Goal: Task Accomplishment & Management: Manage account settings

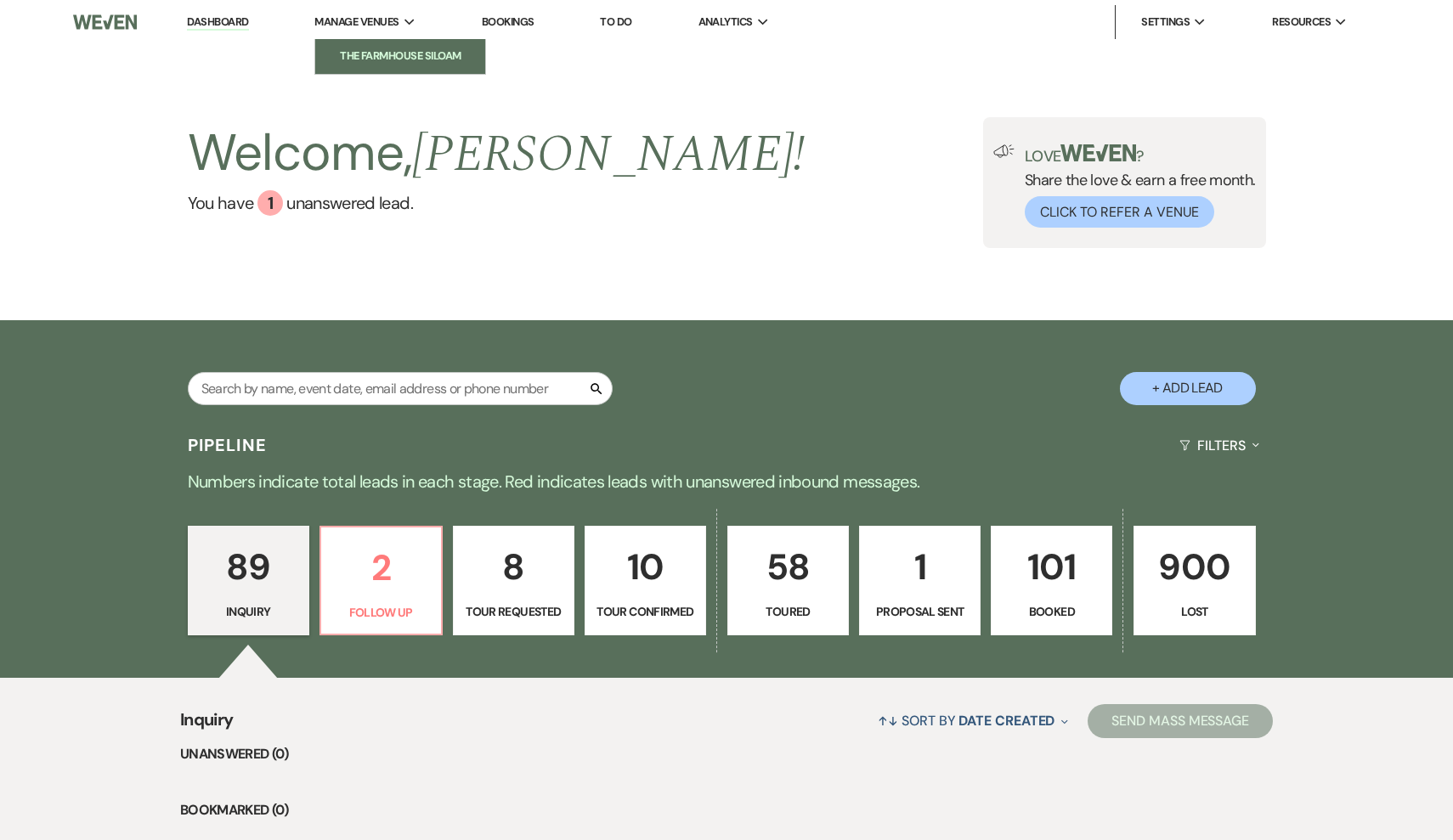
click at [390, 56] on li "The FarmHouse Siloam" at bounding box center [399, 56] width 153 height 17
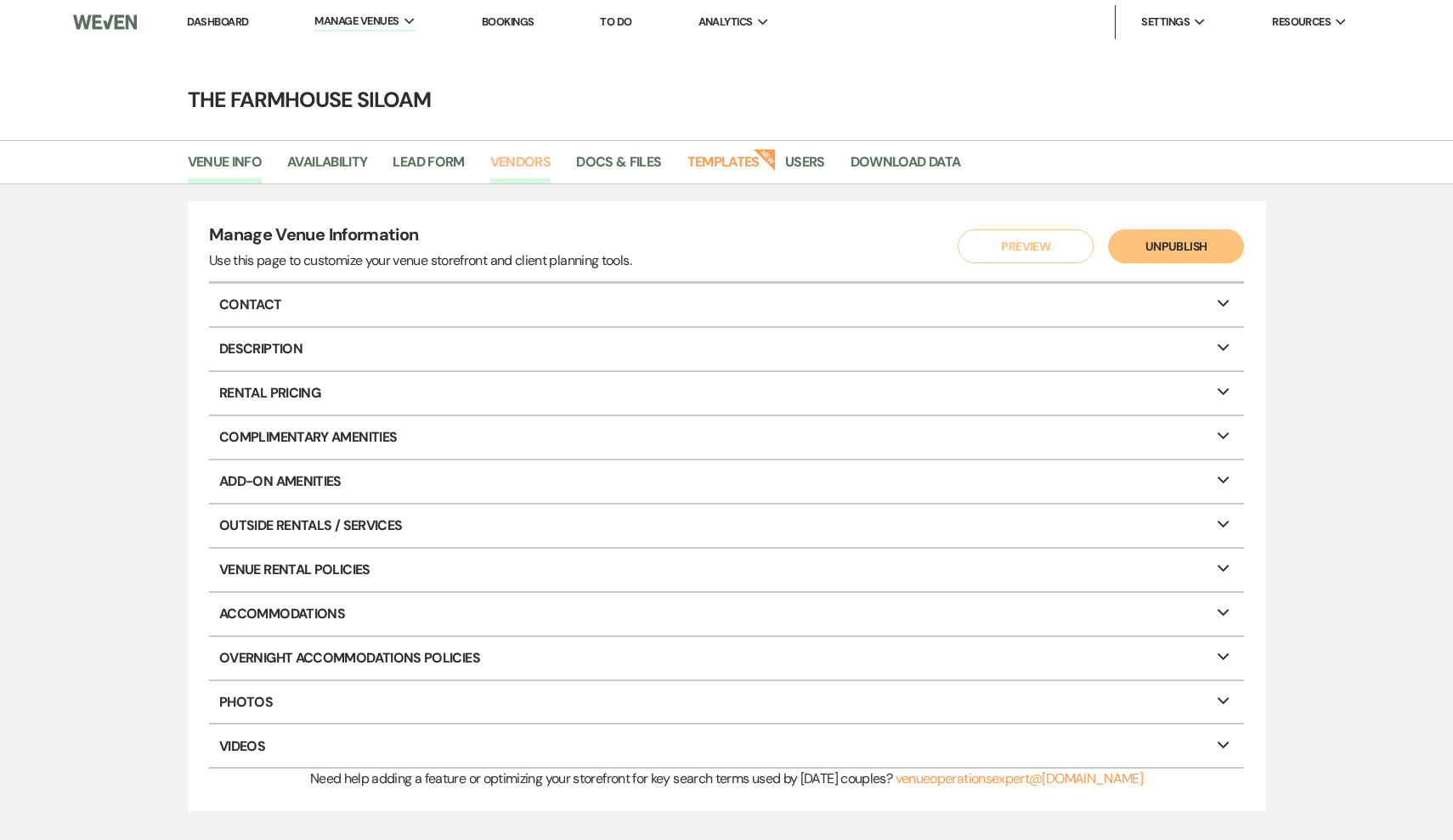
click at [520, 159] on link "Vendors" at bounding box center [521, 167] width 61 height 32
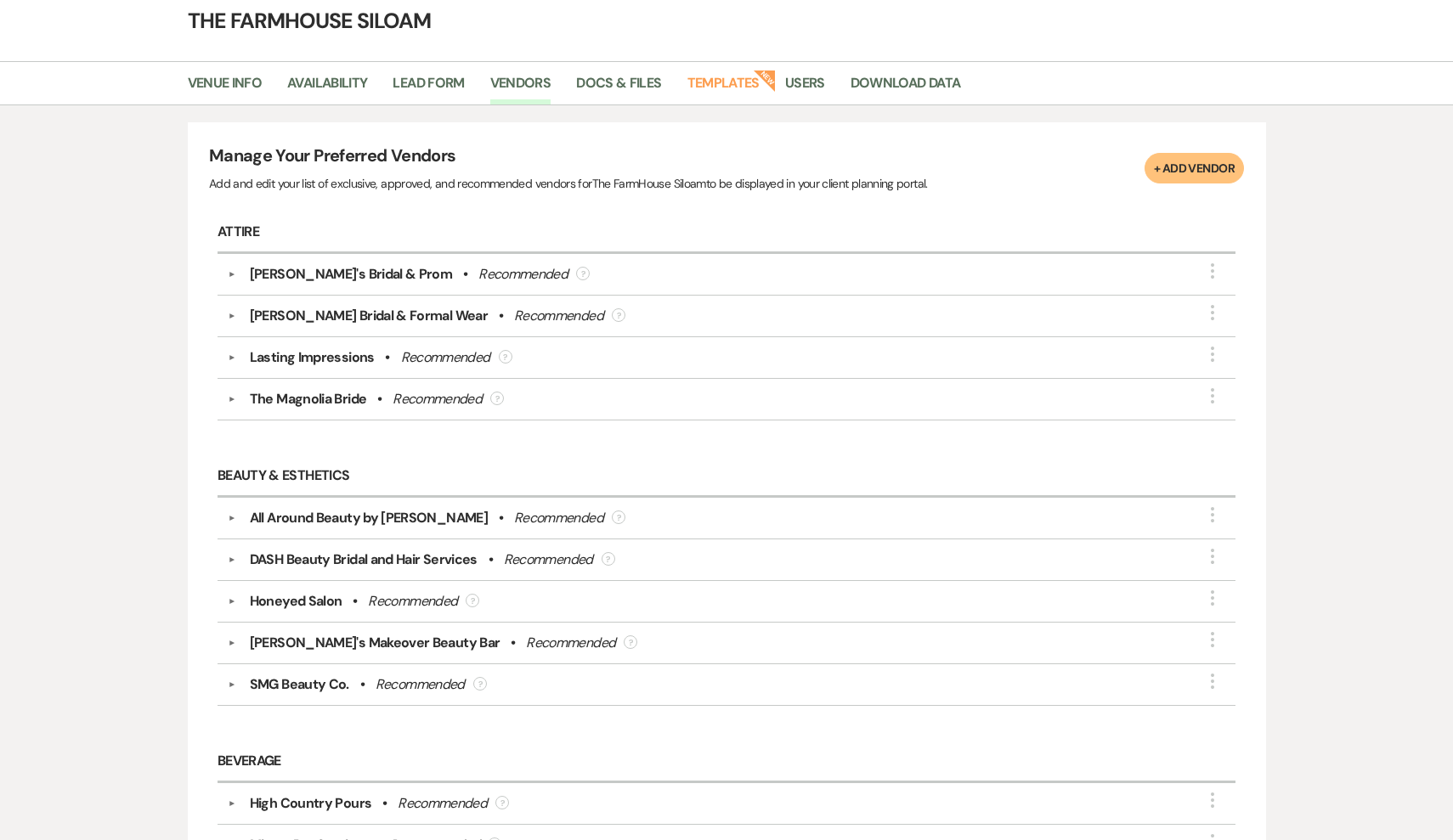
scroll to position [72, 0]
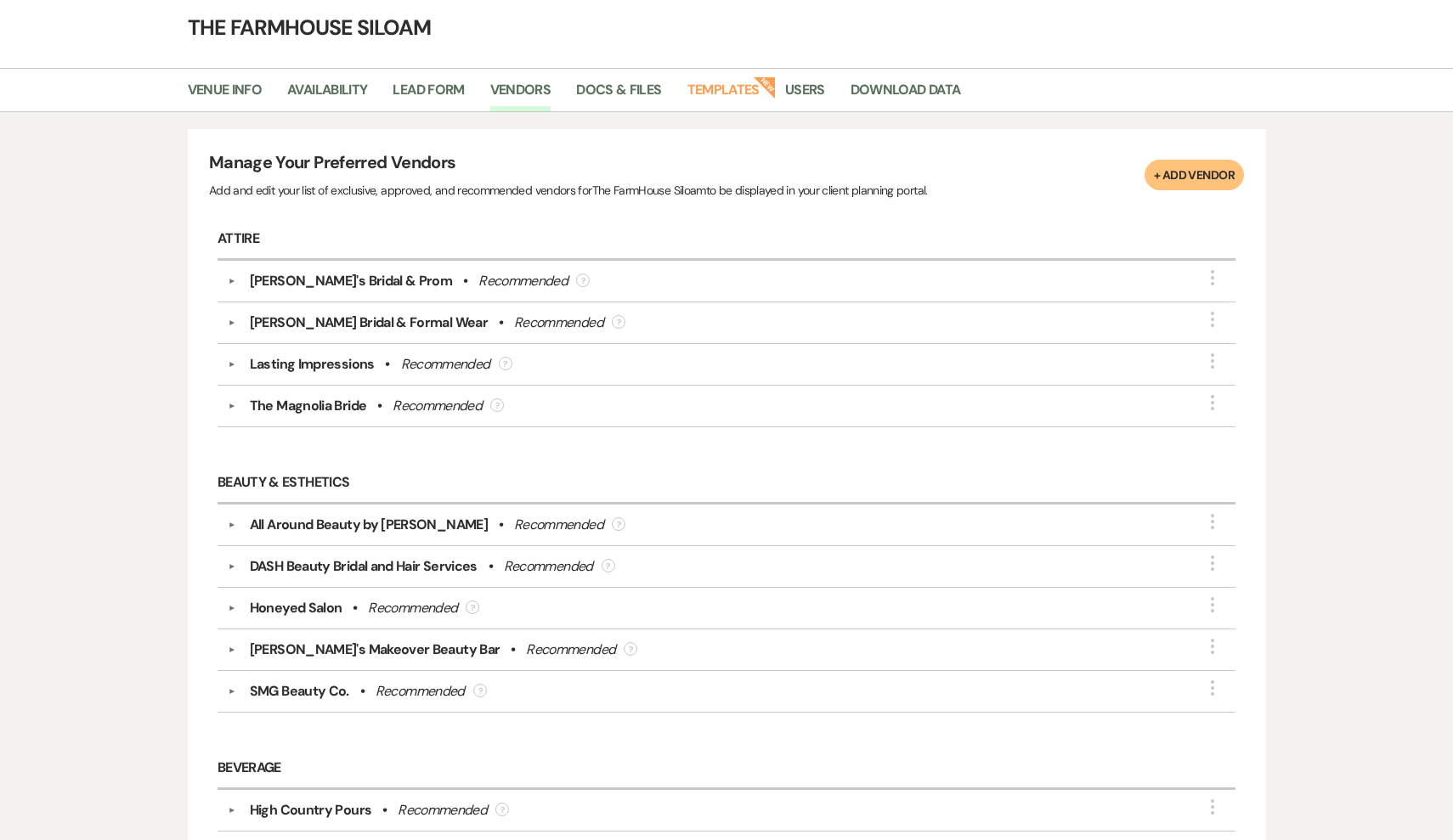
click at [1218, 174] on button "+ Add Vendor" at bounding box center [1194, 175] width 100 height 31
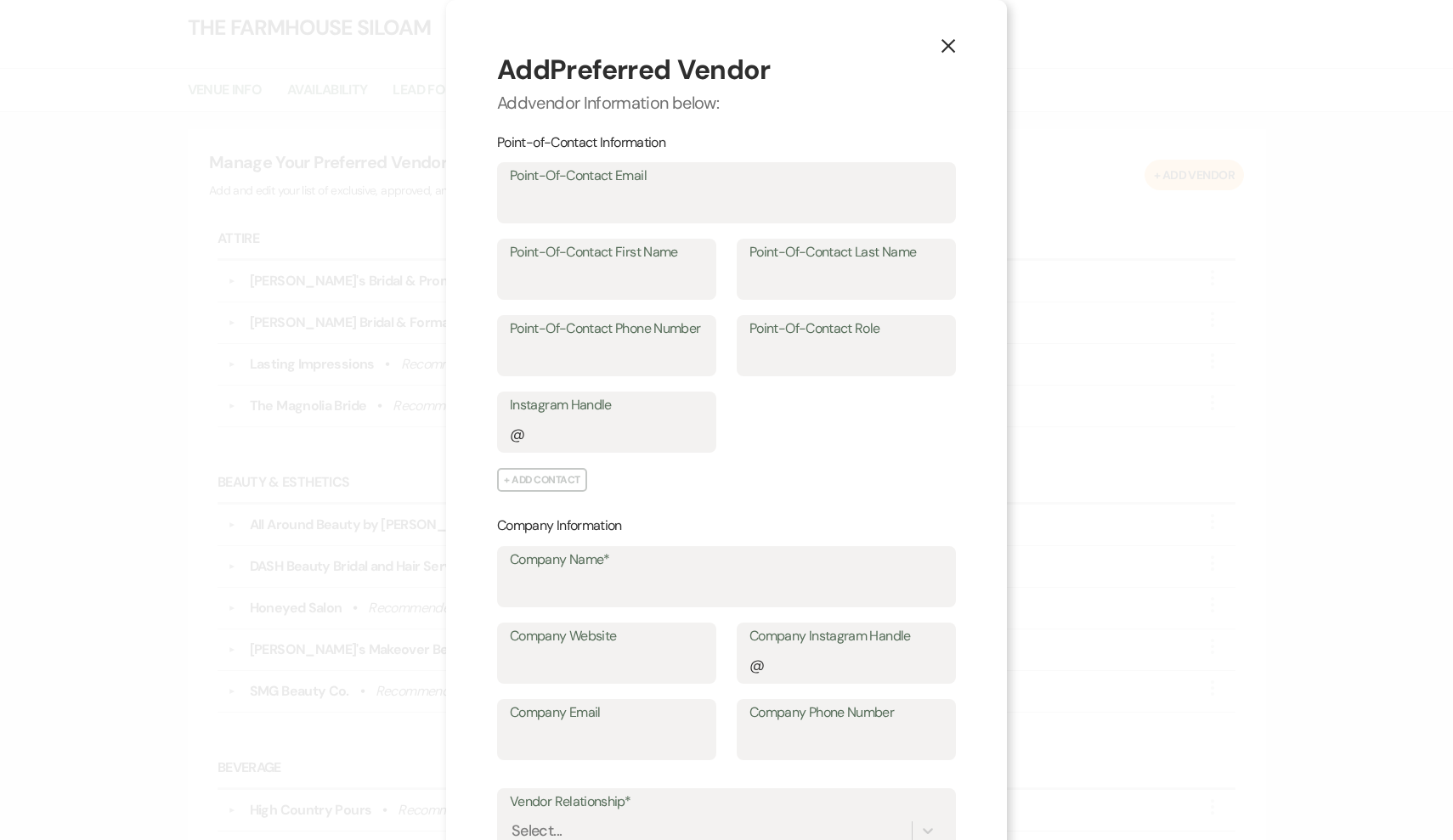
click at [946, 49] on icon "X" at bounding box center [948, 46] width 15 height 15
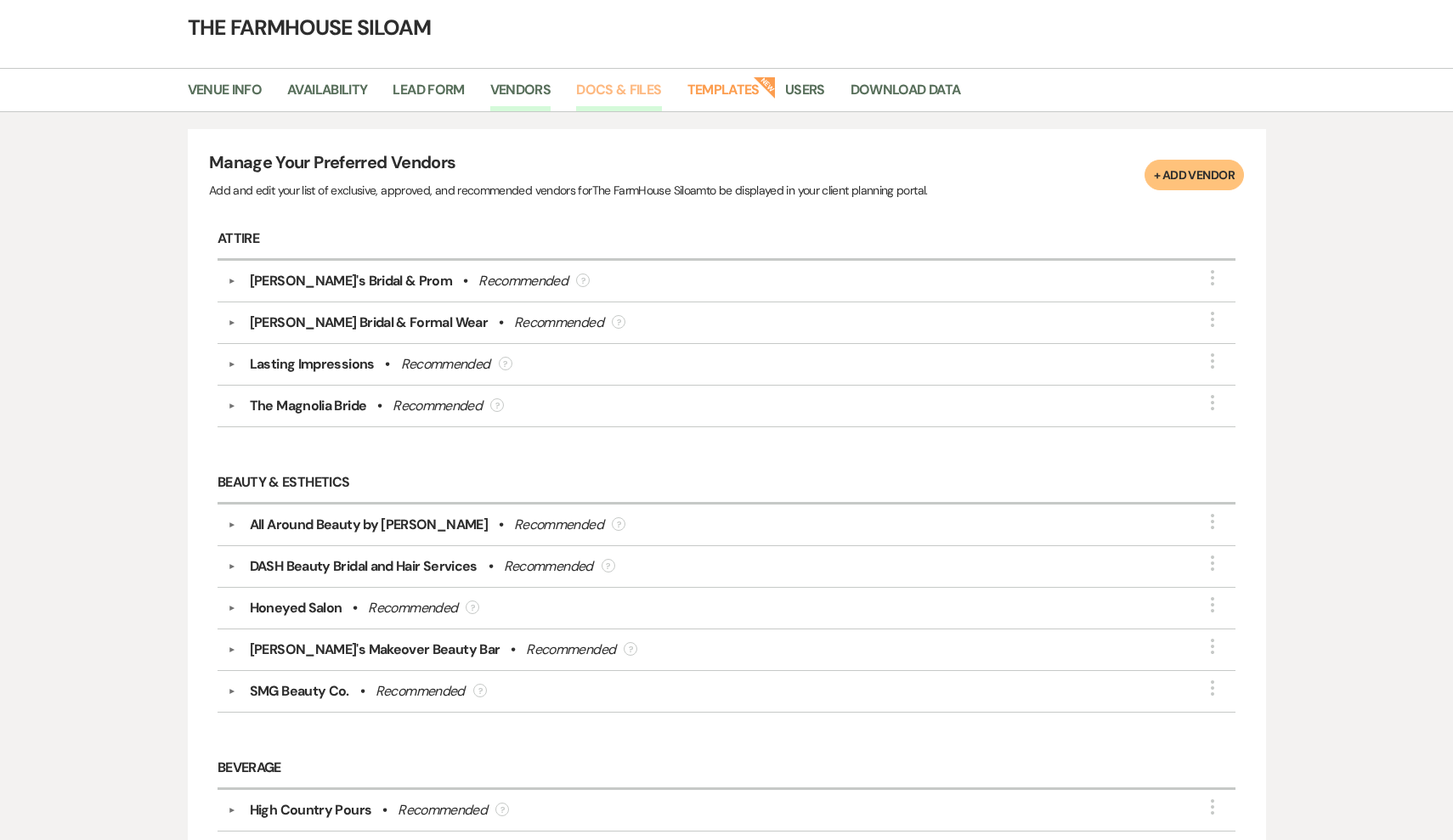
click at [613, 88] on link "Docs & Files" at bounding box center [619, 96] width 85 height 32
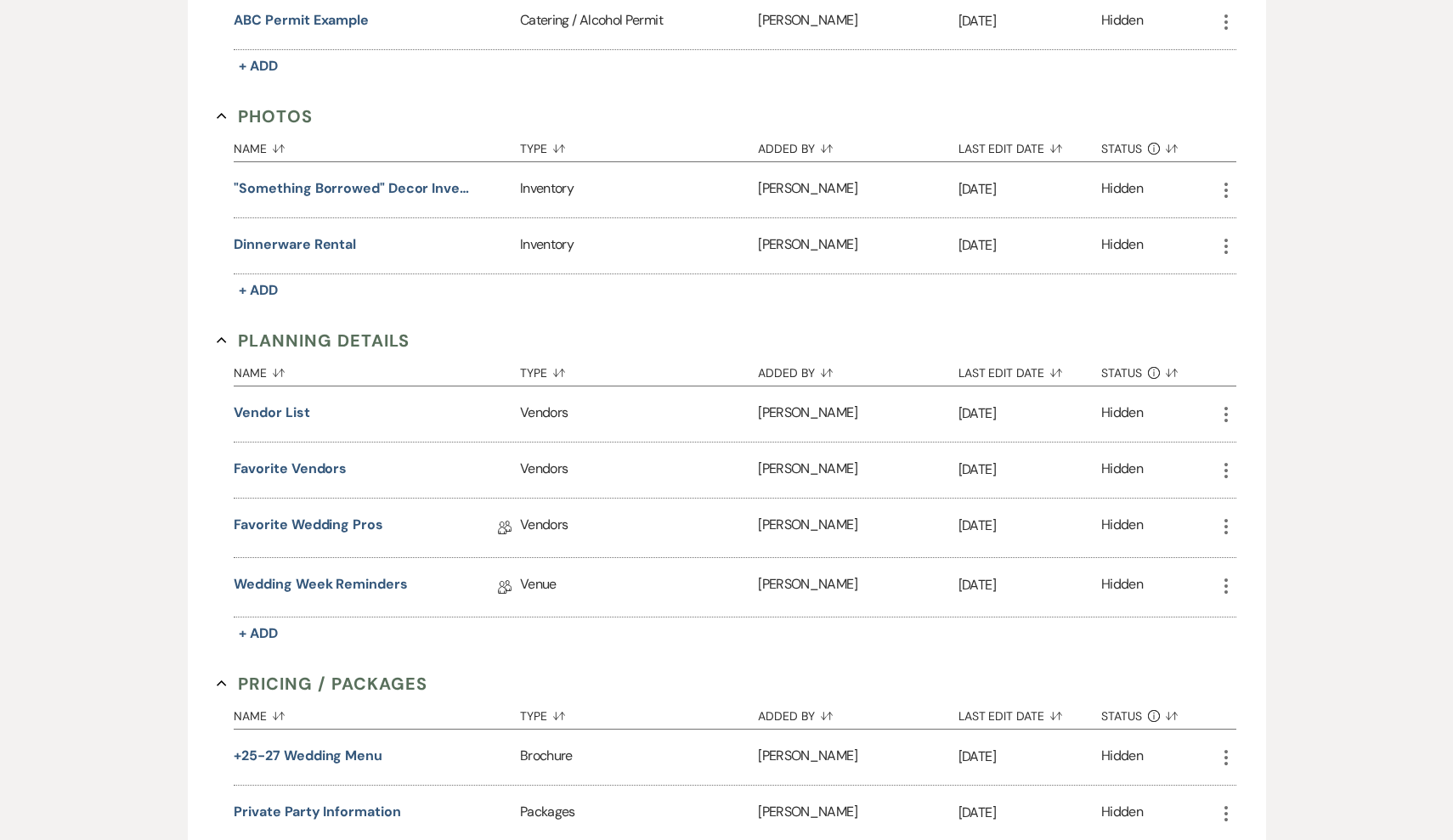
scroll to position [1571, 0]
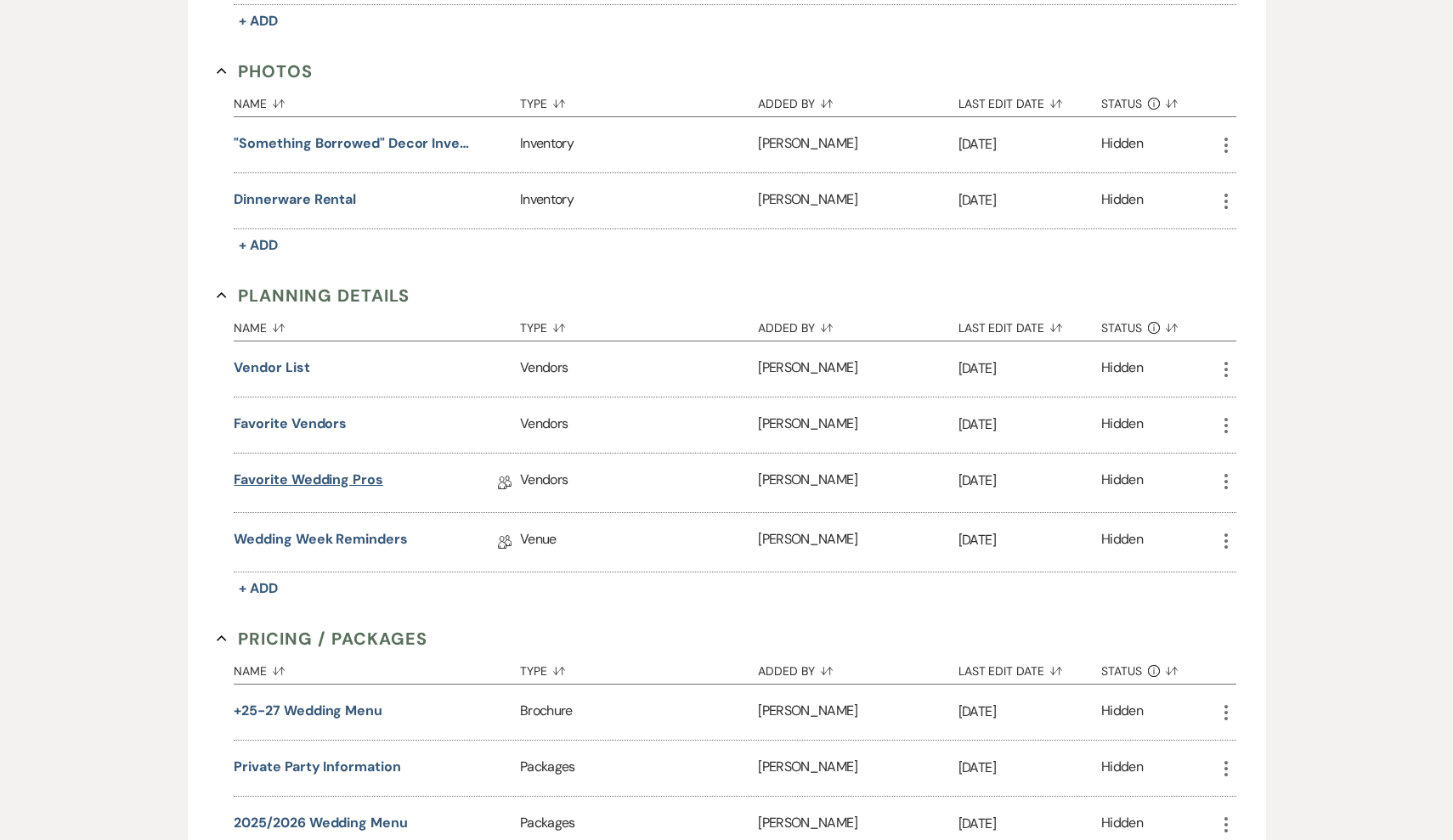
click at [343, 477] on link "Favorite Wedding Pros" at bounding box center [308, 483] width 148 height 26
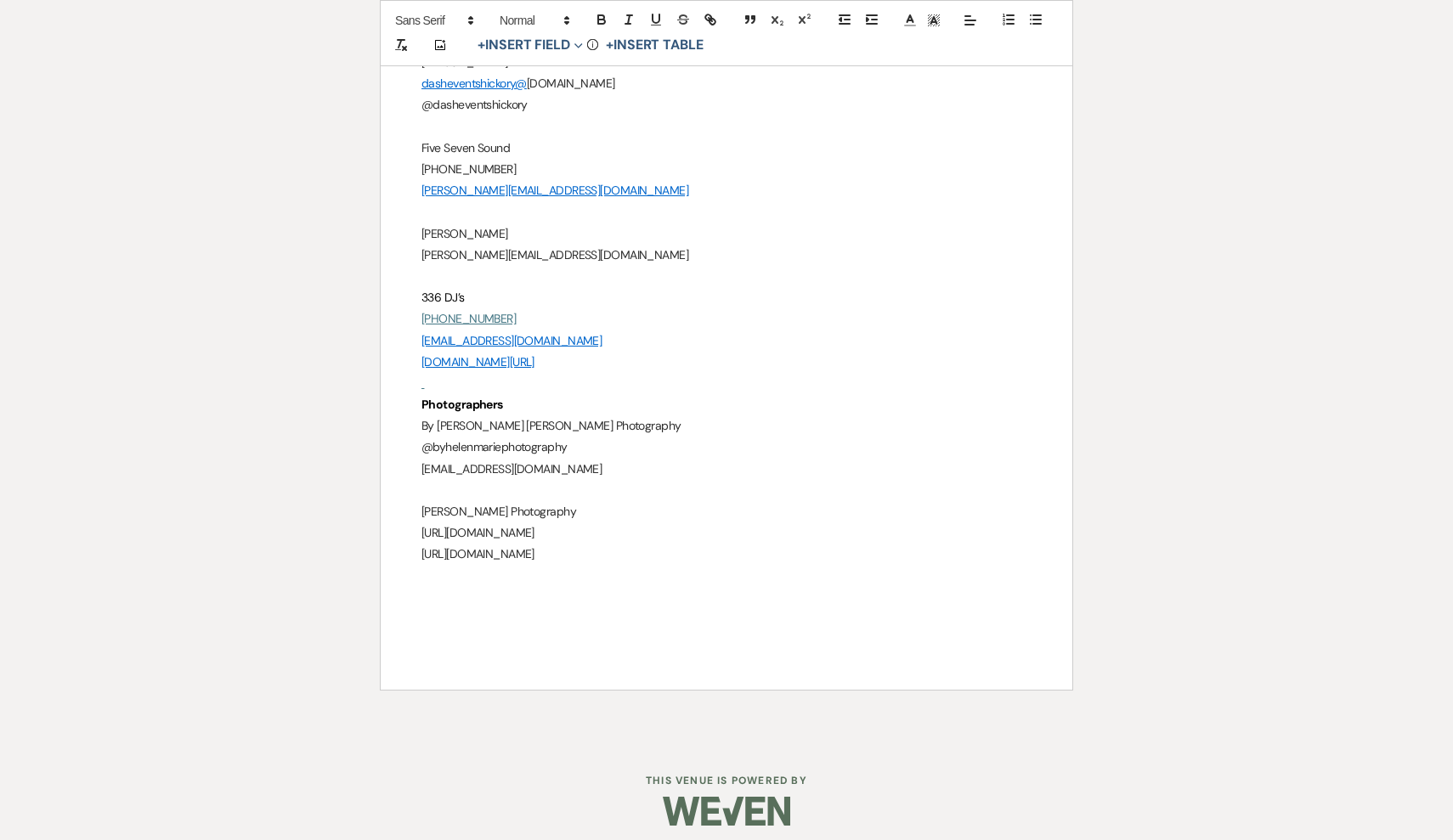
scroll to position [1090, 0]
click at [744, 548] on p "https://www.instagram.com/michaelbean_photography" at bounding box center [726, 554] width 610 height 21
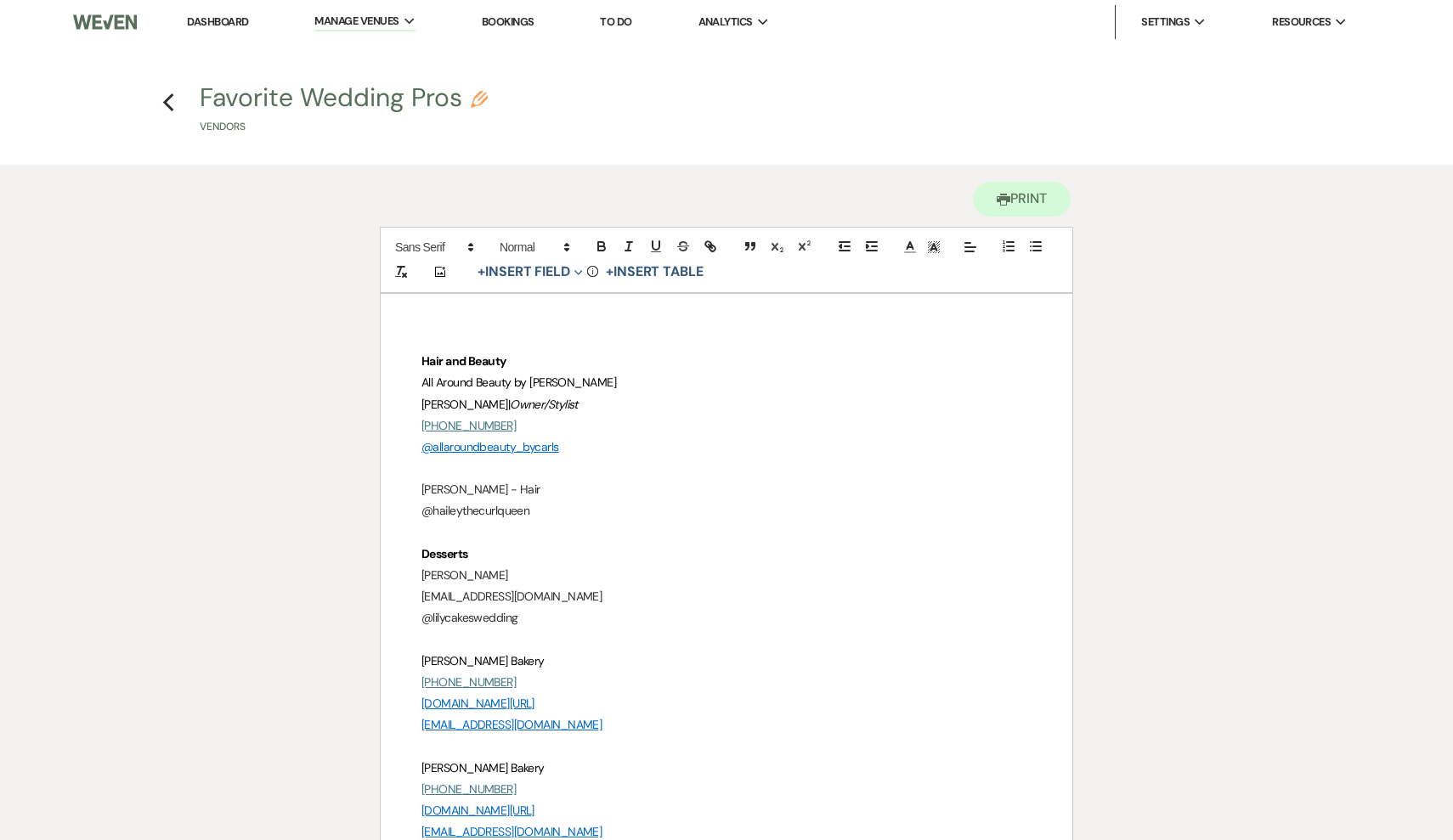
scroll to position [0, 0]
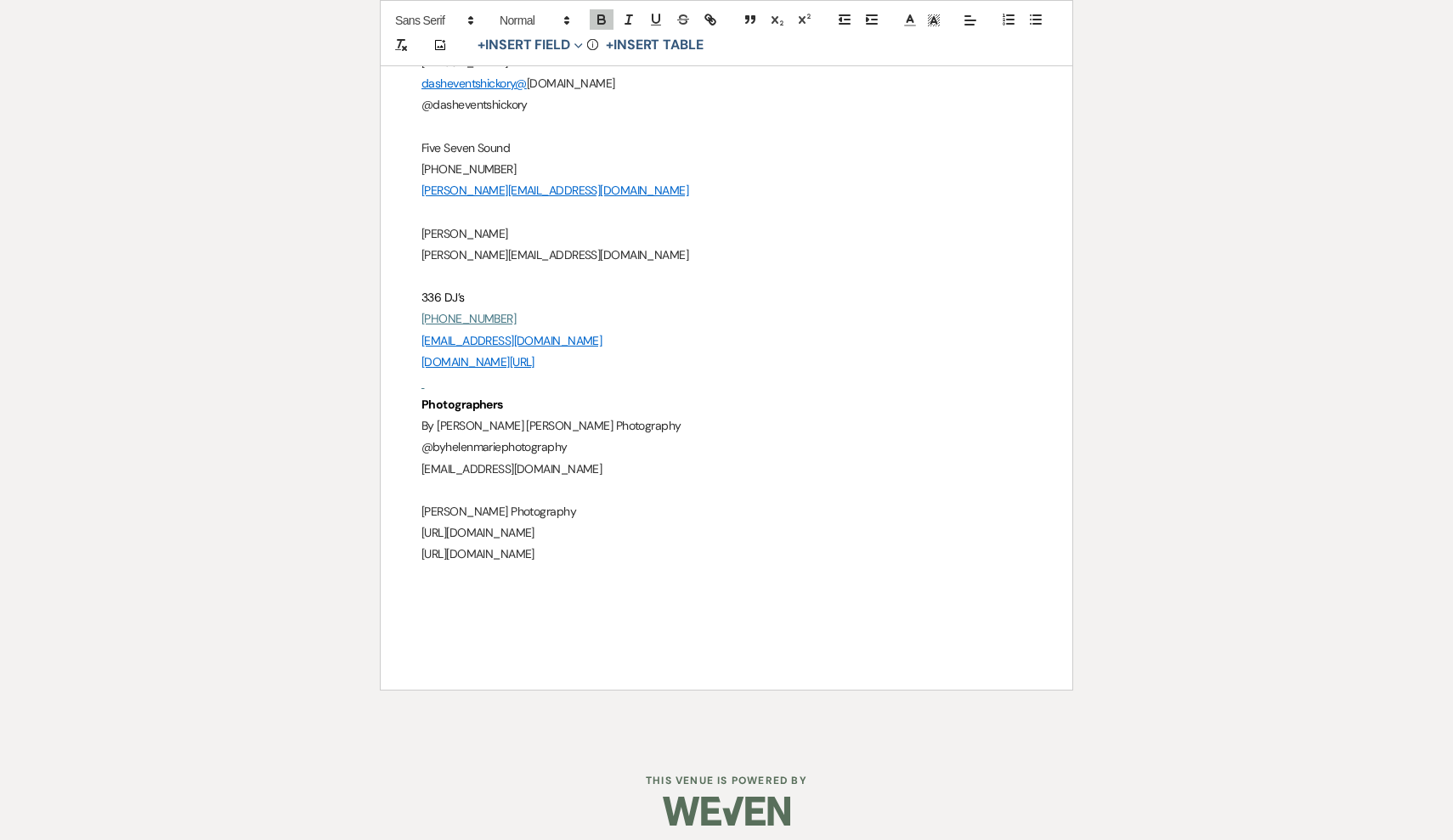
scroll to position [1090, 0]
click at [745, 566] on p at bounding box center [726, 576] width 610 height 21
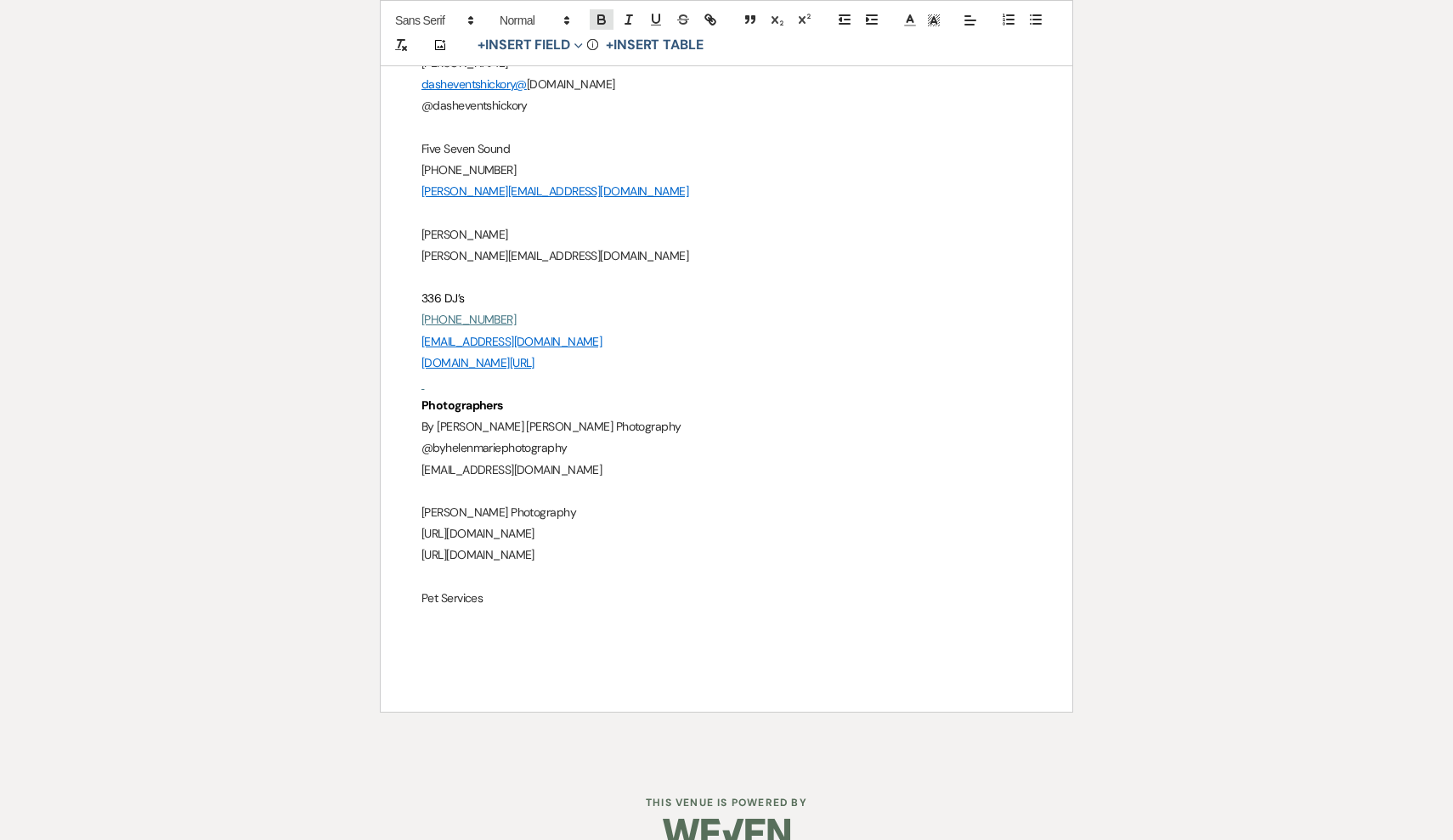
click at [606, 18] on icon "button" at bounding box center [602, 20] width 15 height 15
drag, startPoint x: 497, startPoint y: 590, endPoint x: 409, endPoint y: 590, distance: 88.0
click at [599, 23] on icon "button" at bounding box center [602, 21] width 7 height 4
click at [536, 588] on p "Pet Services ﻿" at bounding box center [726, 598] width 610 height 21
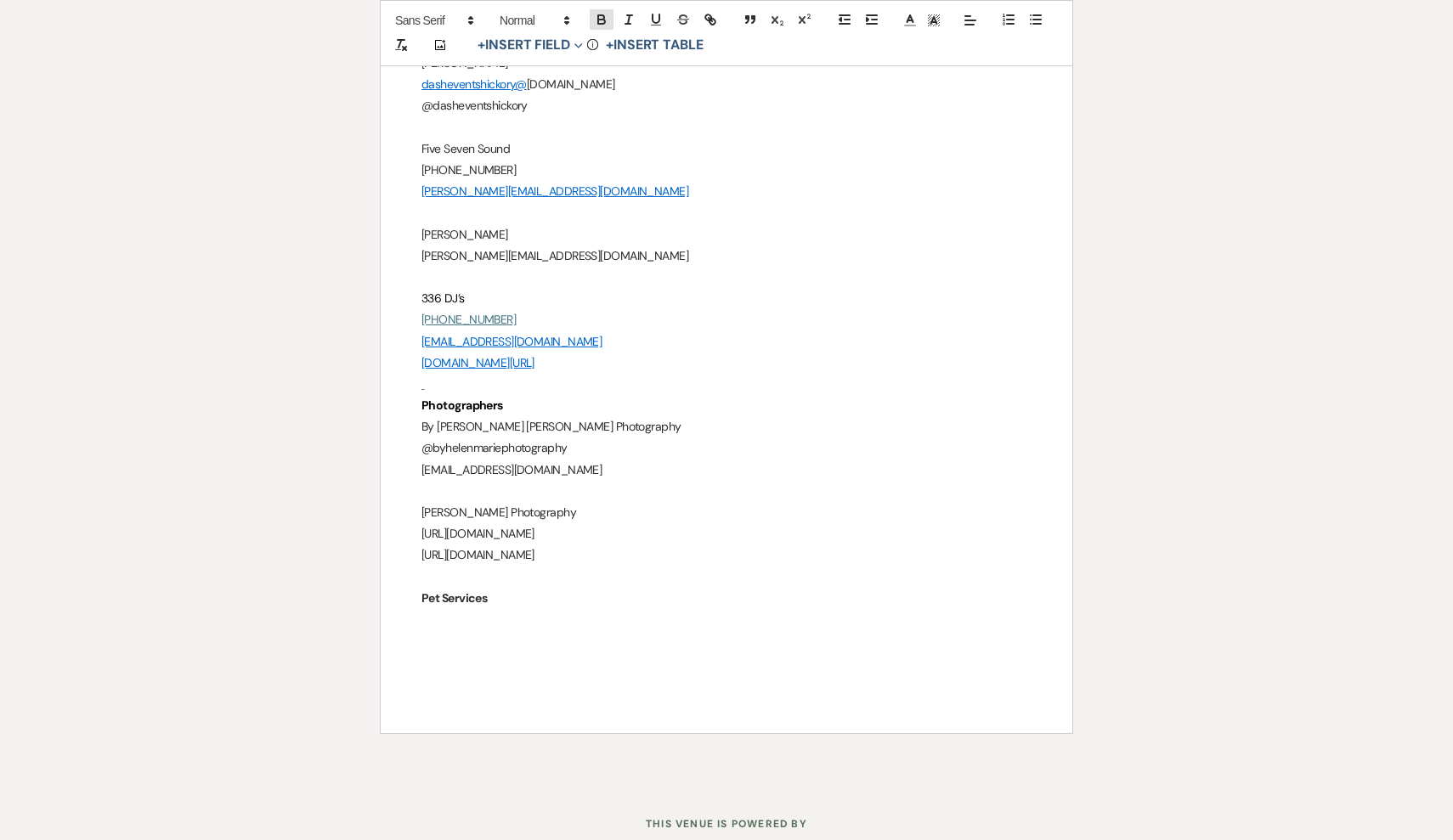
click at [598, 24] on icon "button" at bounding box center [602, 21] width 7 height 4
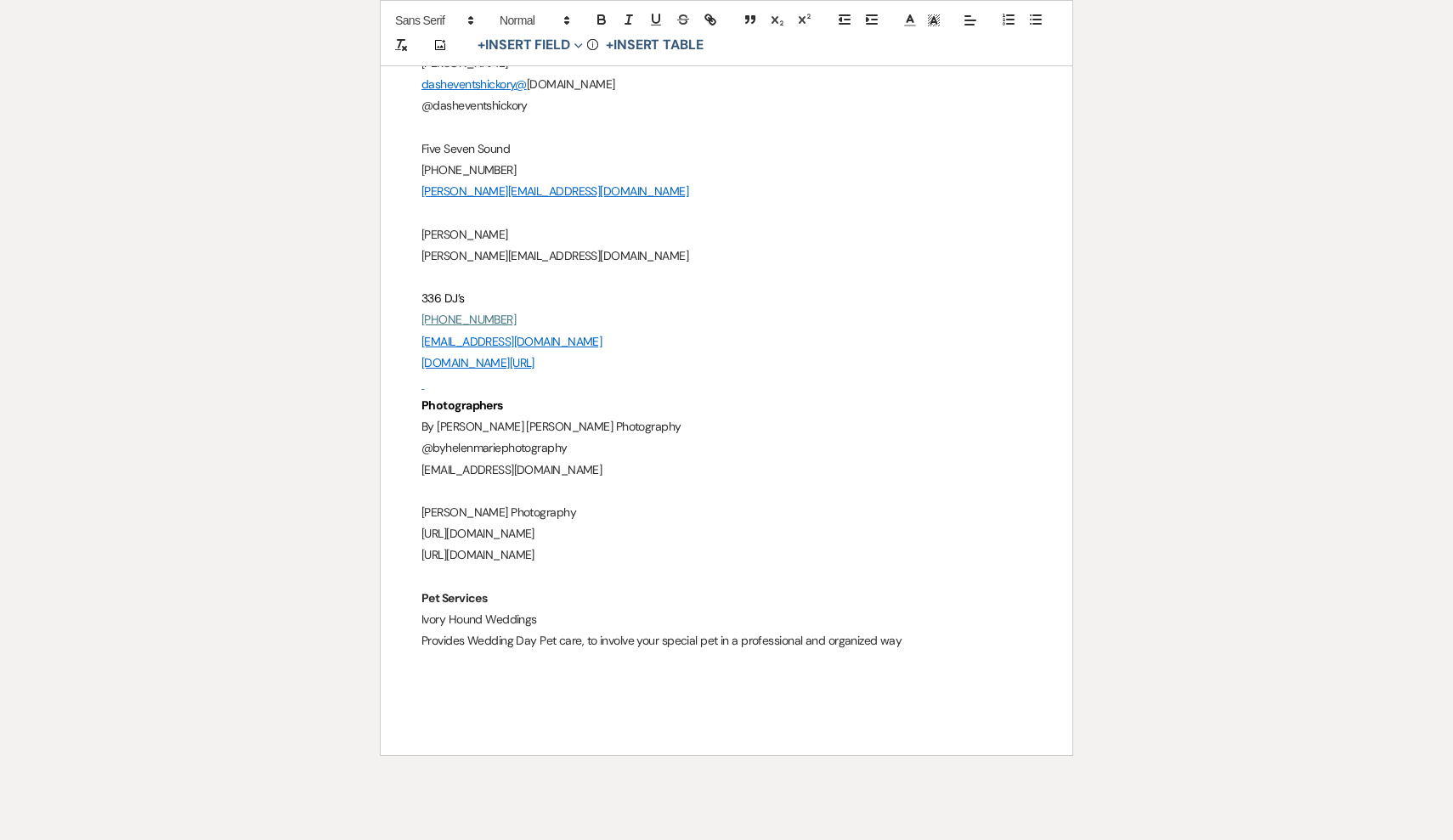
click at [552, 611] on p "Ivory Hound Weddings" at bounding box center [726, 619] width 610 height 21
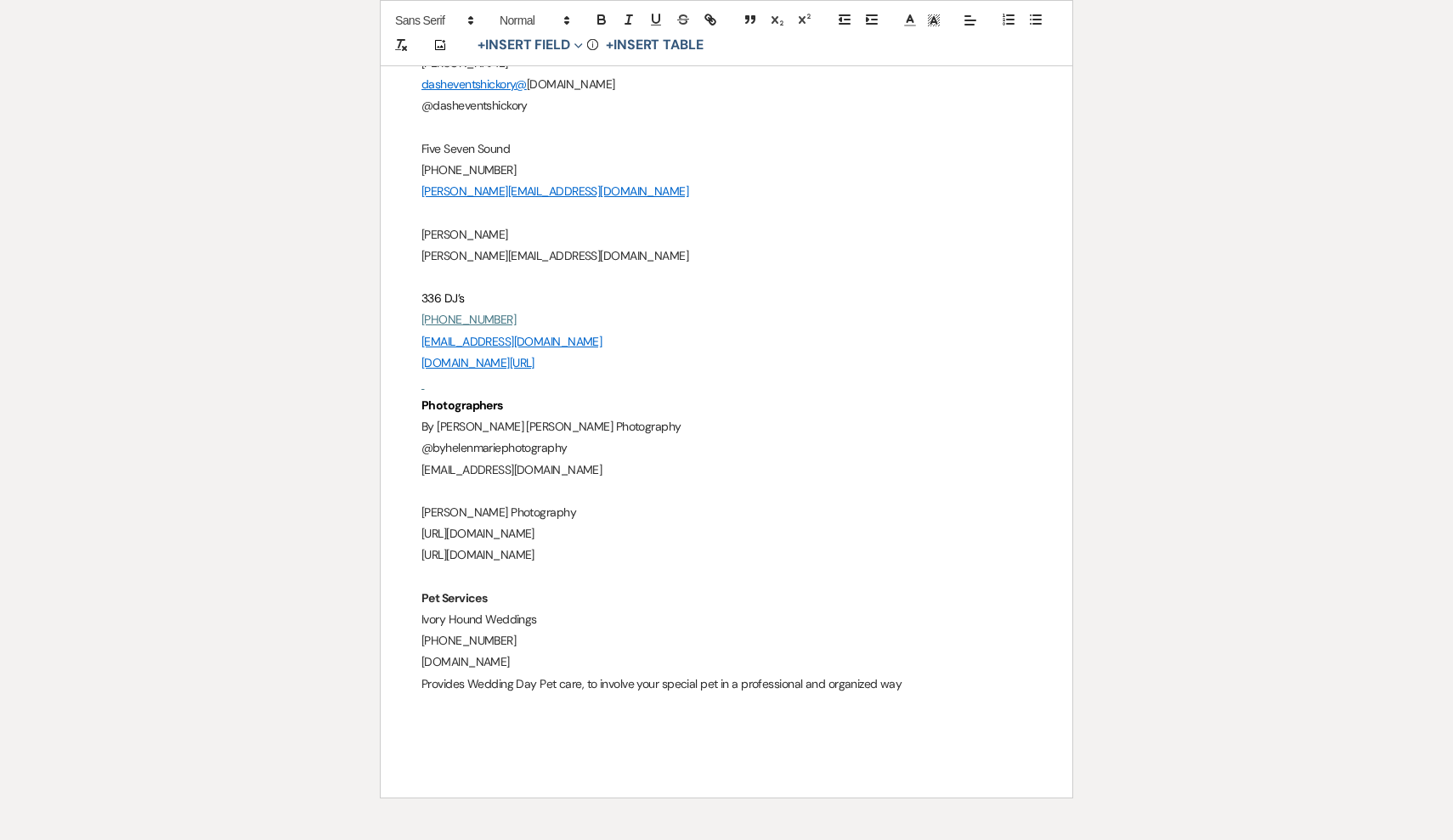
click at [913, 676] on p "Provides Wedding Day Pet care, to involve your special pet in a professional an…" at bounding box center [726, 684] width 610 height 21
click at [660, 652] on p "ivoryhoundweddings.com" at bounding box center [726, 662] width 610 height 21
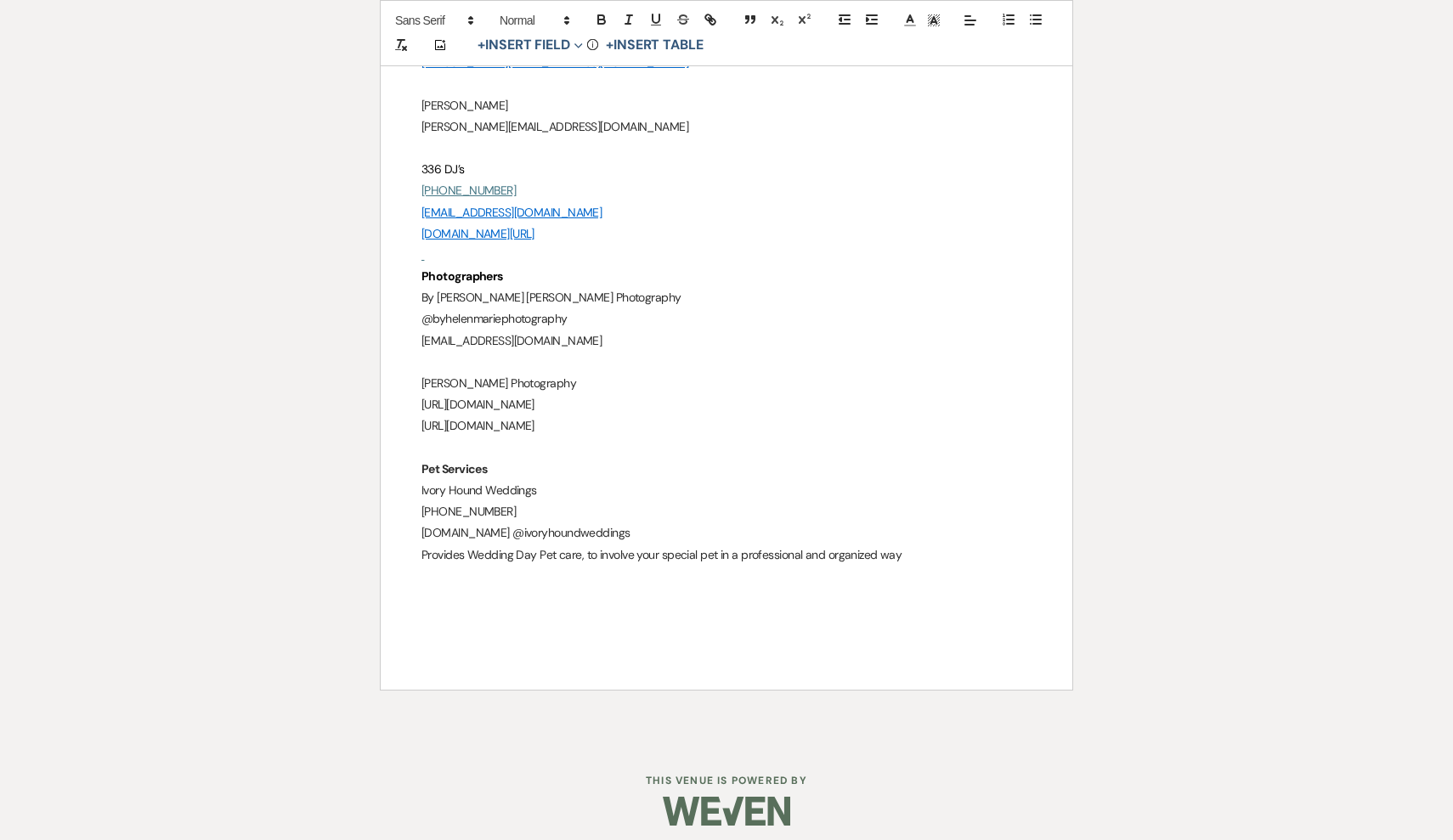
scroll to position [1217, 0]
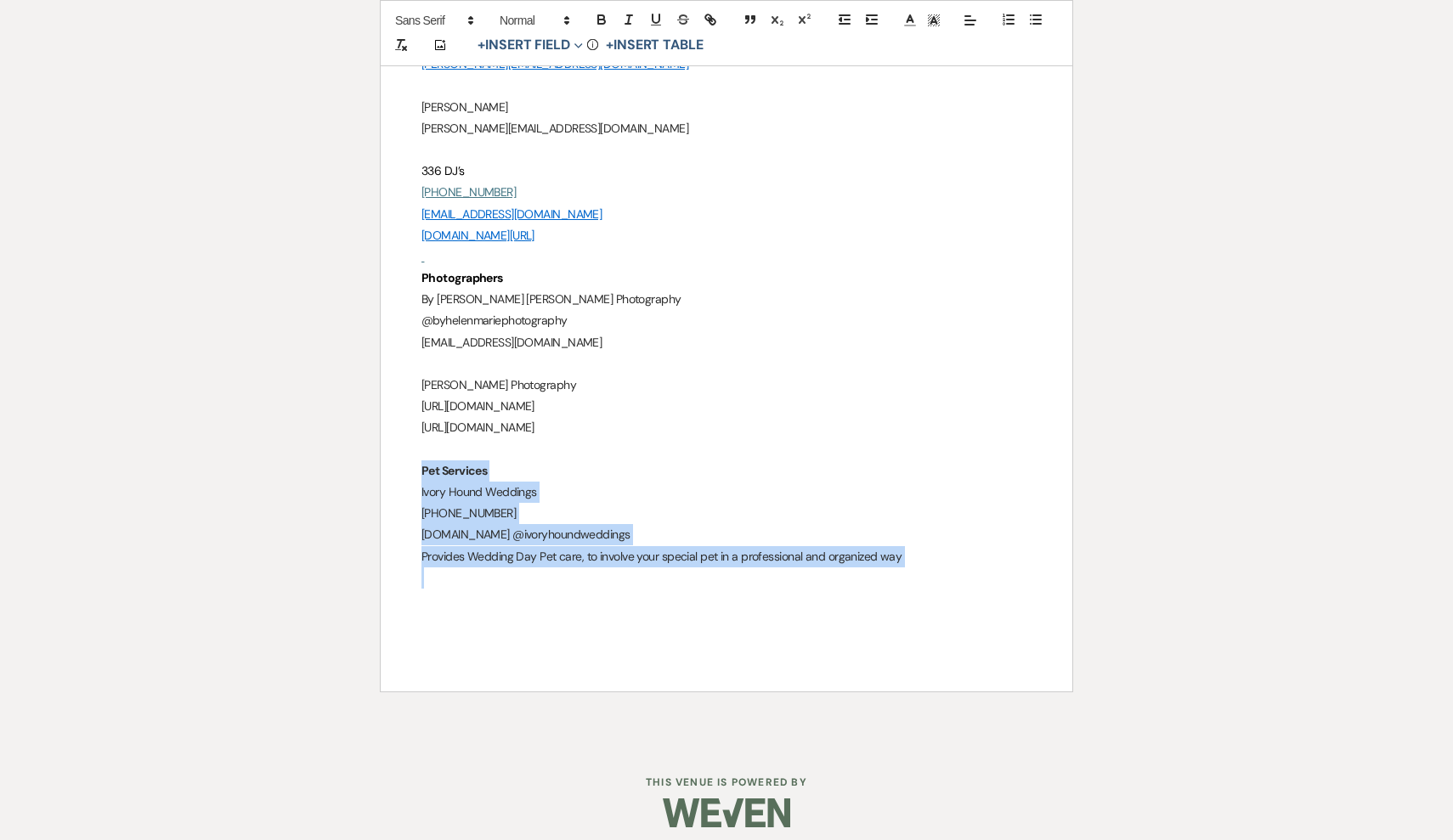
drag, startPoint x: 419, startPoint y: 462, endPoint x: 976, endPoint y: 563, distance: 566.1
copy div "Pet Services Ivory Hound Weddings 336-717-2500 ivoryhoundweddings.com @ivoryhou…"
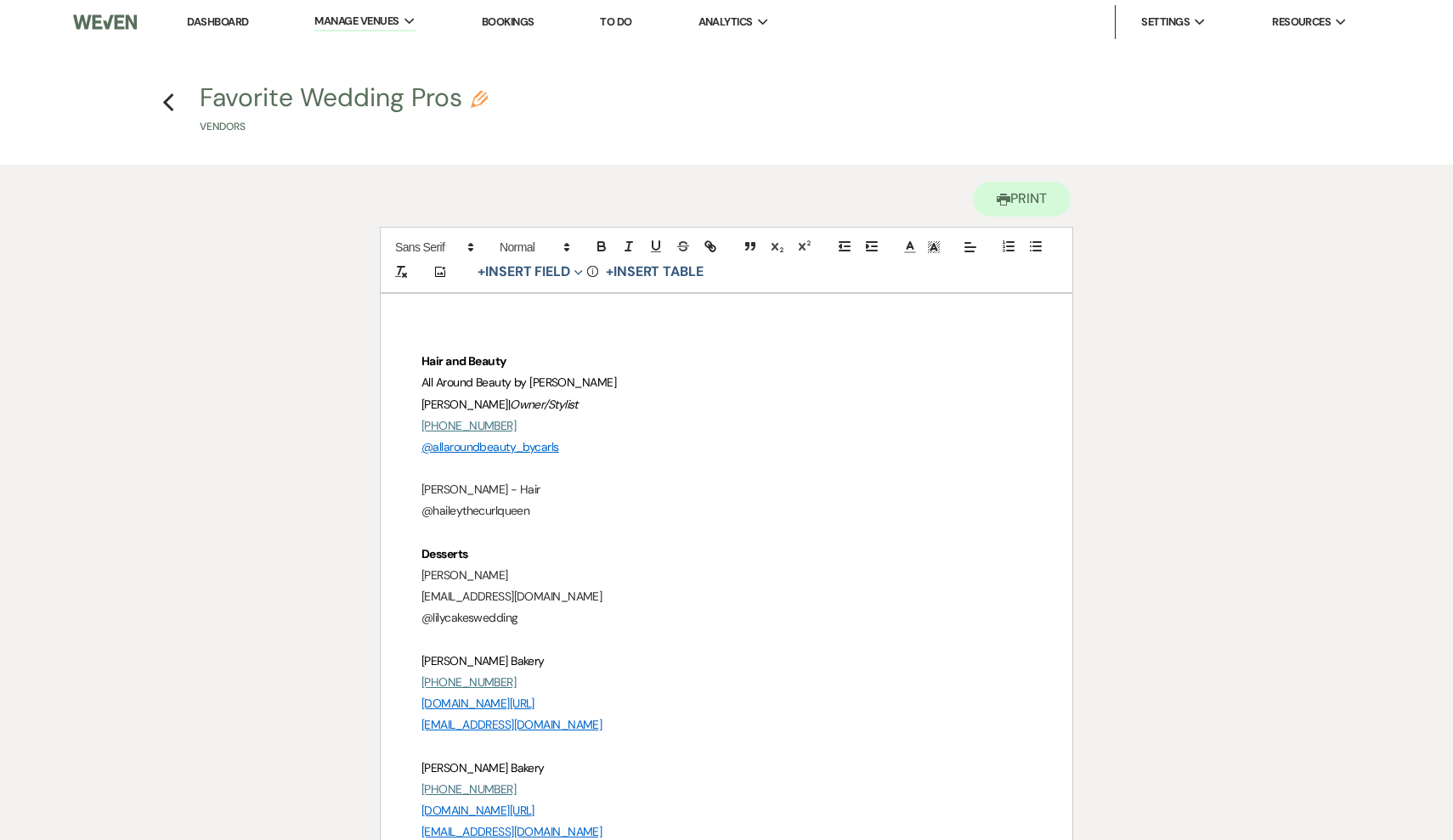
scroll to position [0, 0]
click at [166, 102] on icon "Previous" at bounding box center [168, 103] width 13 height 20
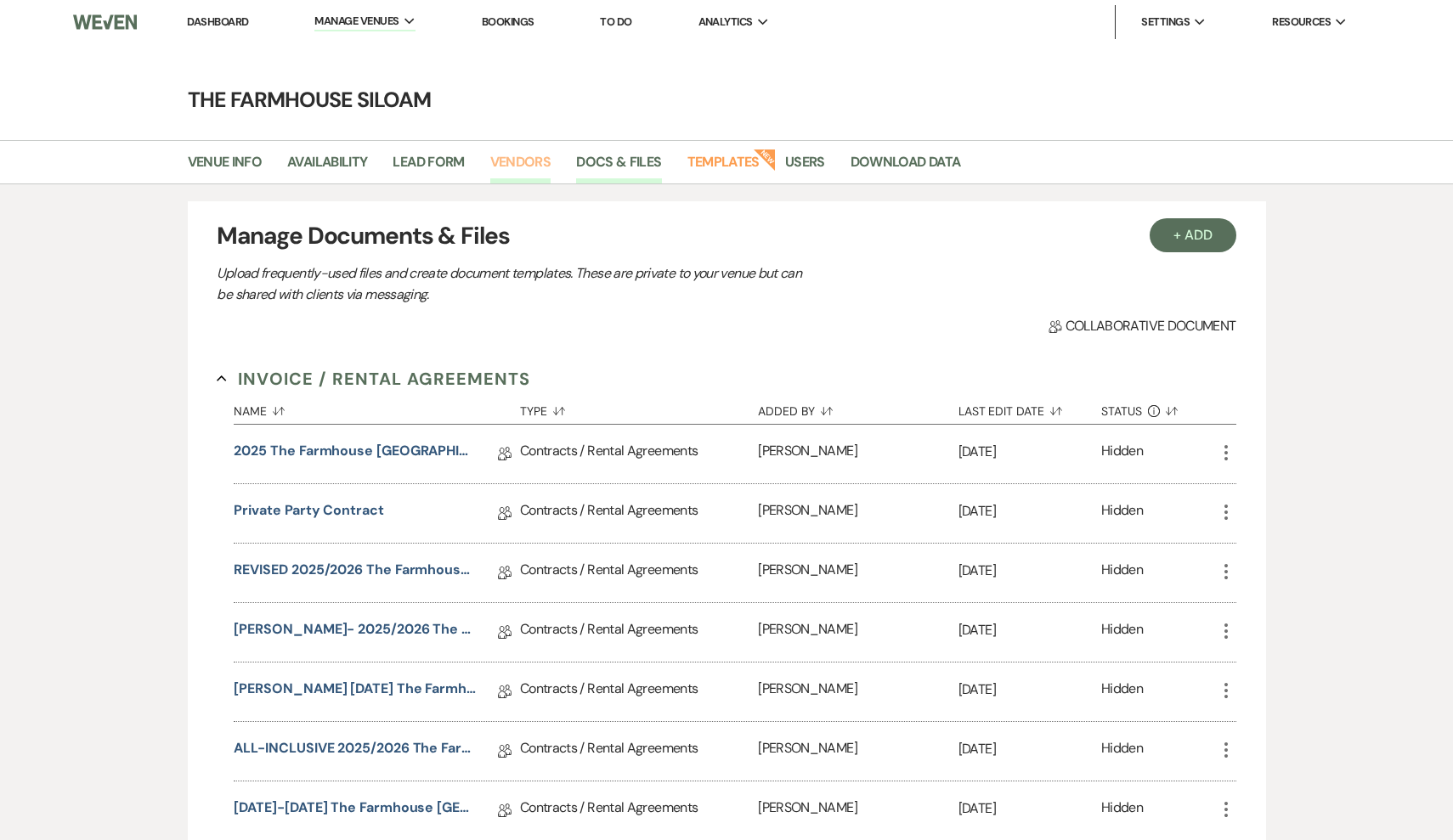
click at [523, 164] on link "Vendors" at bounding box center [521, 167] width 61 height 32
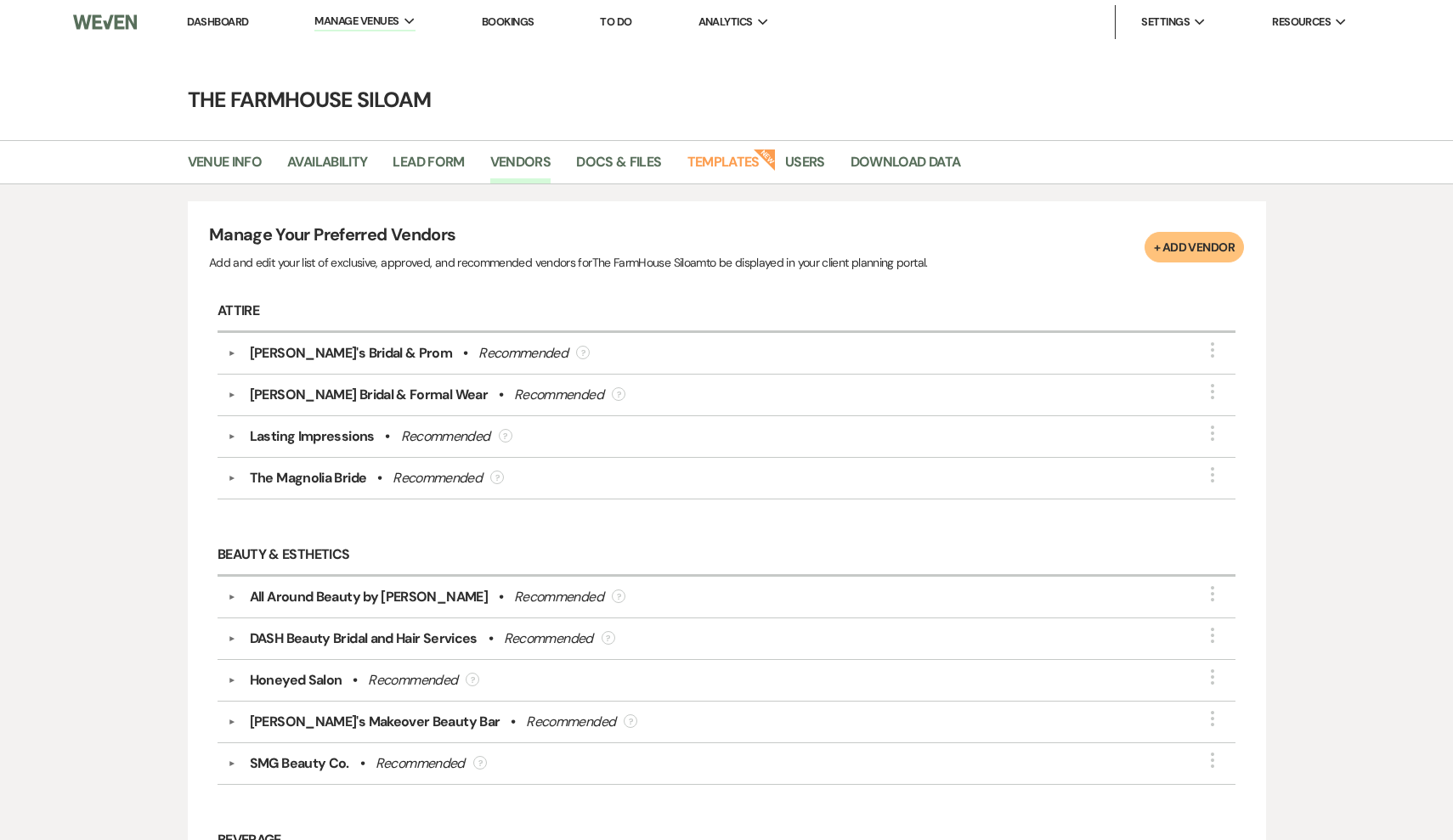
click at [1187, 258] on button "+ Add Vendor" at bounding box center [1194, 247] width 100 height 31
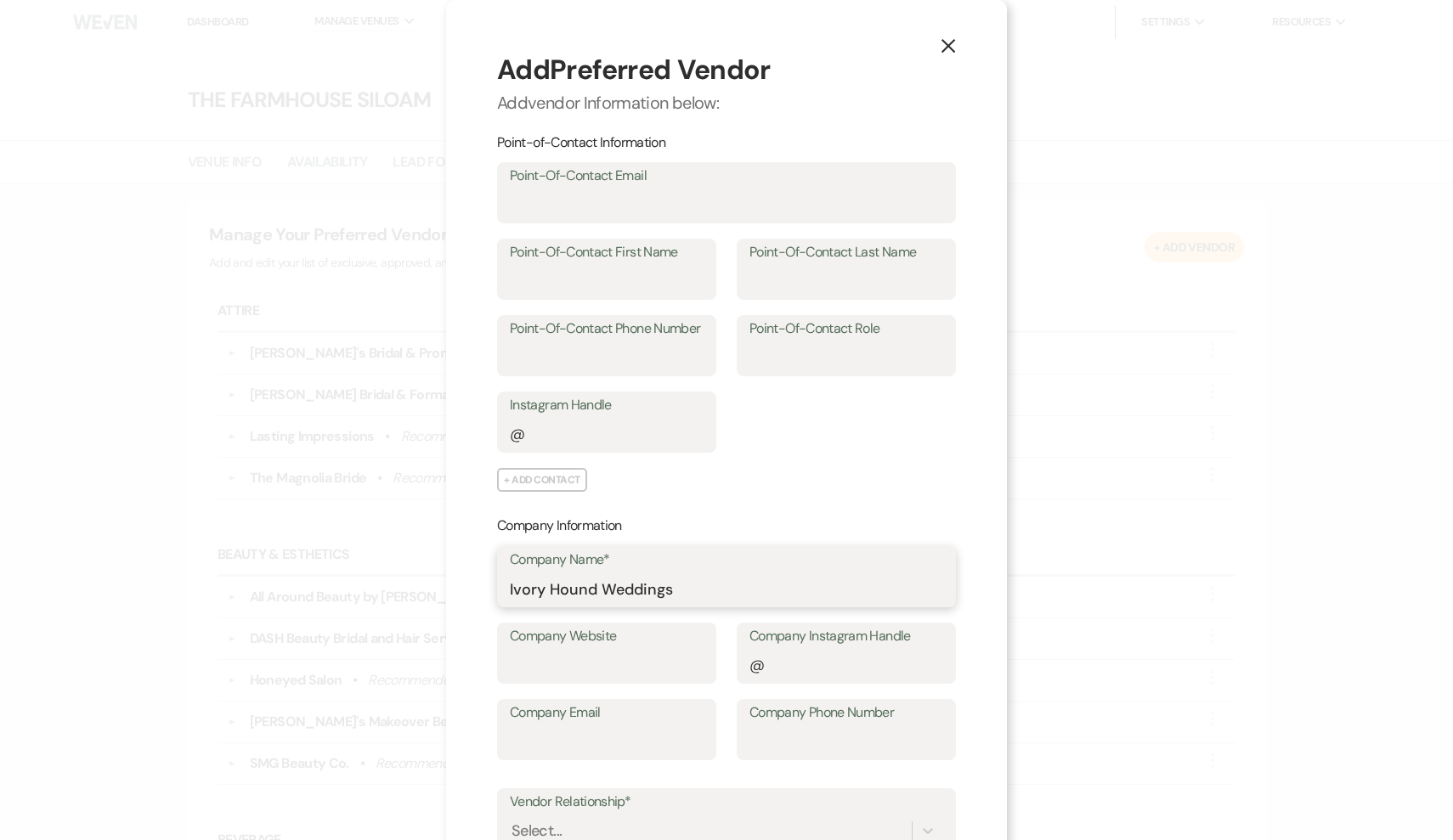
type input "Ivory Hound Weddings"
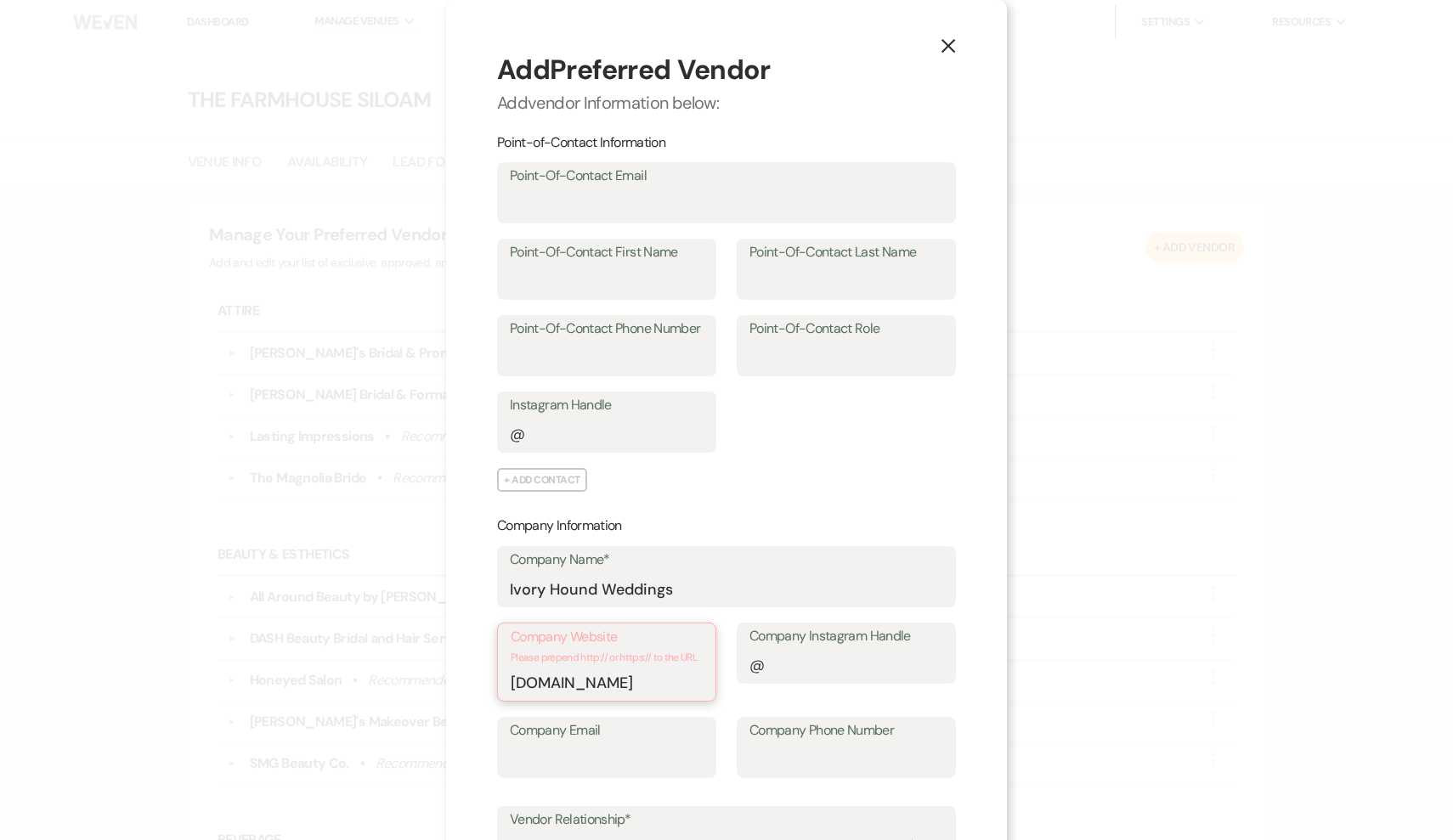
click at [511, 683] on input "ivoryhoundweddings.com" at bounding box center [606, 682] width 192 height 33
click at [832, 669] on input "Company Instagram Handle" at bounding box center [846, 665] width 194 height 33
click at [547, 681] on input "www.ivoryhoundweddings.com" at bounding box center [606, 682] width 192 height 33
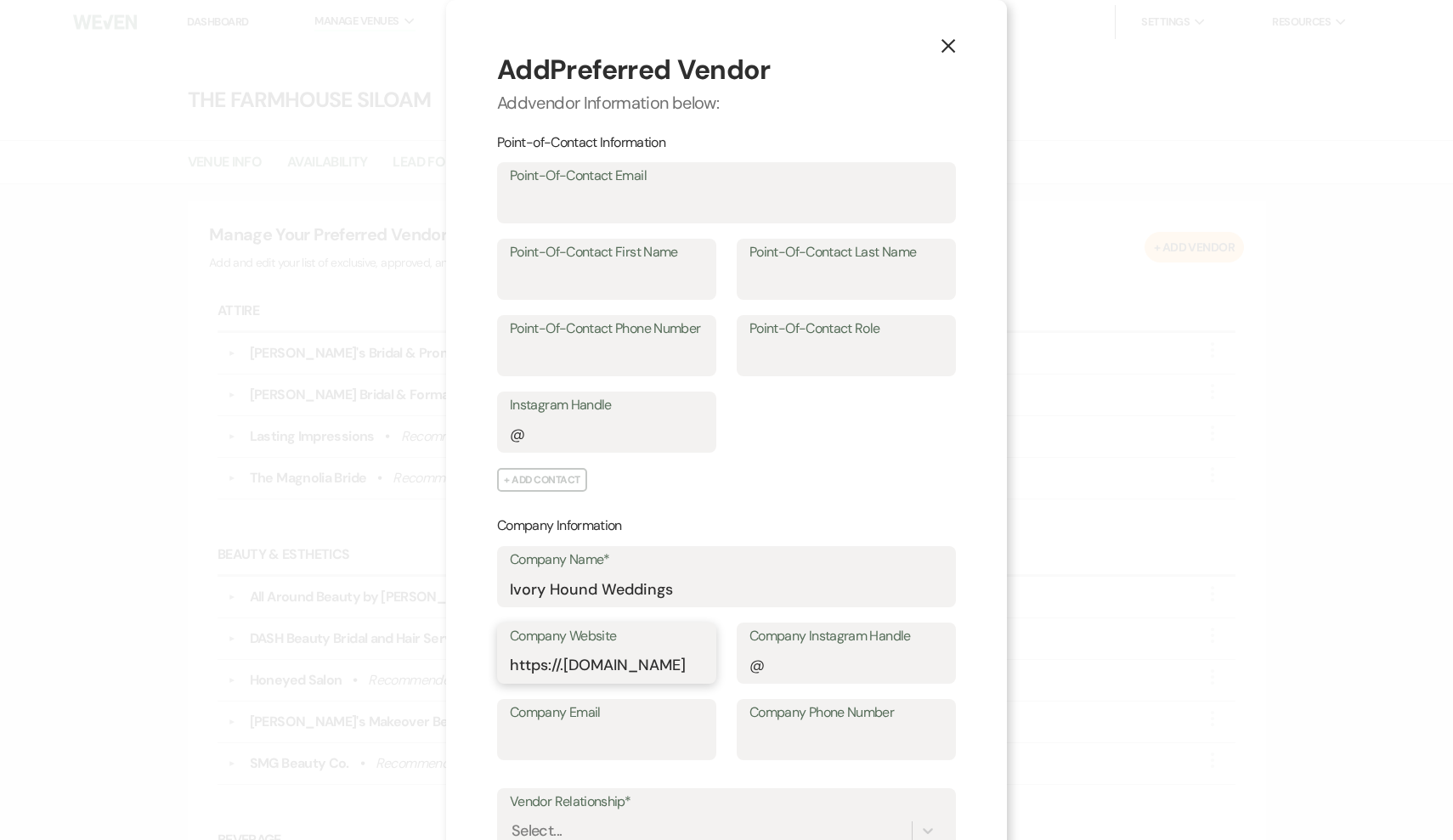
click at [564, 666] on input "https://.ivoryhoundweddings.com" at bounding box center [606, 665] width 194 height 33
type input "https://ivoryhoundweddings.com"
click at [775, 667] on input "Company Instagram Handle" at bounding box center [846, 665] width 194 height 33
type input "ivoryhoundweddings"
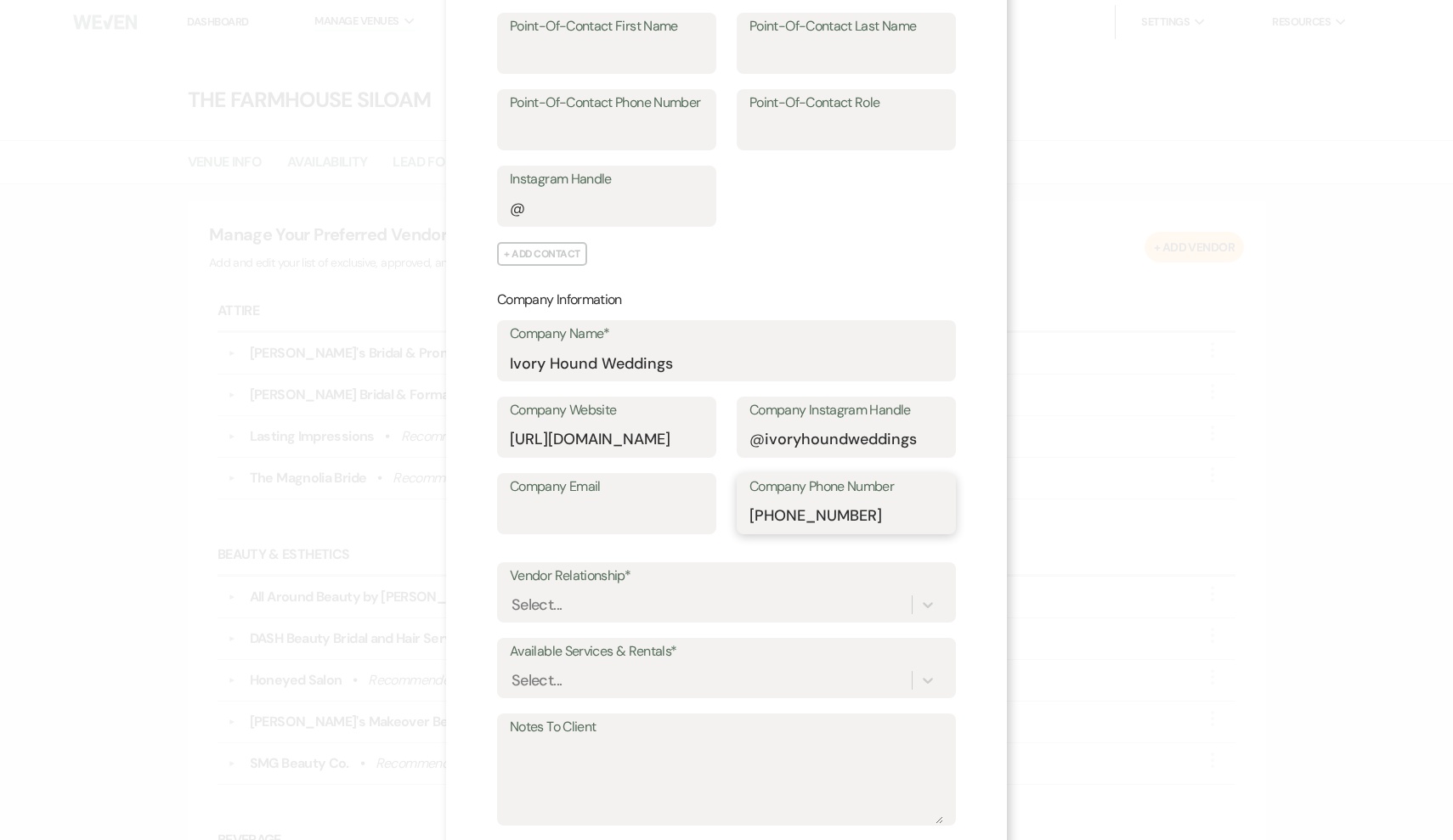
scroll to position [233, 0]
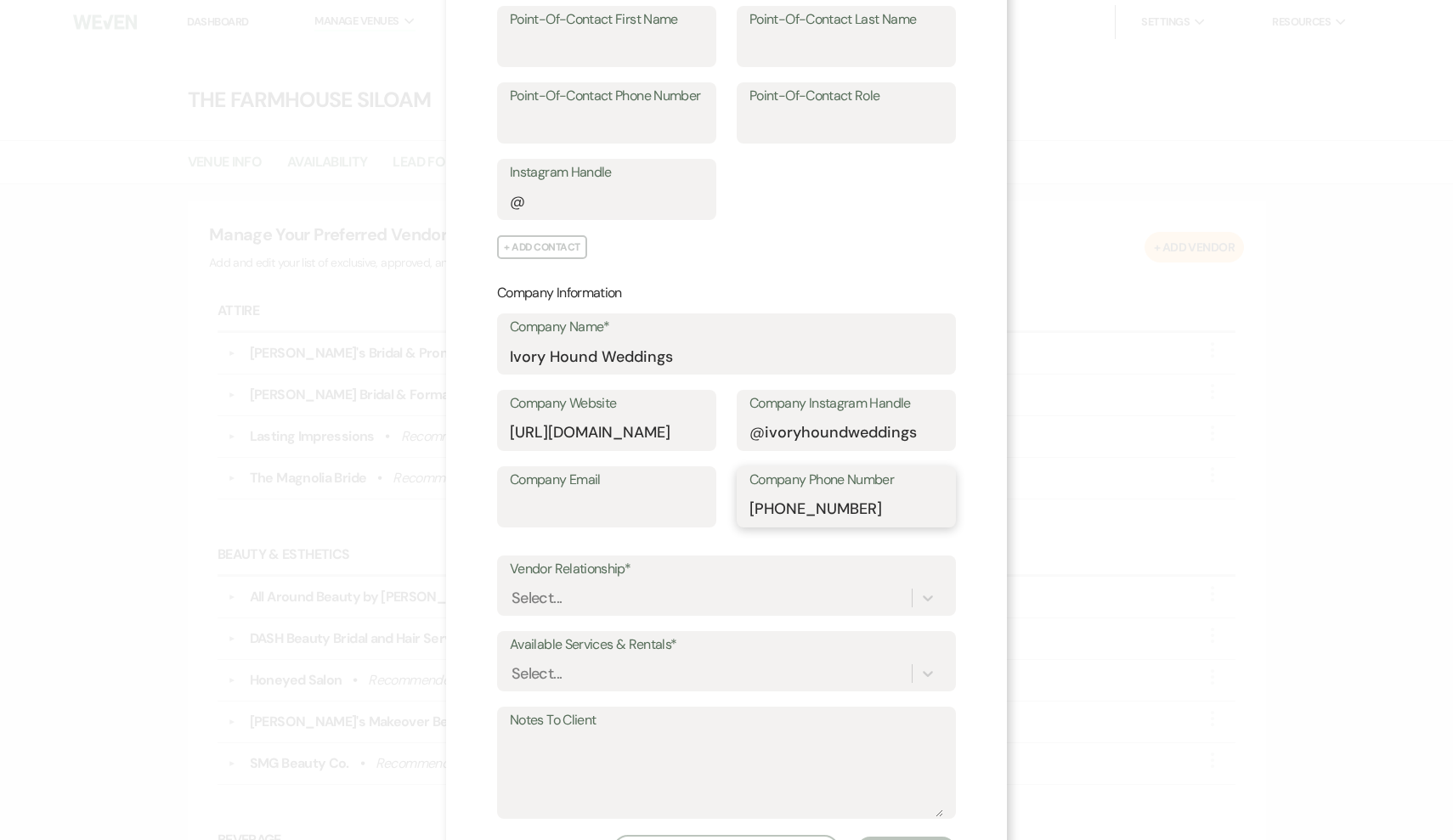
type input "336-717-2500"
click at [569, 582] on div "Select..." at bounding box center [710, 597] width 402 height 30
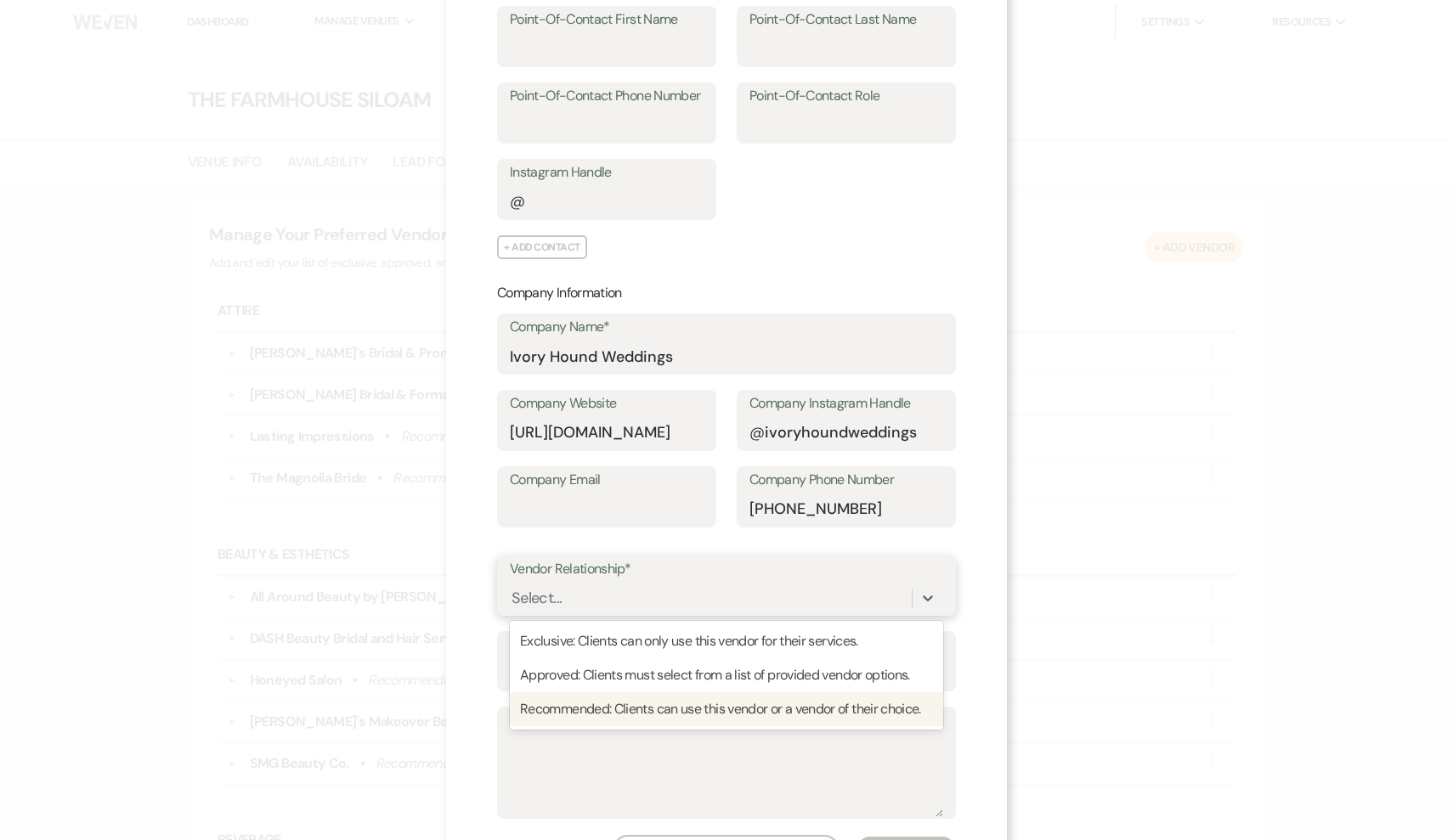
click at [556, 703] on div "Recommended: Clients can use this vendor or a vendor of their choice." at bounding box center [726, 710] width 433 height 34
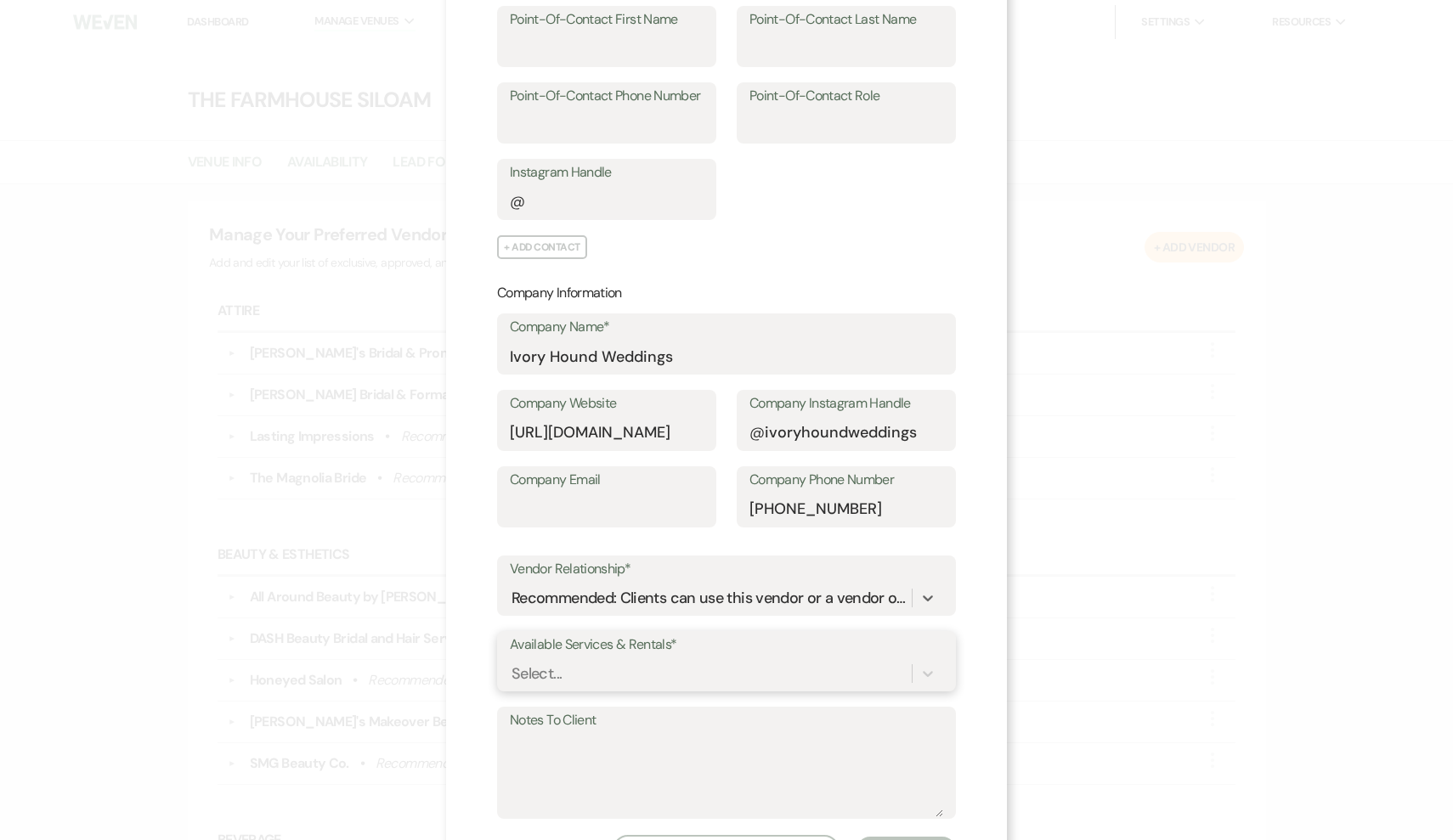
click at [561, 671] on div "Select..." at bounding box center [726, 674] width 433 height 32
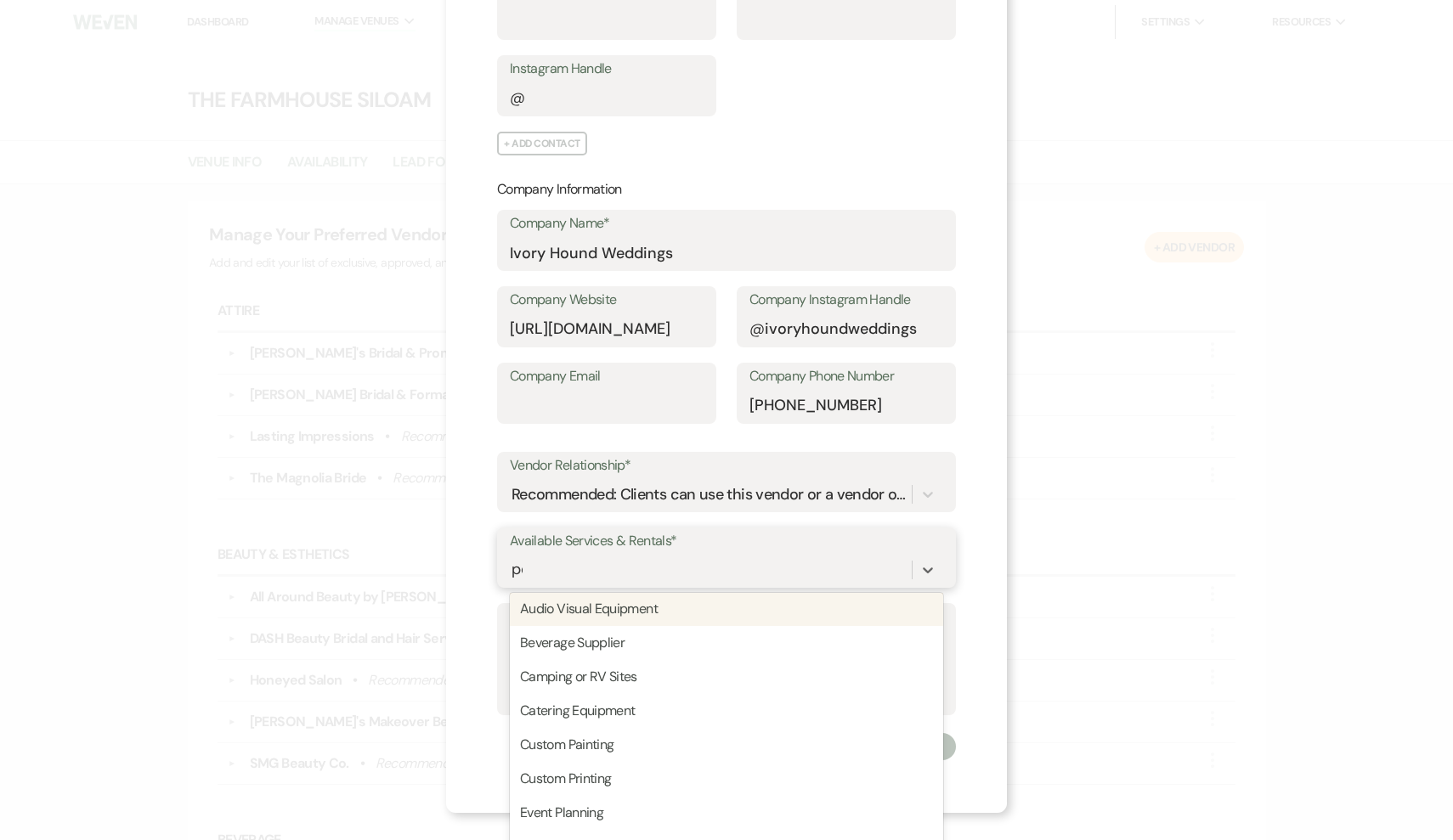
scroll to position [300, 0]
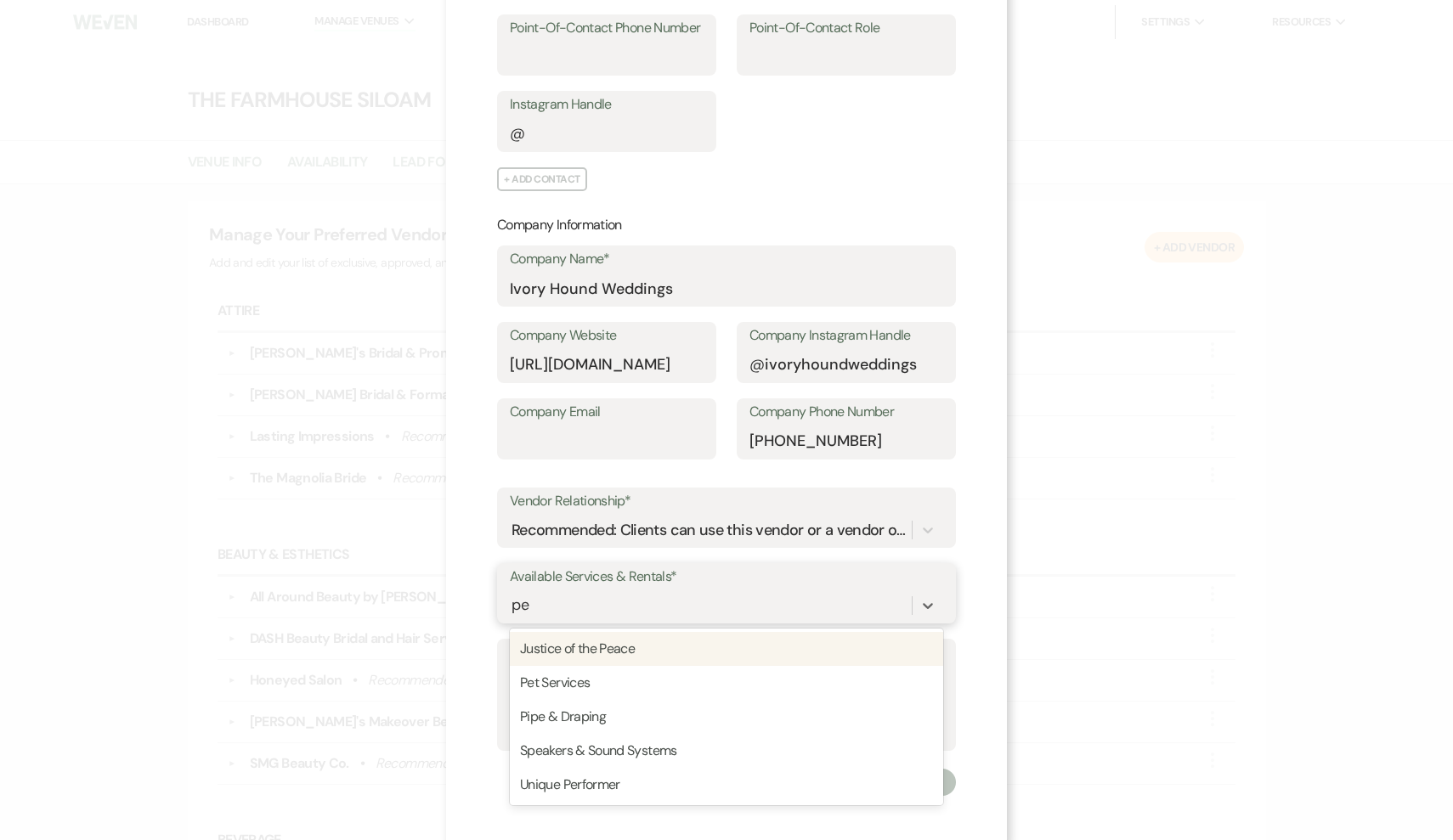
type input "pet"
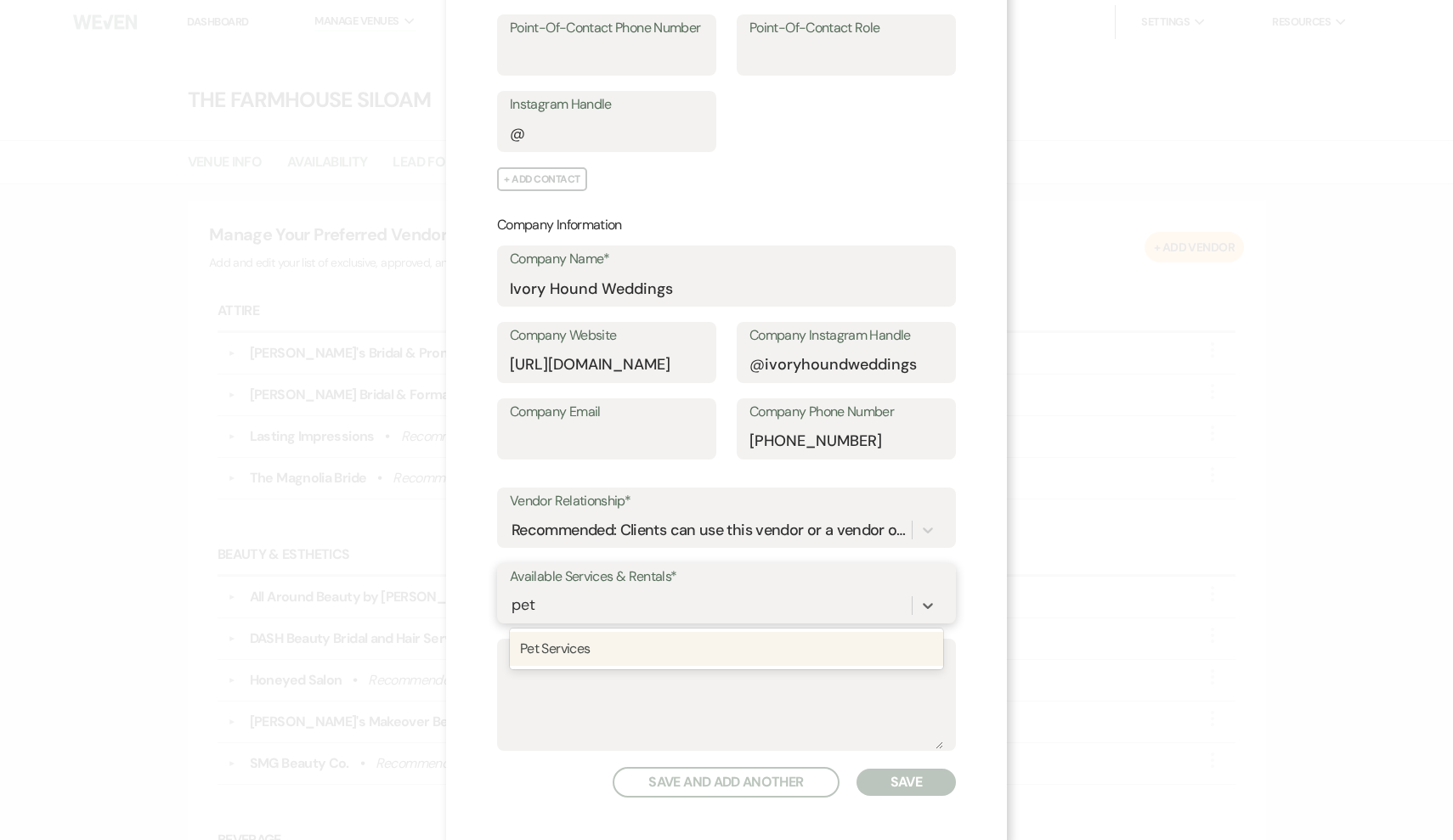
click at [595, 651] on div "Pet Services" at bounding box center [726, 649] width 433 height 34
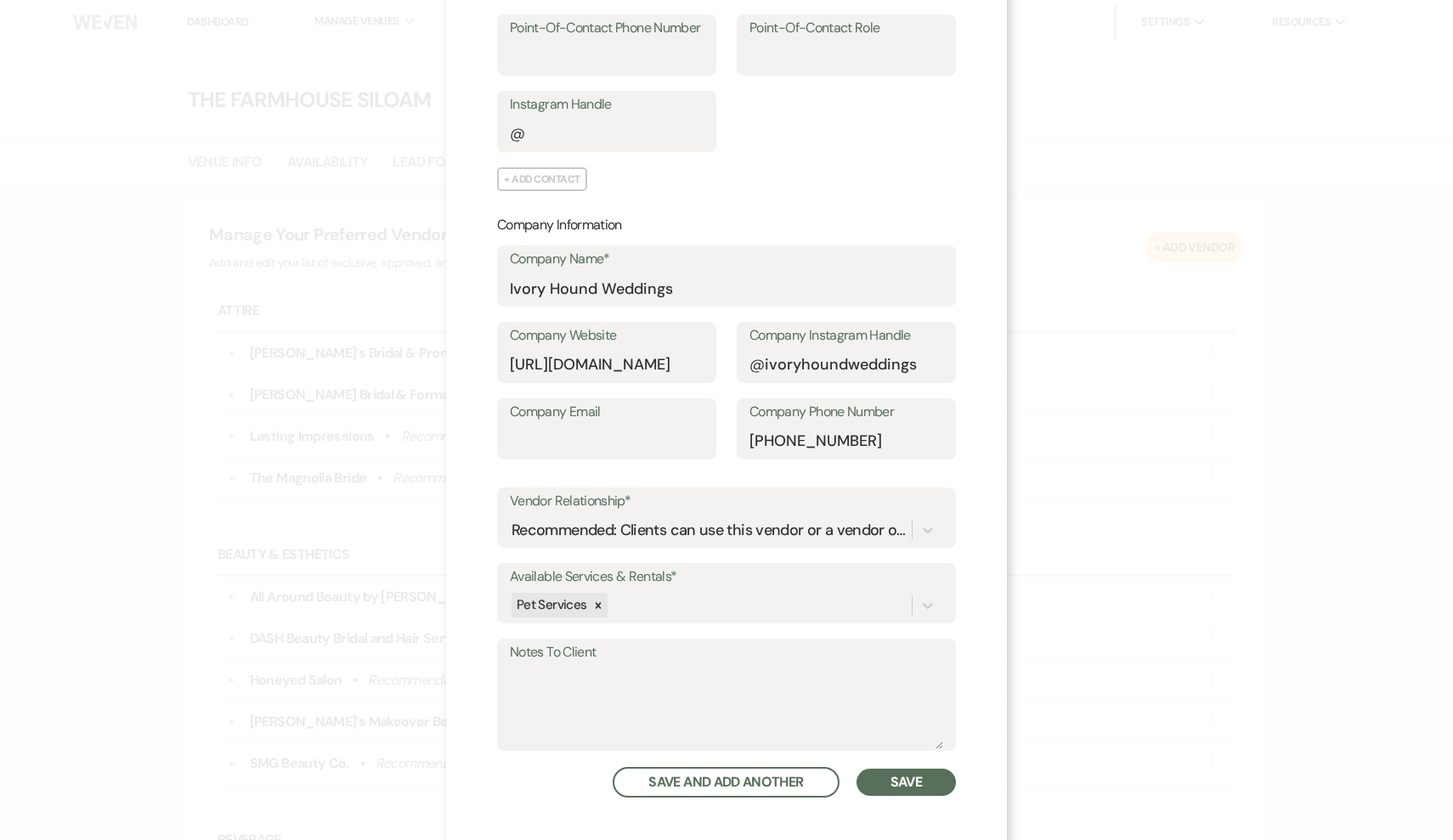
click at [929, 776] on button "Save" at bounding box center [906, 782] width 100 height 27
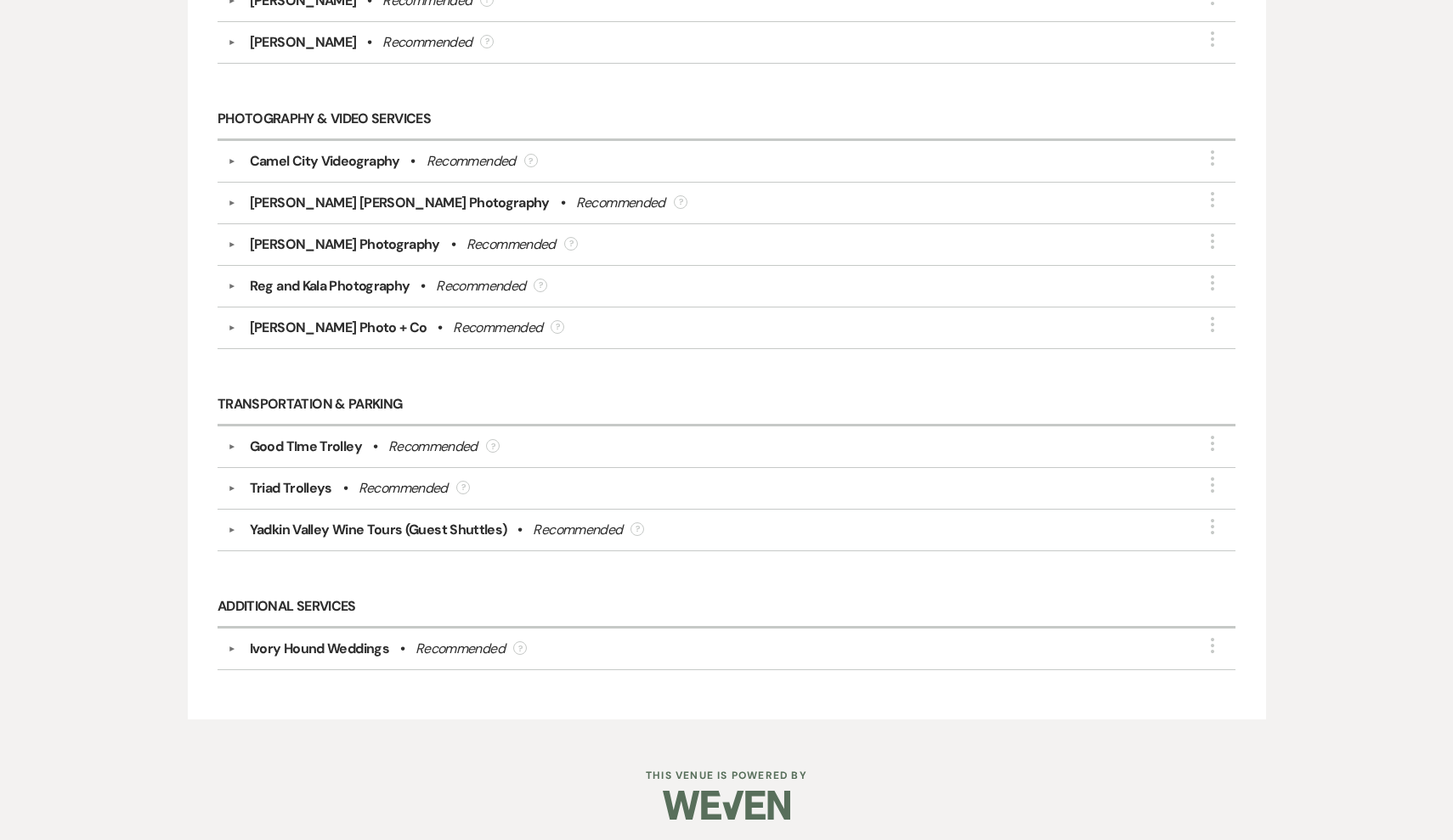
scroll to position [2956, 0]
click at [334, 646] on div "Ivory Hound Weddings" at bounding box center [319, 650] width 139 height 20
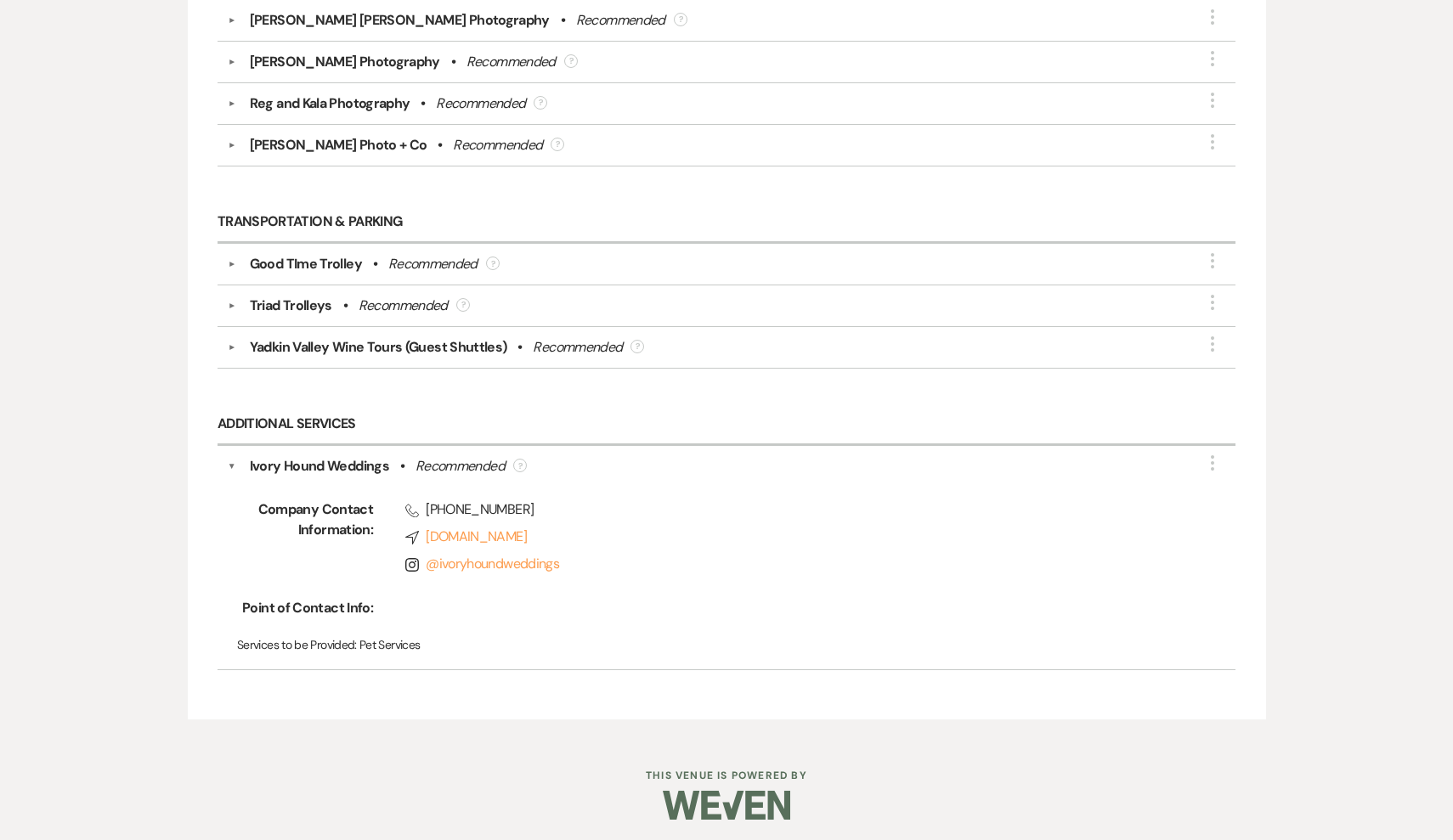
scroll to position [3138, 0]
click at [1217, 460] on icon "More" at bounding box center [1212, 464] width 20 height 20
click at [1113, 473] on button "Edit" at bounding box center [1114, 476] width 191 height 26
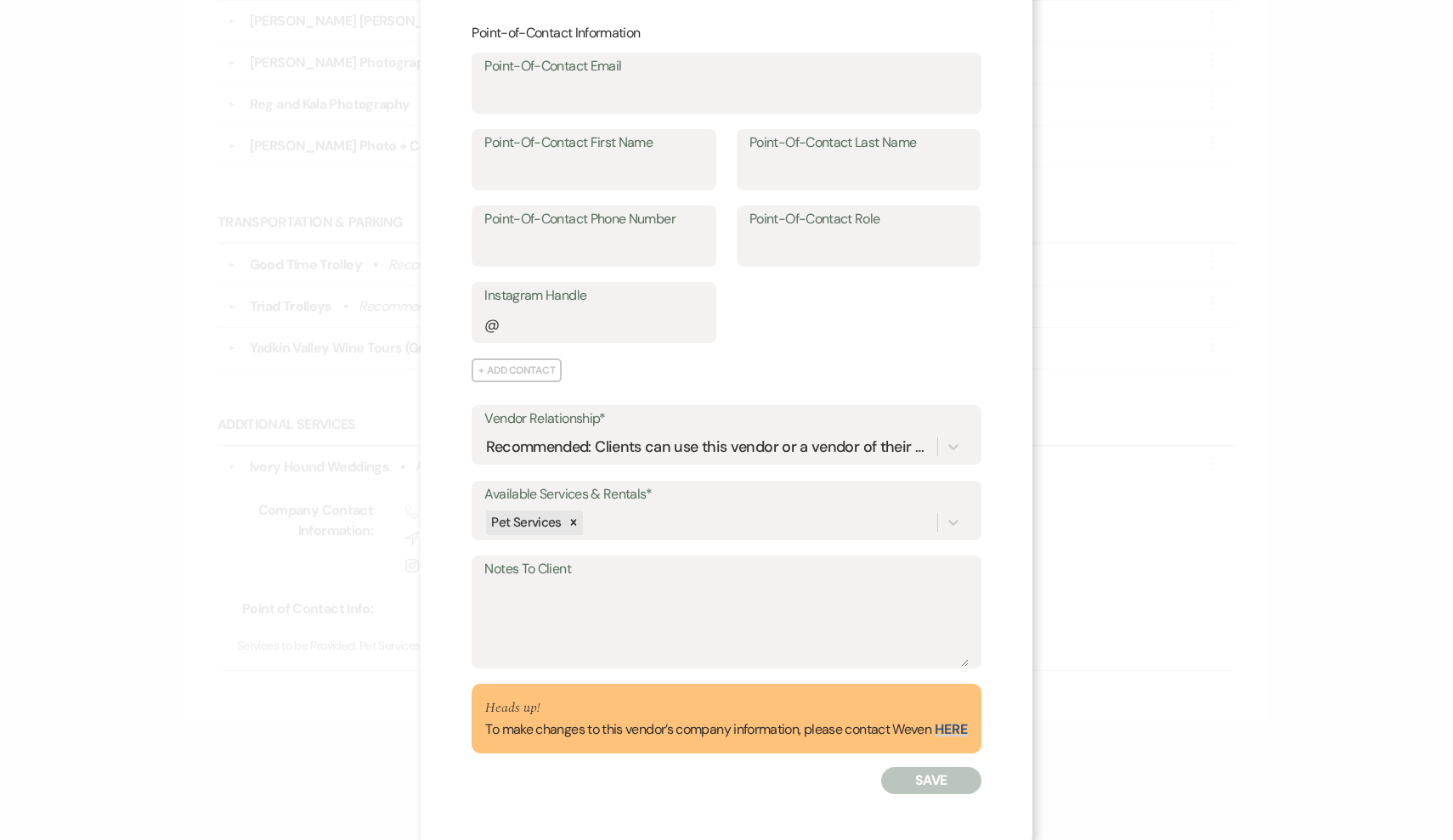
scroll to position [108, 0]
click at [952, 723] on button "here" at bounding box center [950, 730] width 33 height 14
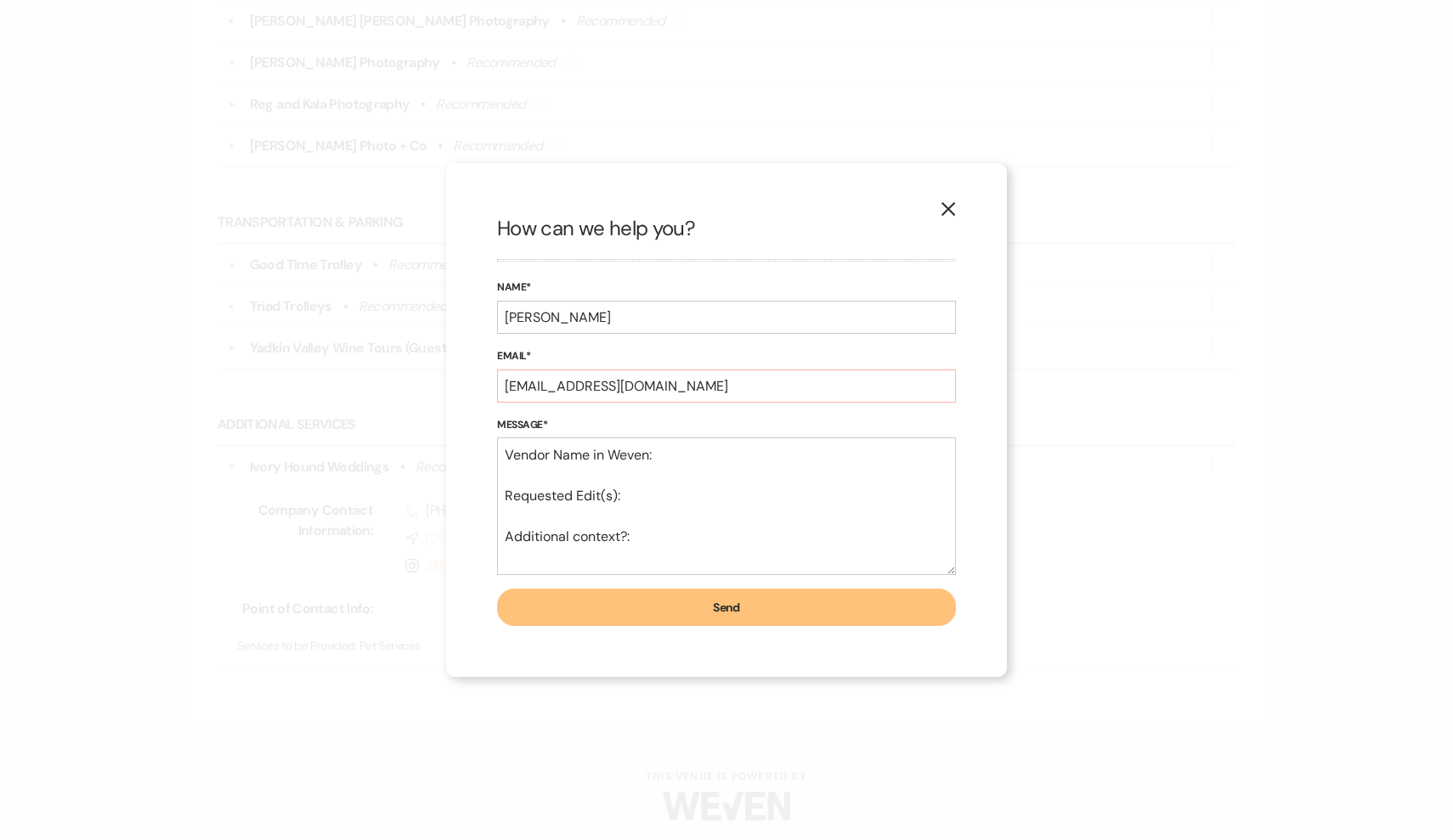
click at [948, 212] on icon "X" at bounding box center [948, 209] width 15 height 15
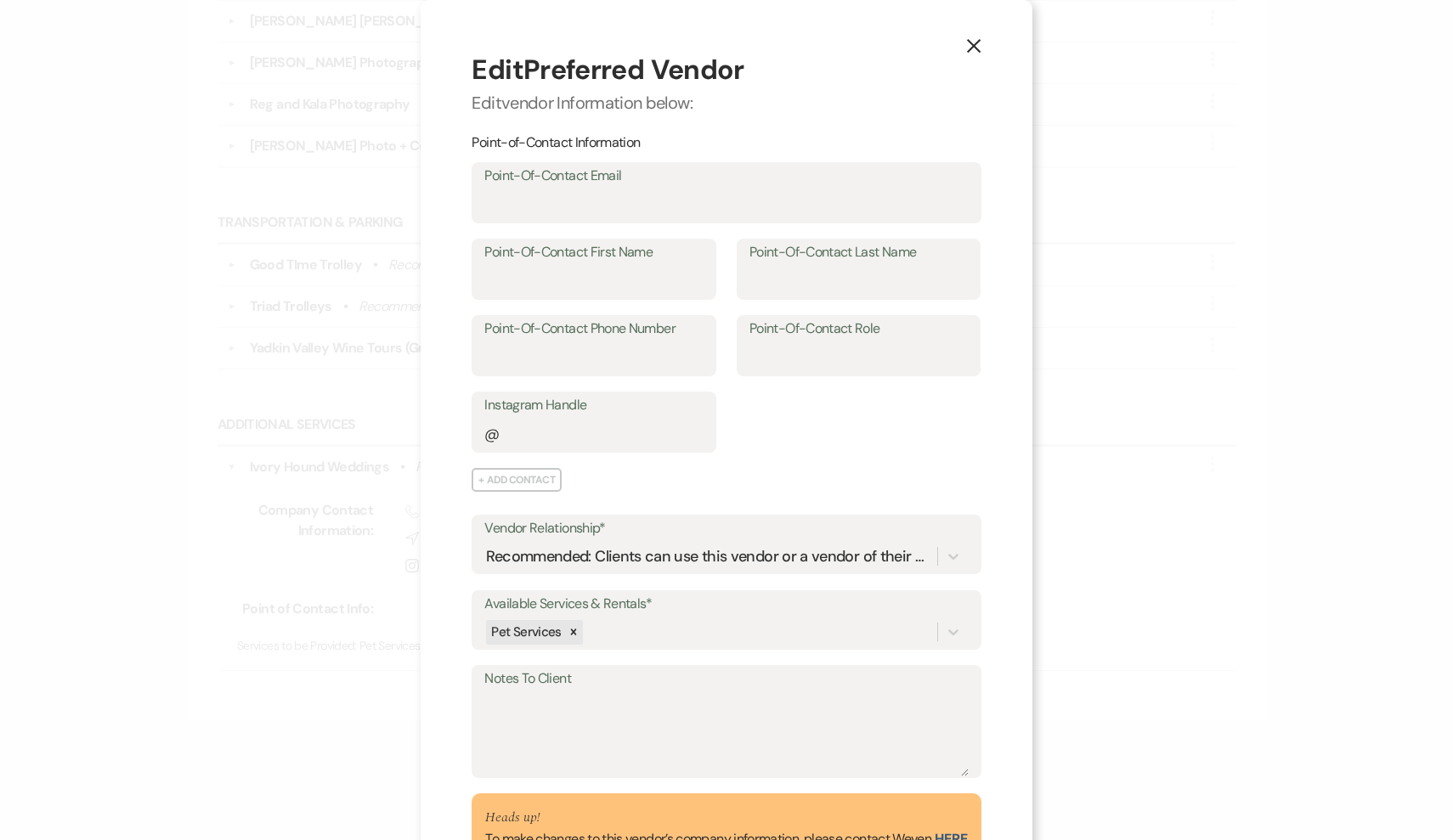
scroll to position [0, 0]
click at [968, 50] on button "X" at bounding box center [974, 45] width 26 height 30
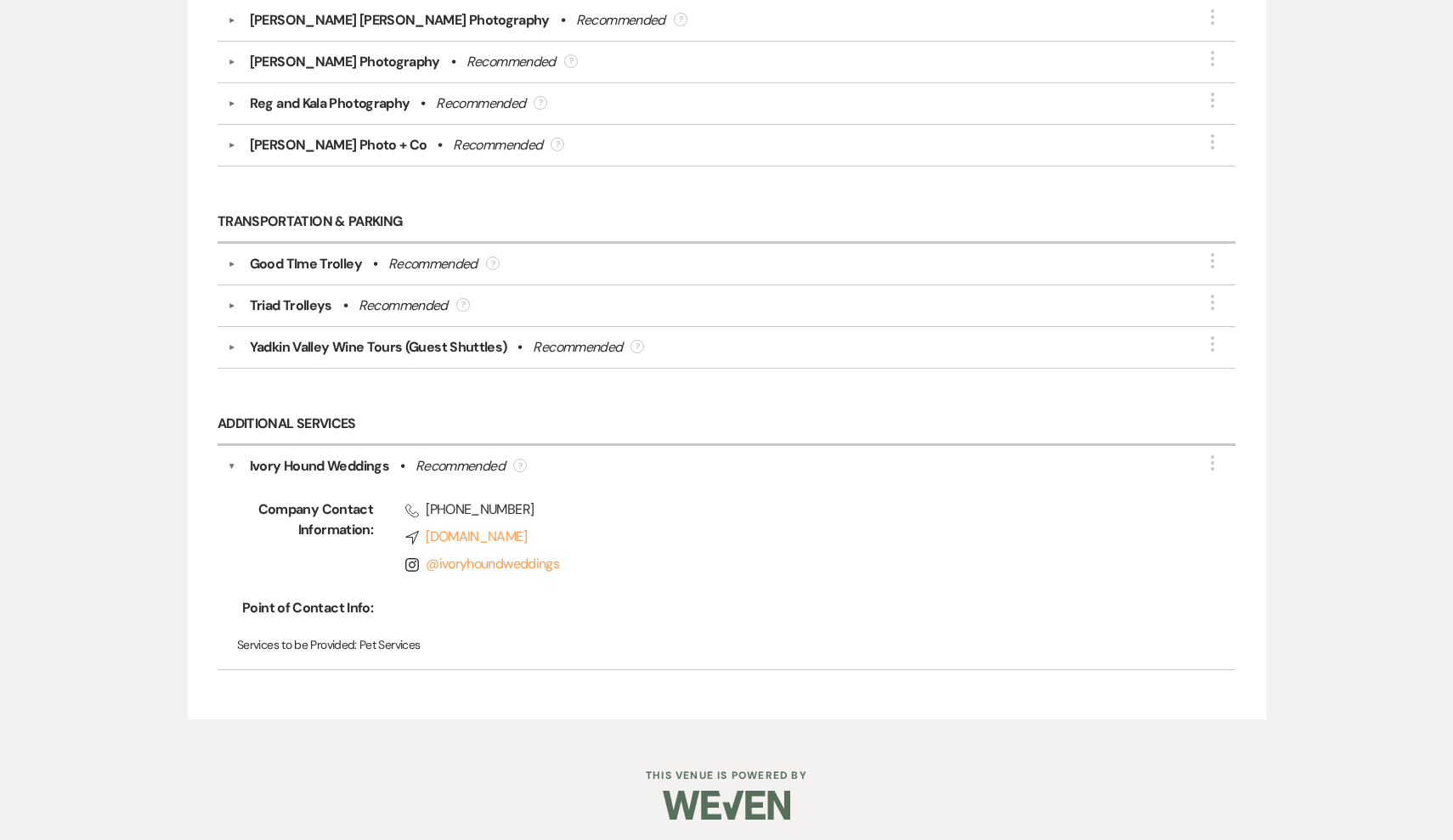
scroll to position [3138, 0]
click at [1210, 462] on icon "More" at bounding box center [1212, 464] width 20 height 20
click at [1136, 469] on button "Edit" at bounding box center [1114, 476] width 191 height 26
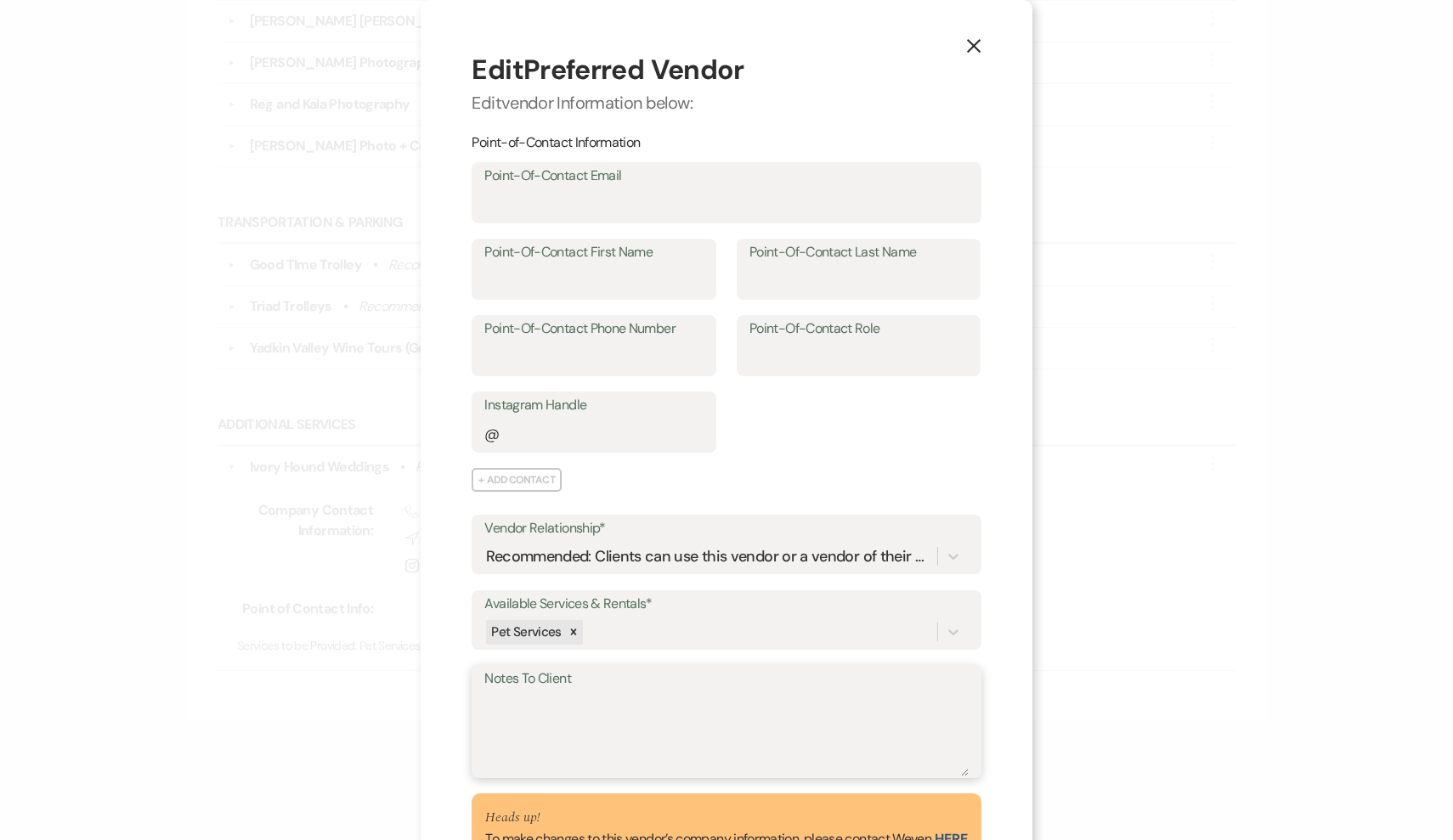
click at [638, 692] on textarea "Notes To Client" at bounding box center [726, 734] width 484 height 85
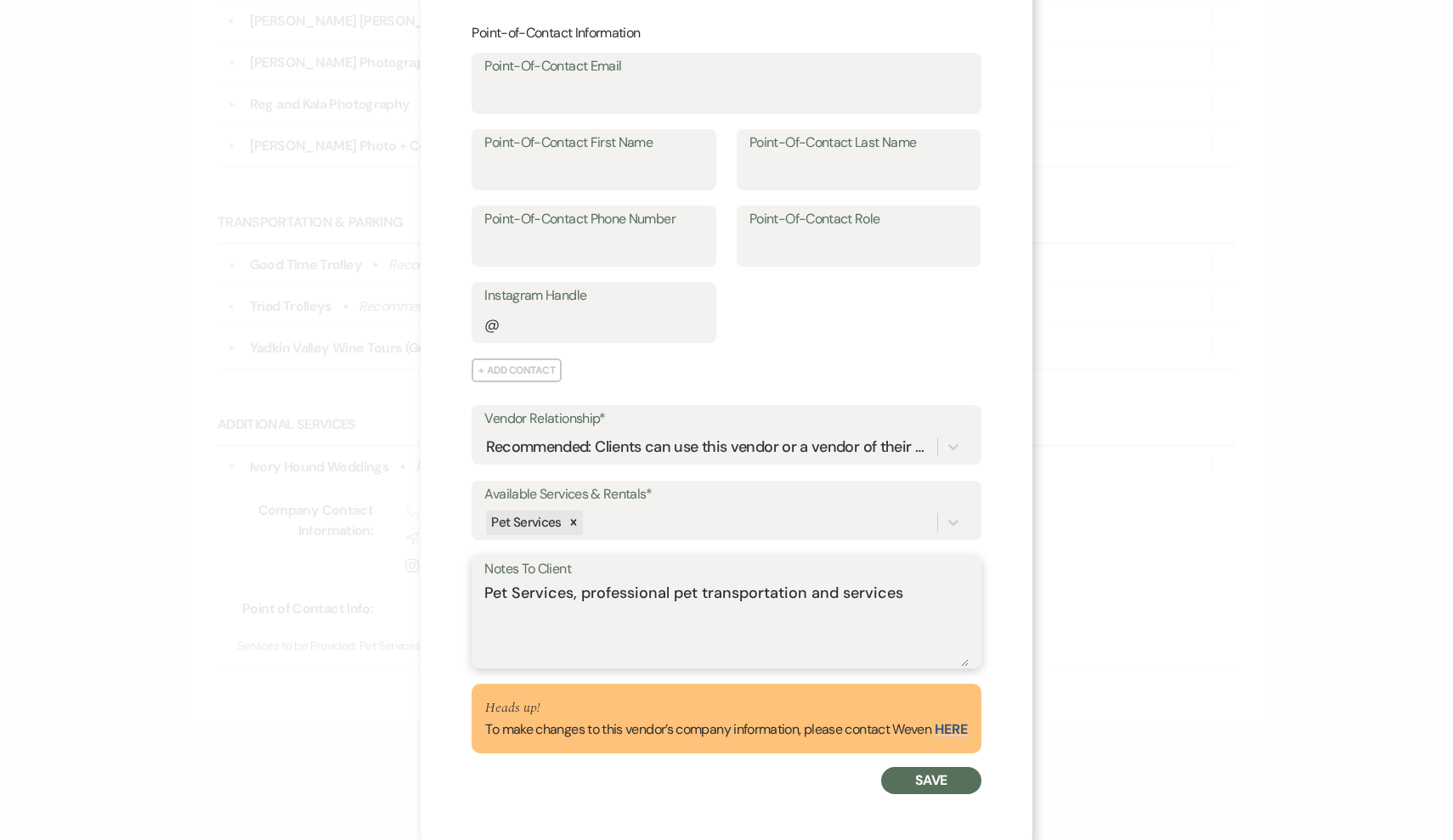
scroll to position [108, 0]
type textarea "Pet Services, professional pet transportation and services"
click at [939, 768] on button "Save" at bounding box center [931, 781] width 100 height 27
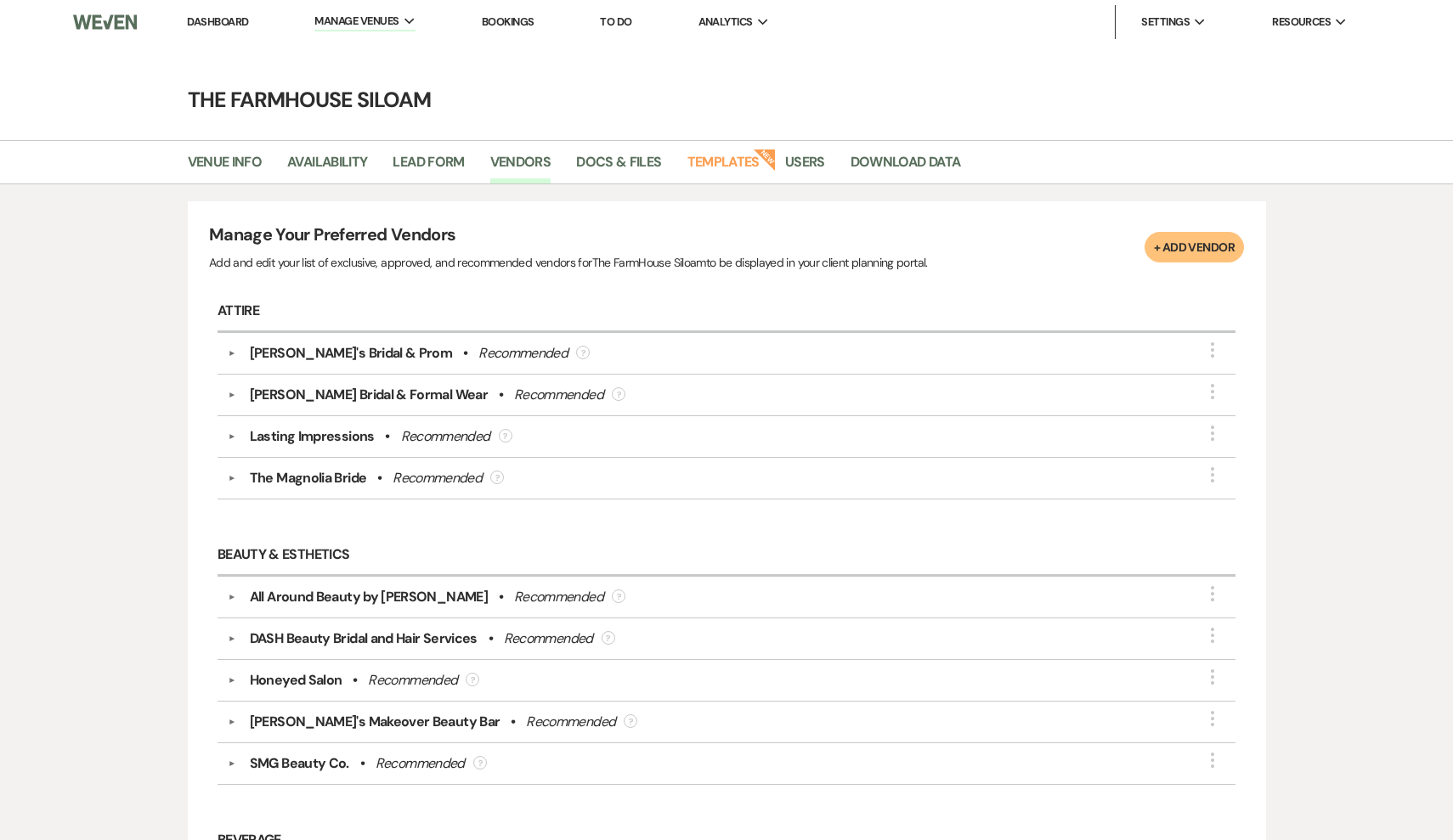
scroll to position [0, 0]
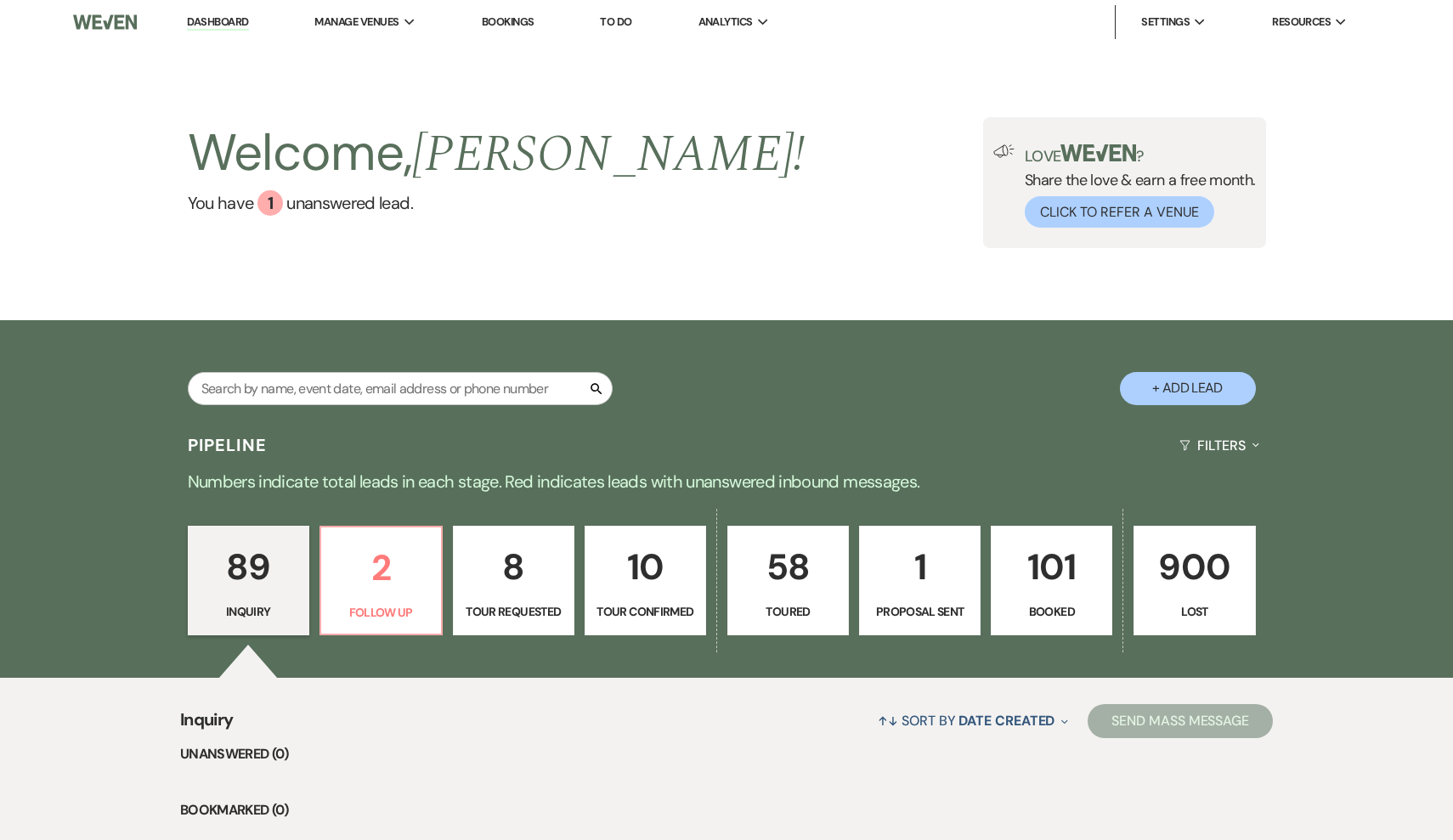
click at [797, 579] on p "58" at bounding box center [788, 566] width 100 height 57
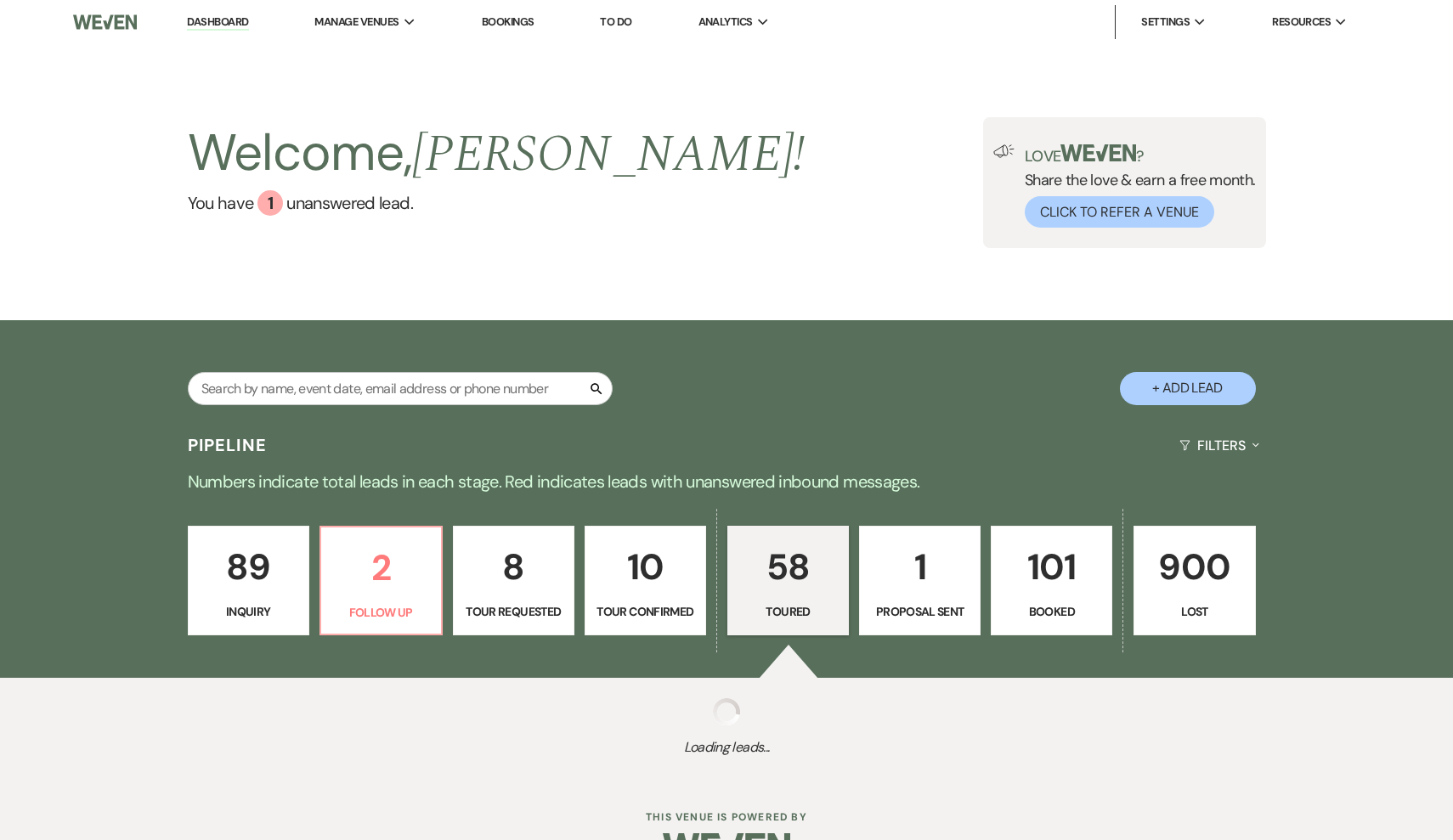
select select "5"
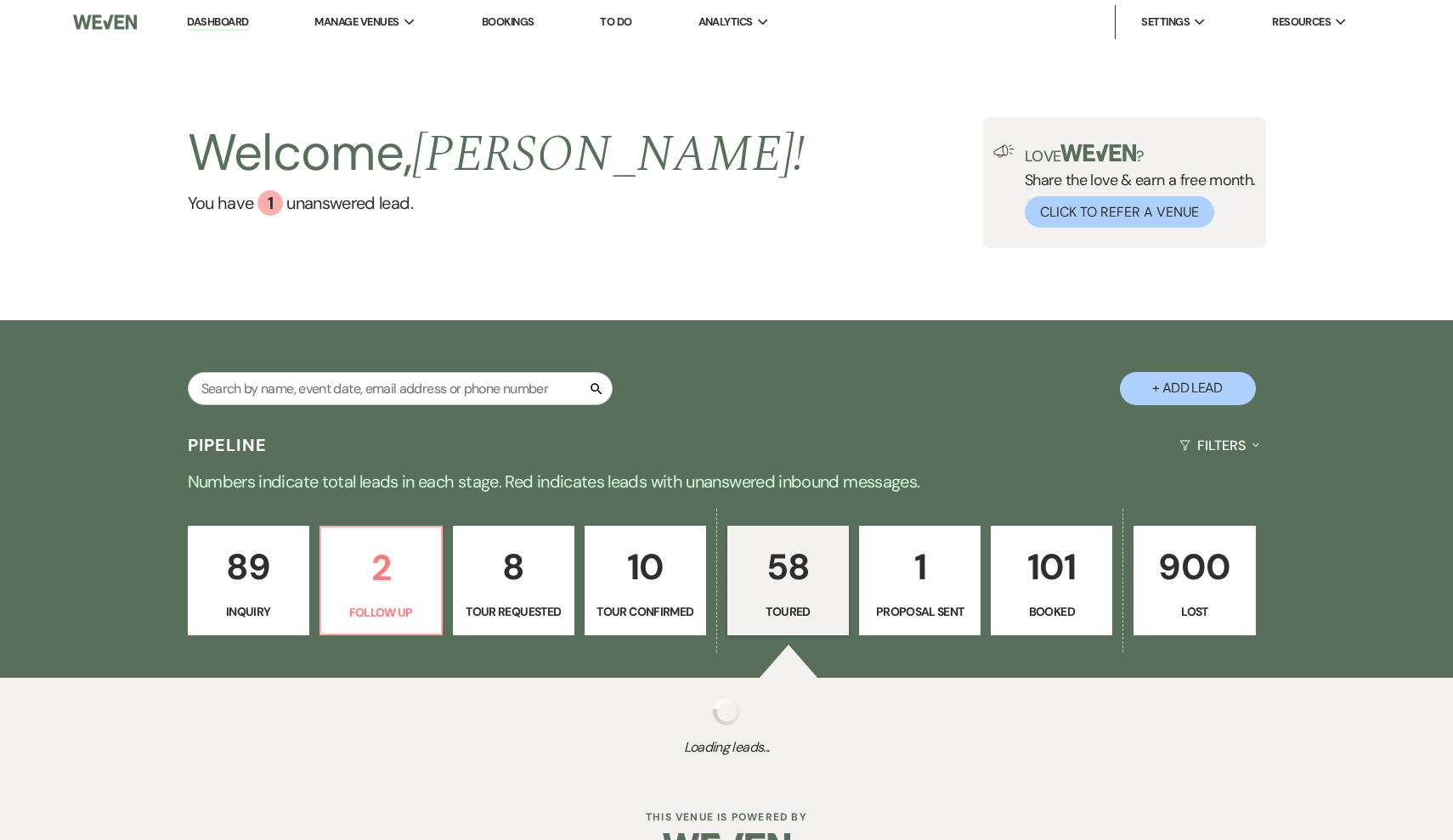
select select "5"
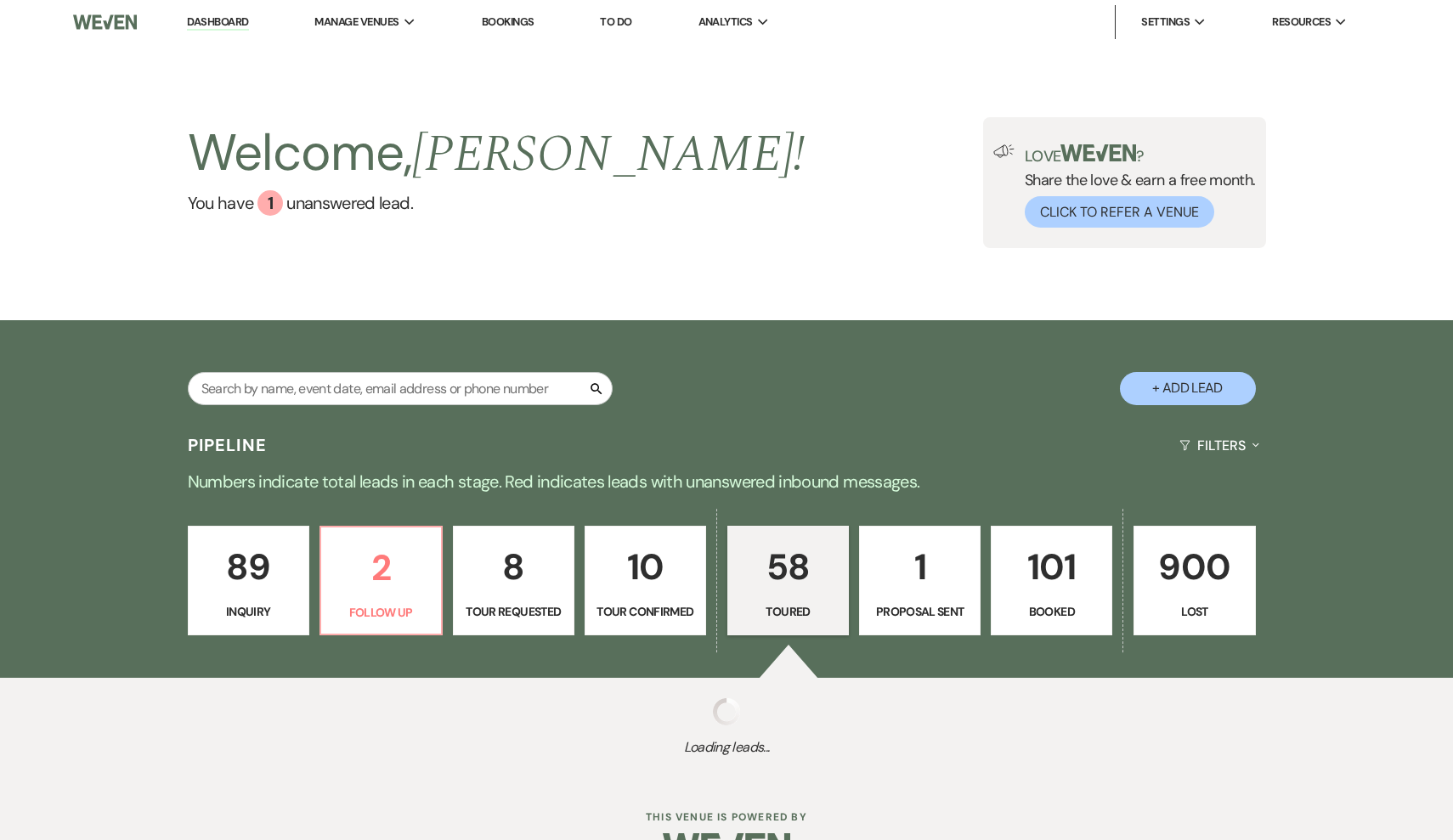
select select "5"
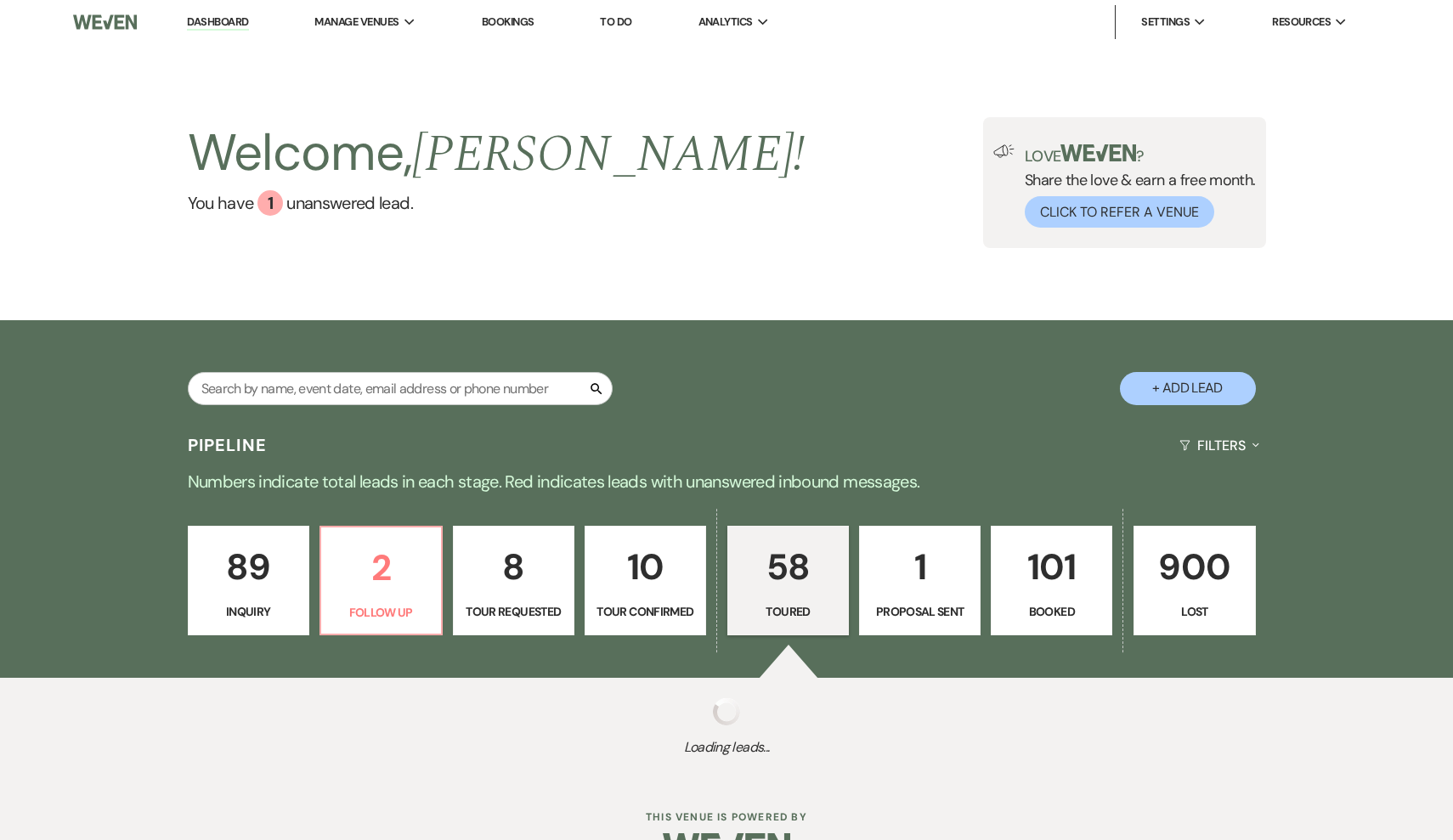
select select "5"
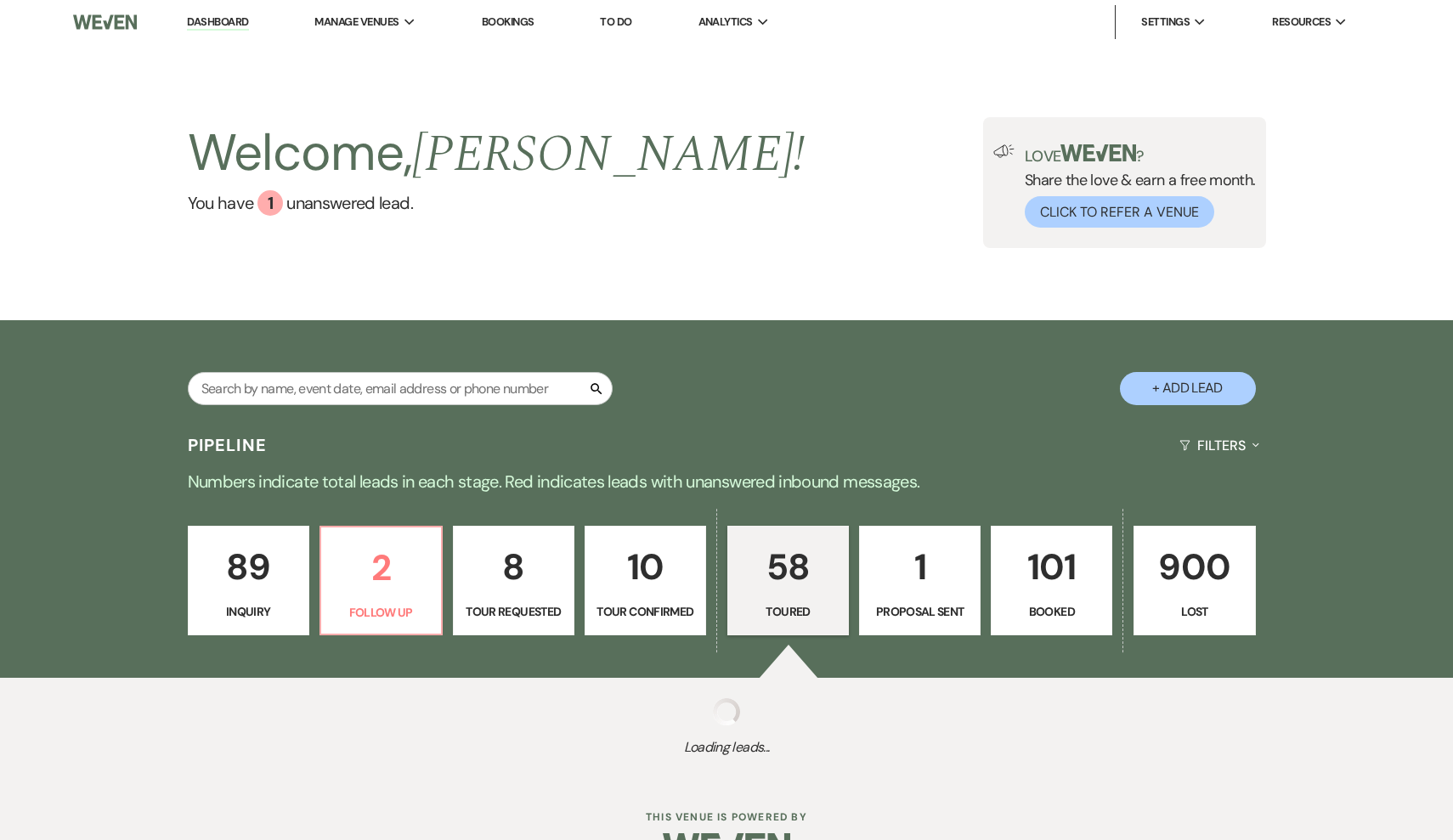
select select "5"
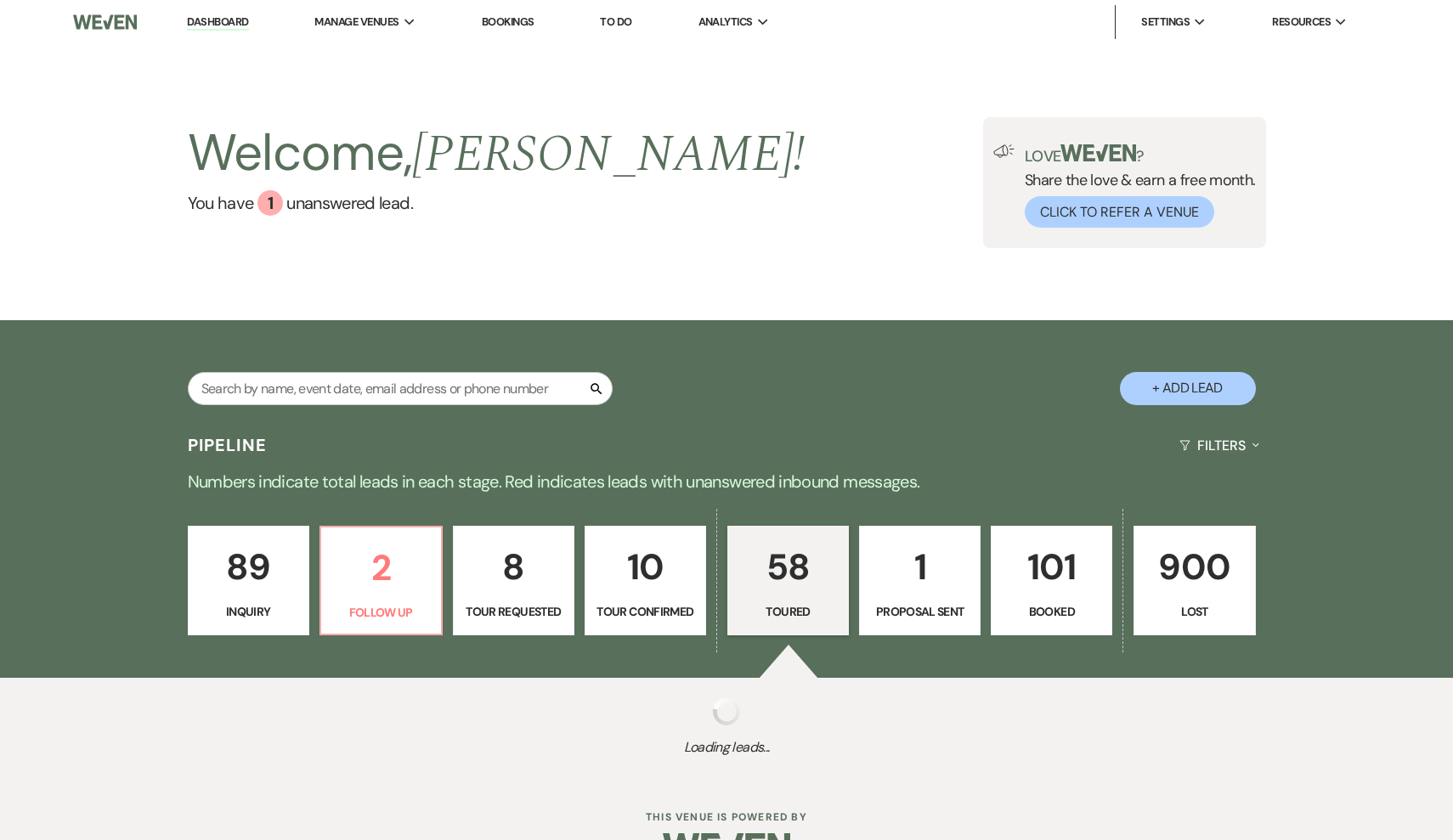
select select "5"
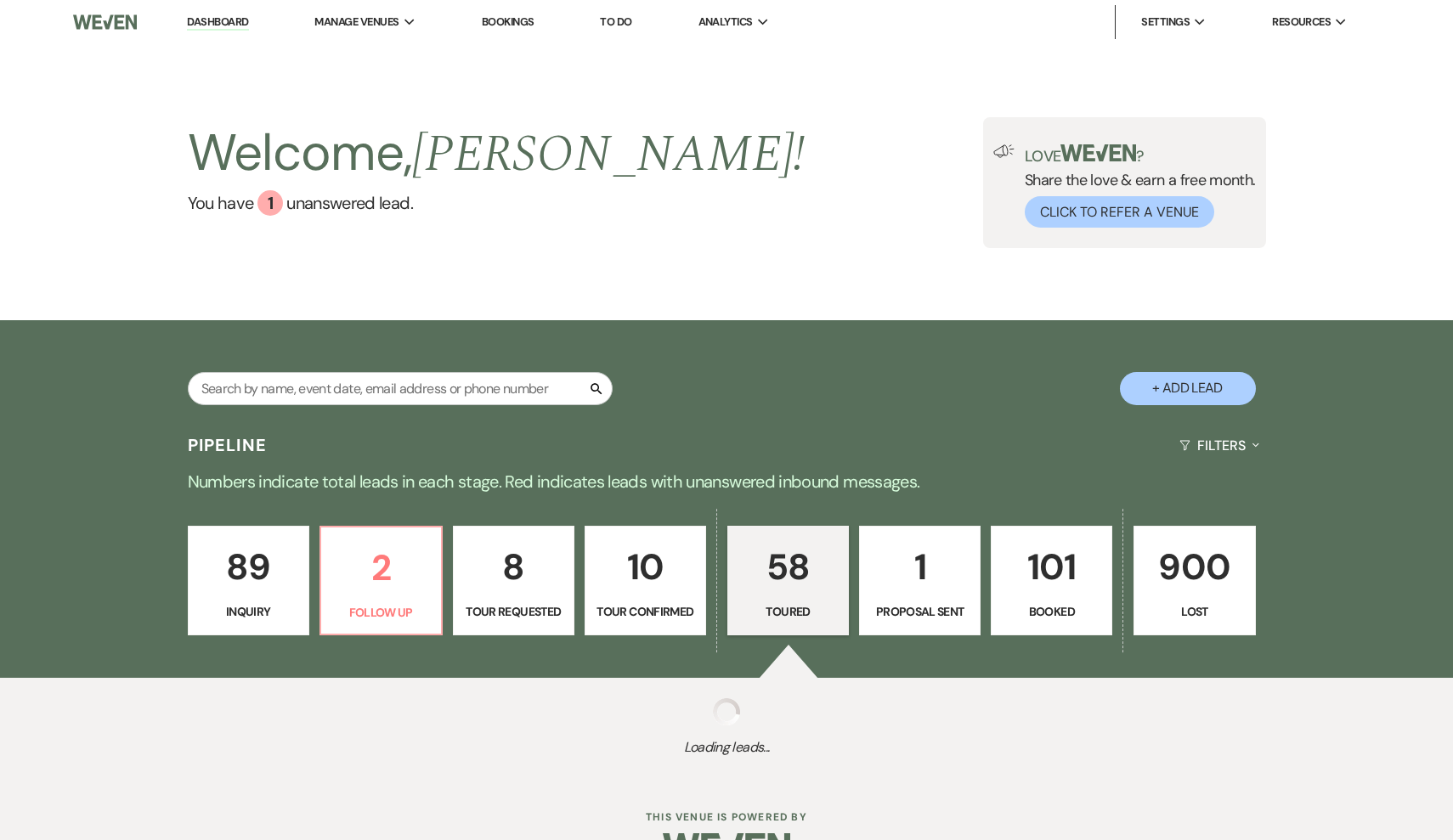
select select "5"
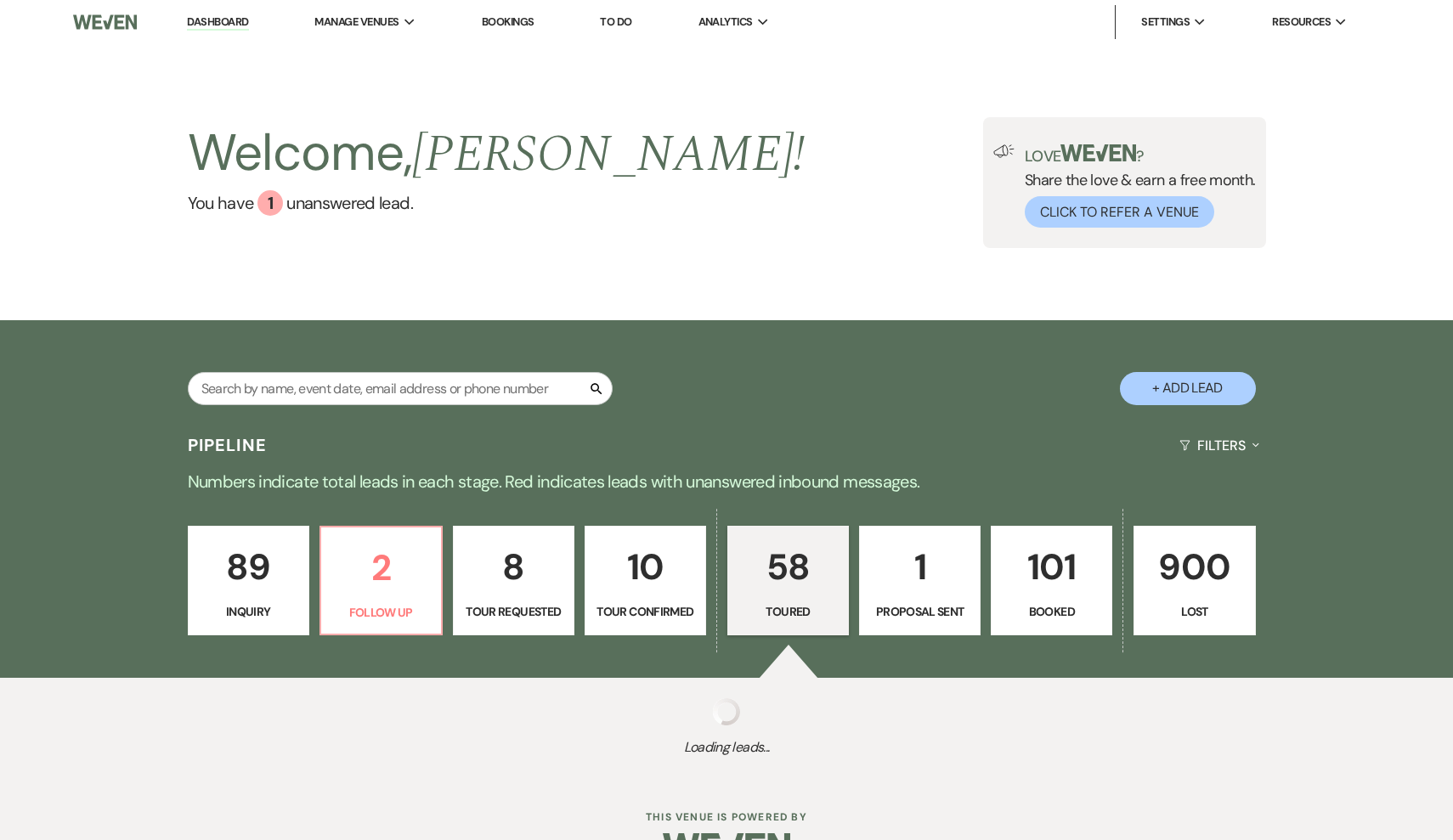
select select "5"
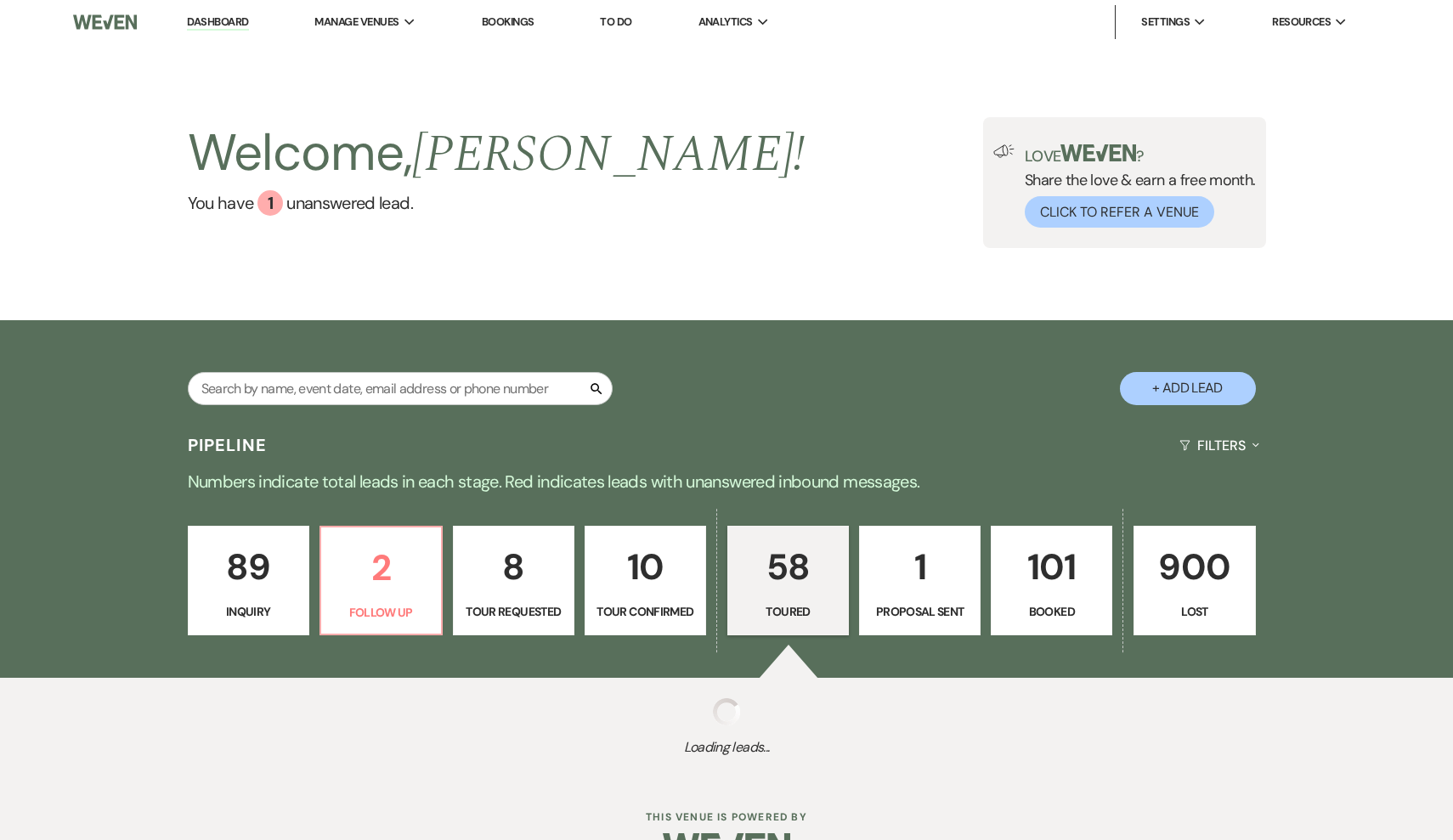
select select "5"
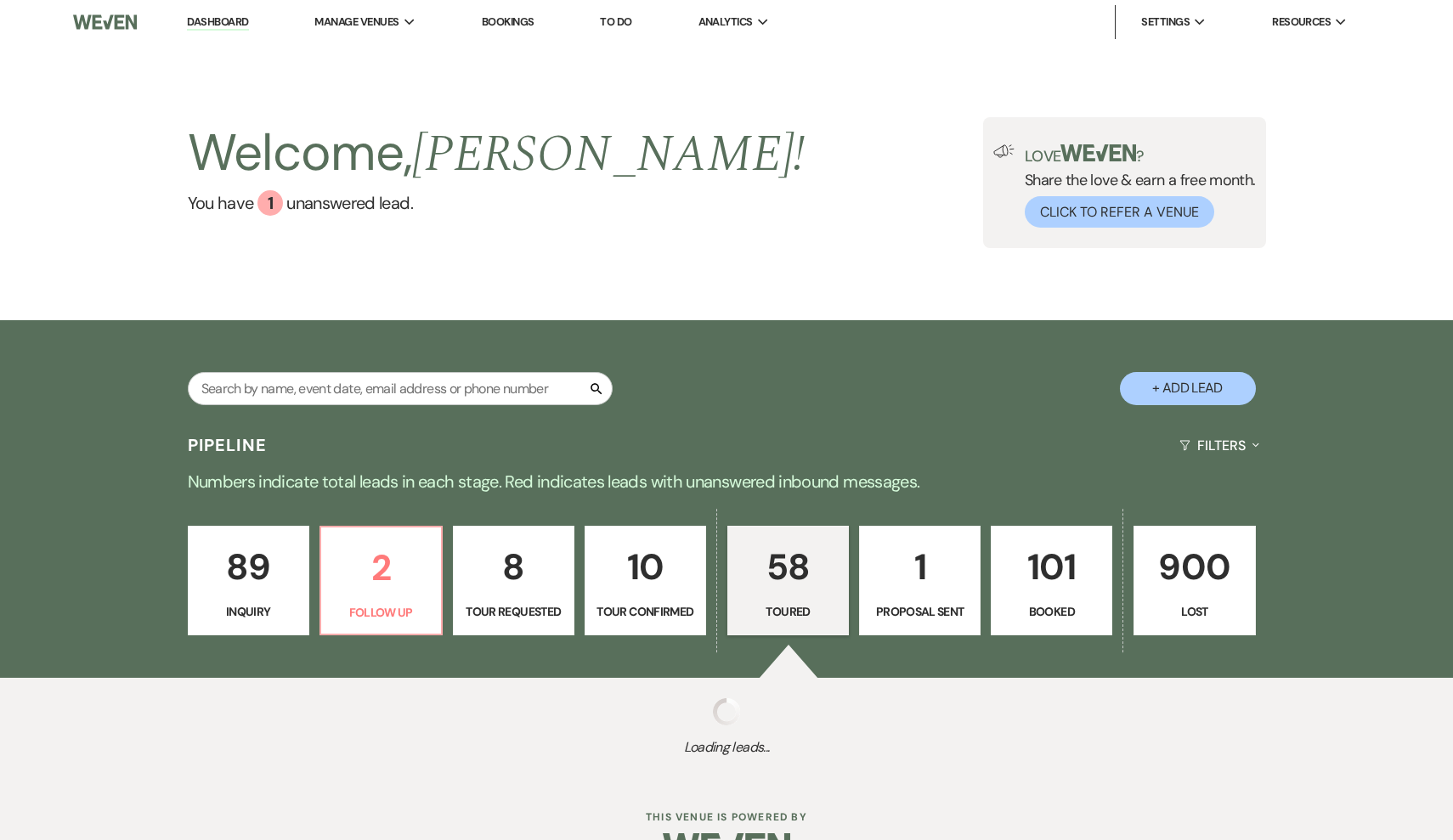
select select "5"
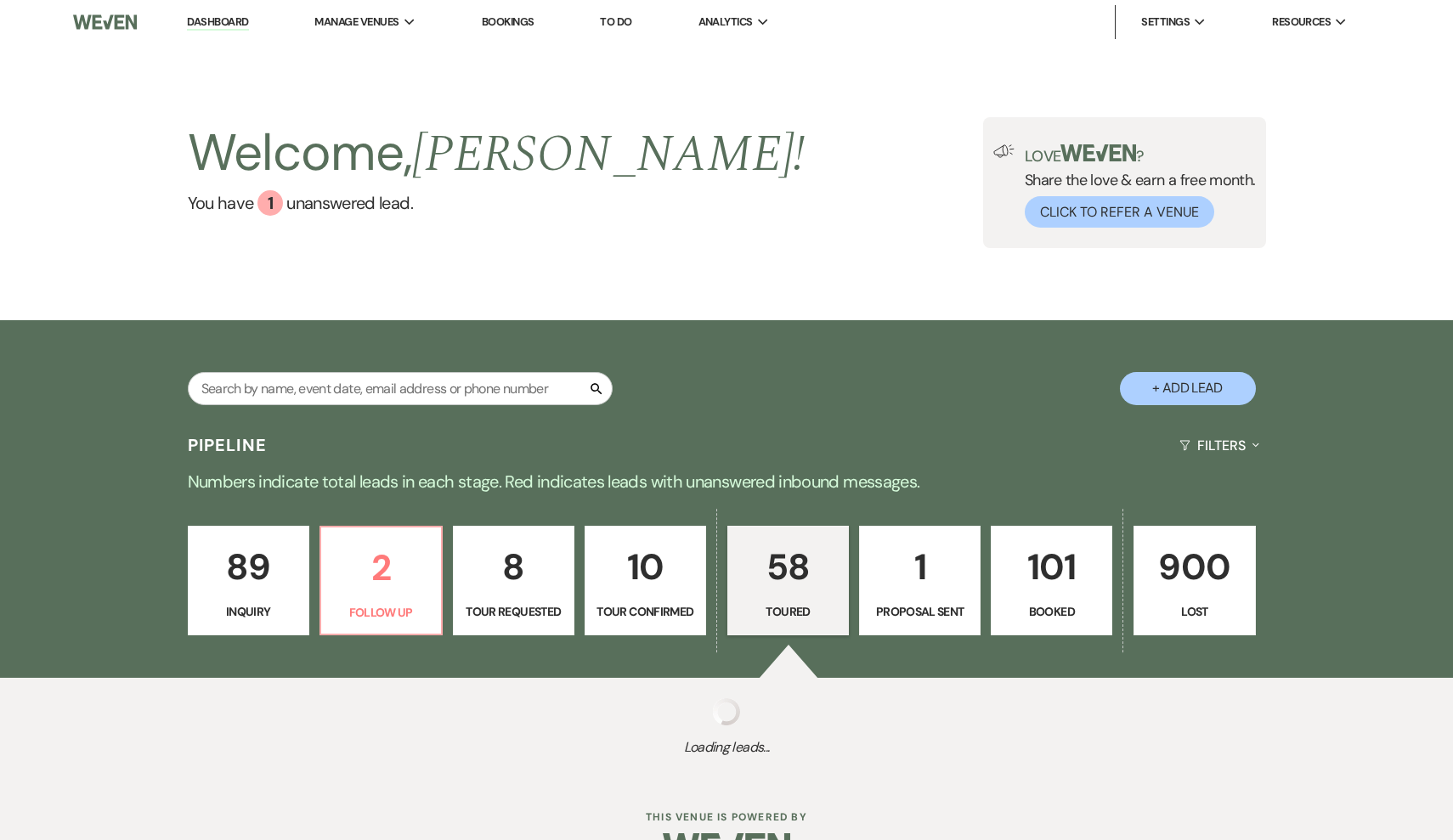
select select "5"
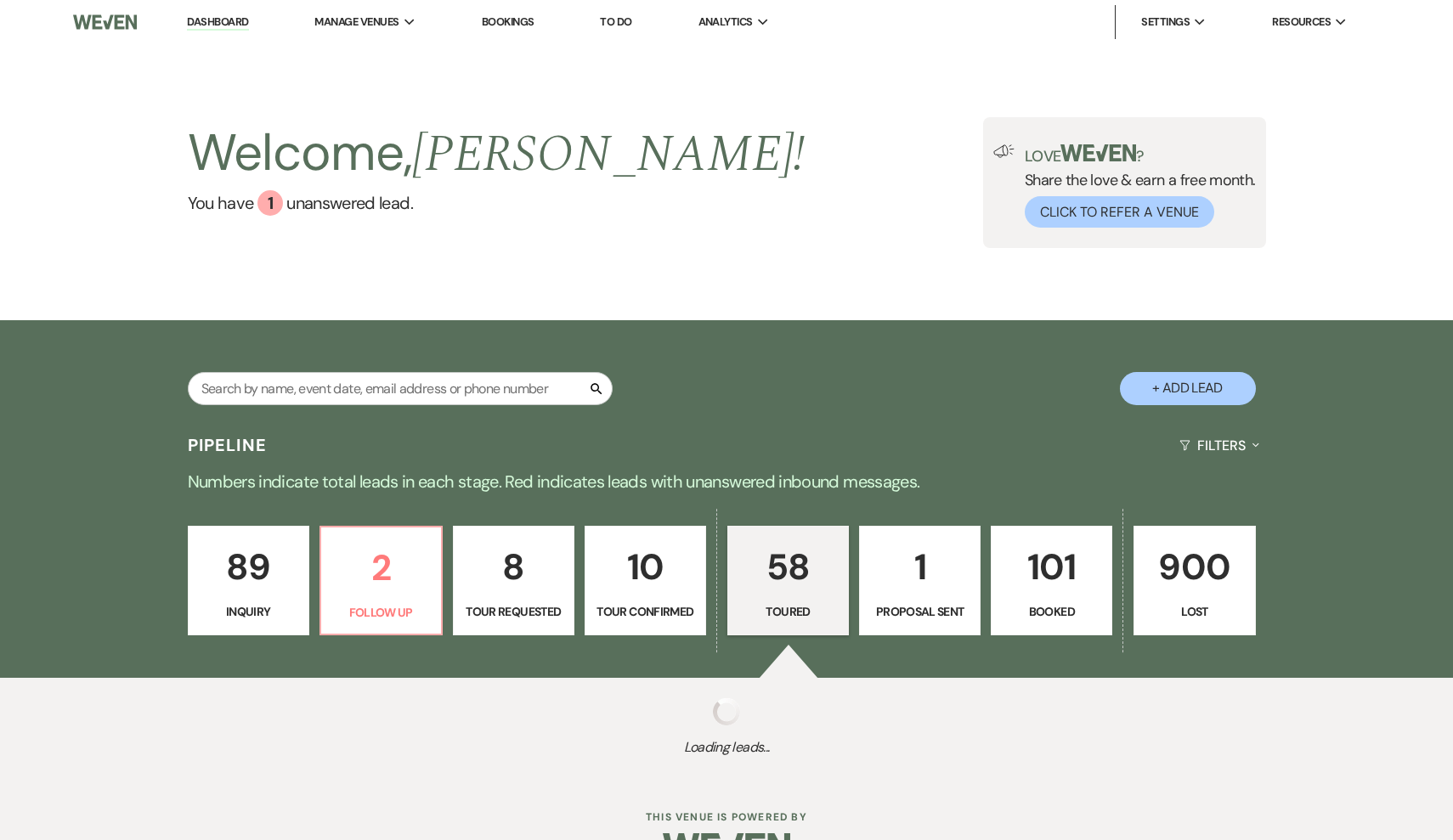
select select "5"
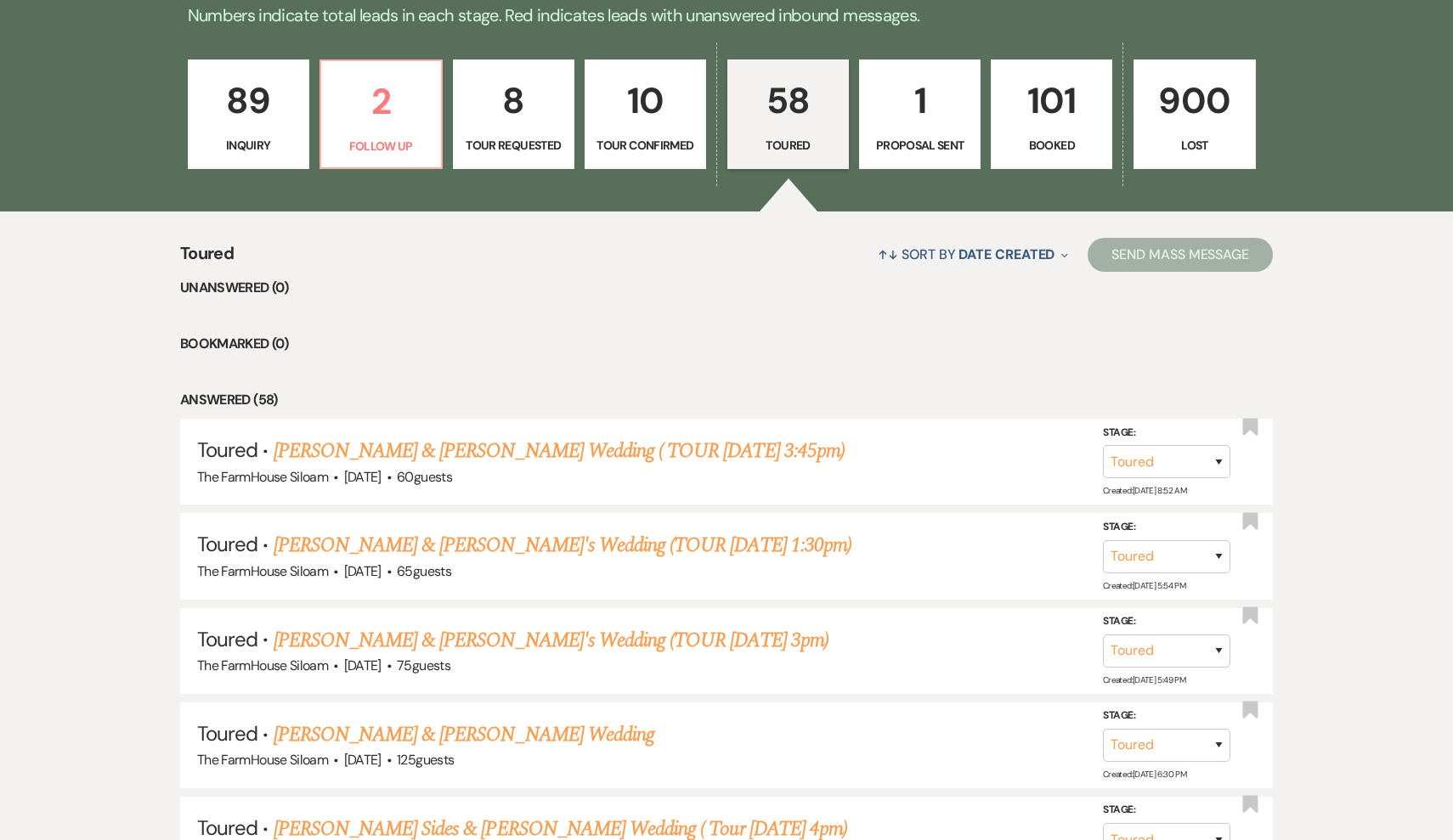
scroll to position [467, 0]
click at [542, 451] on link "[PERSON_NAME] & [PERSON_NAME] Wedding ( TOUR [DATE] 3:45pm)" at bounding box center [559, 450] width 571 height 31
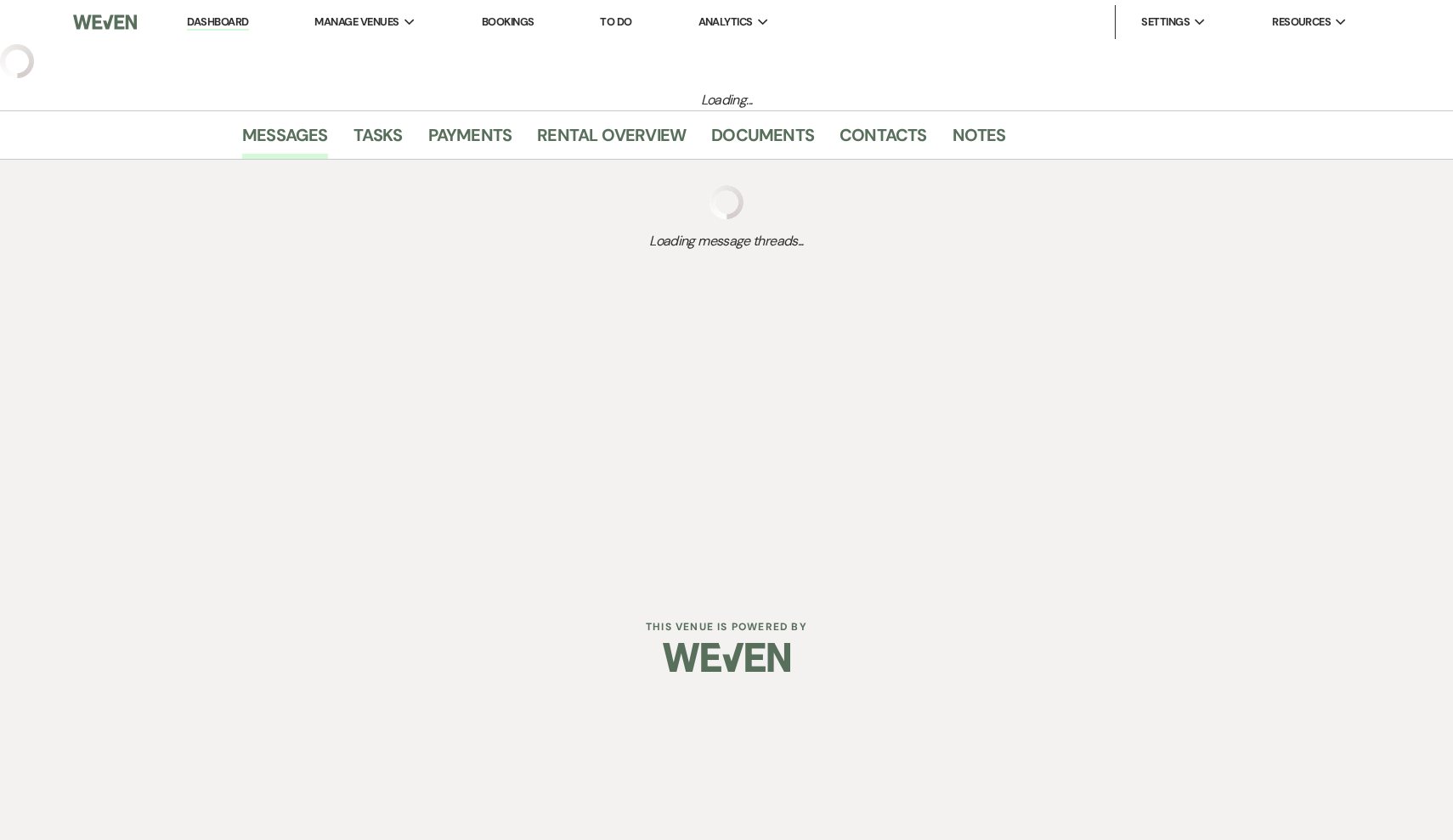
select select "5"
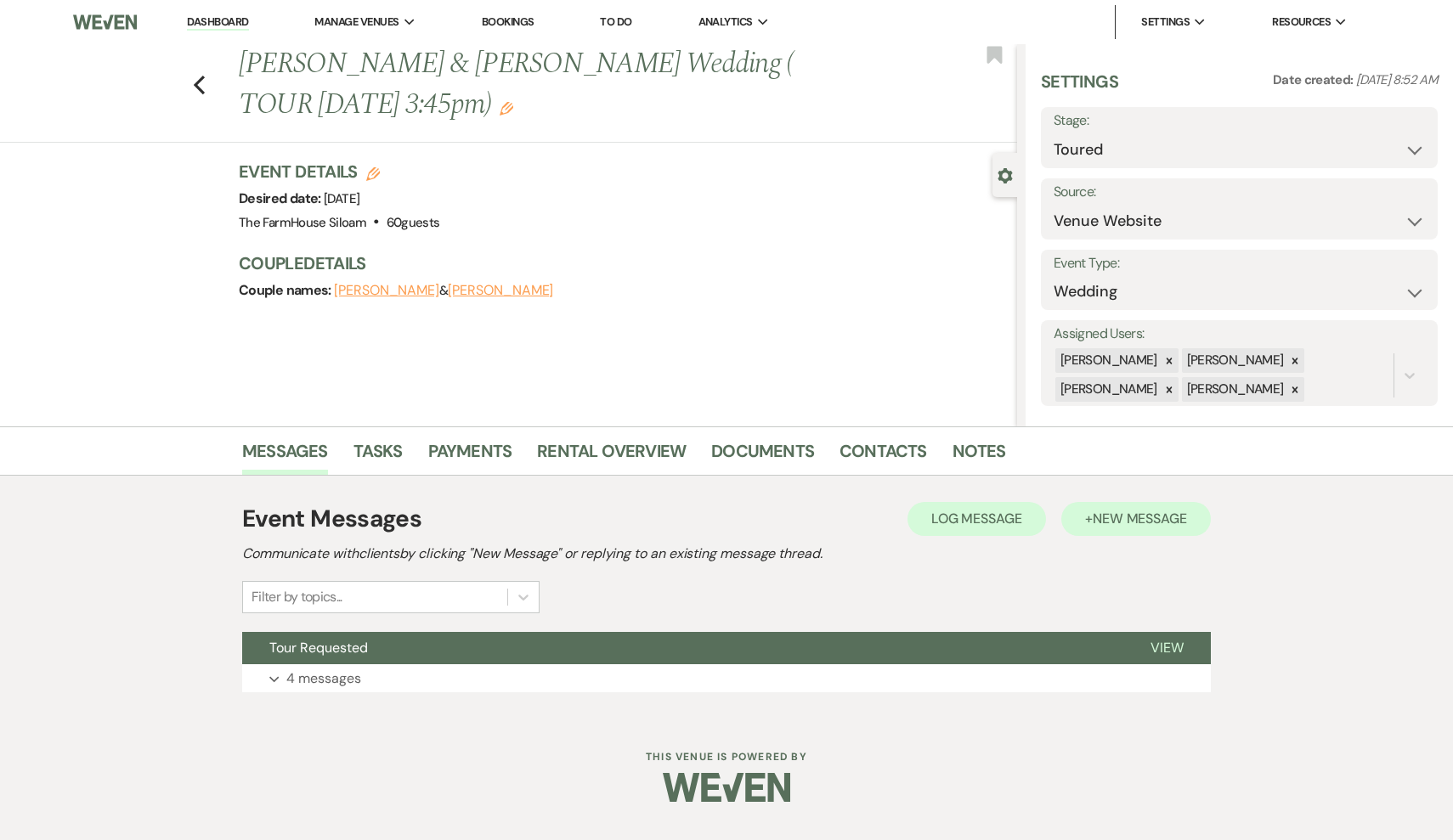
click at [1156, 521] on span "New Message" at bounding box center [1140, 518] width 95 height 18
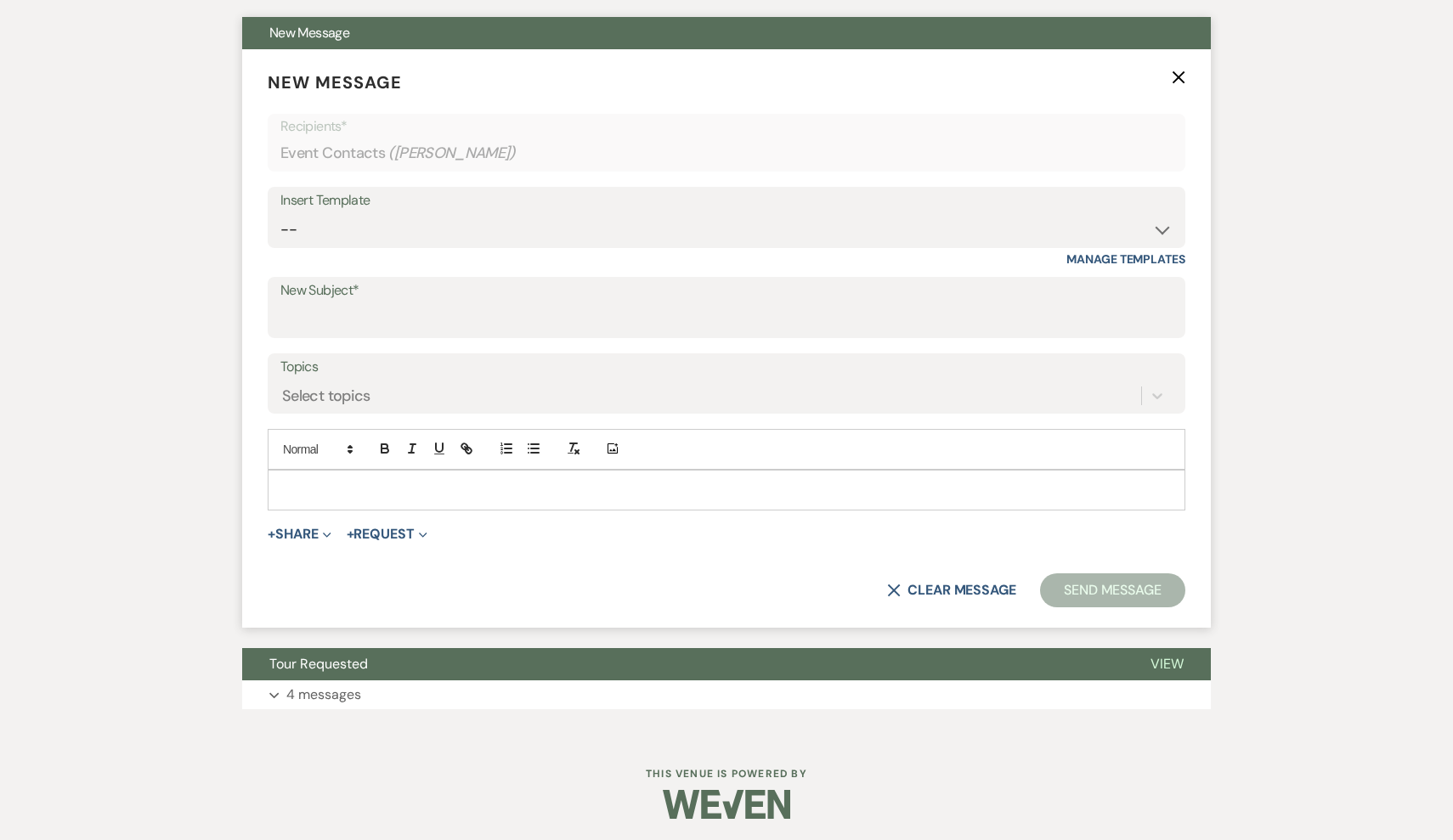
scroll to position [614, 0]
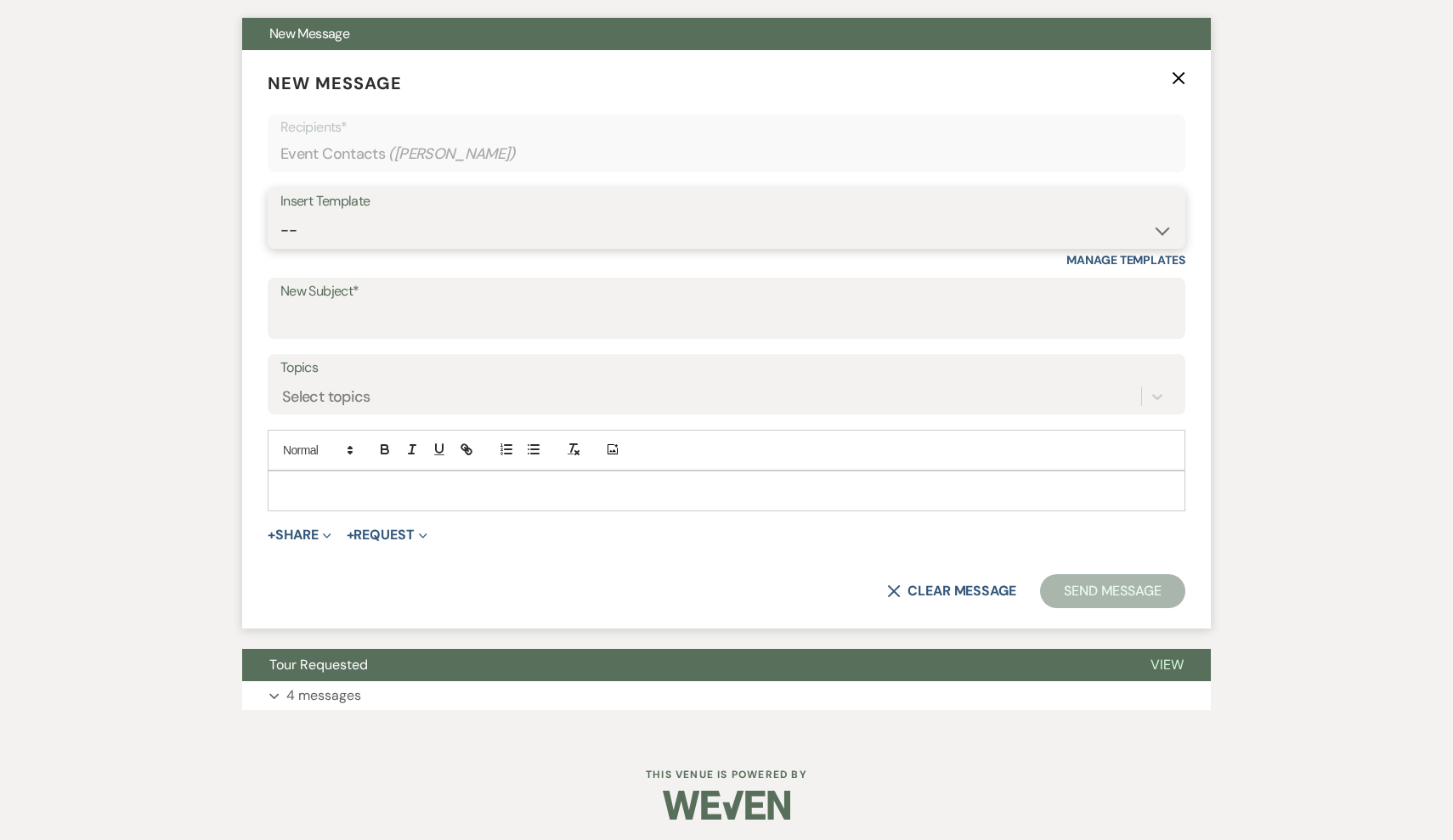
select select "175"
type input "Congratulations!"
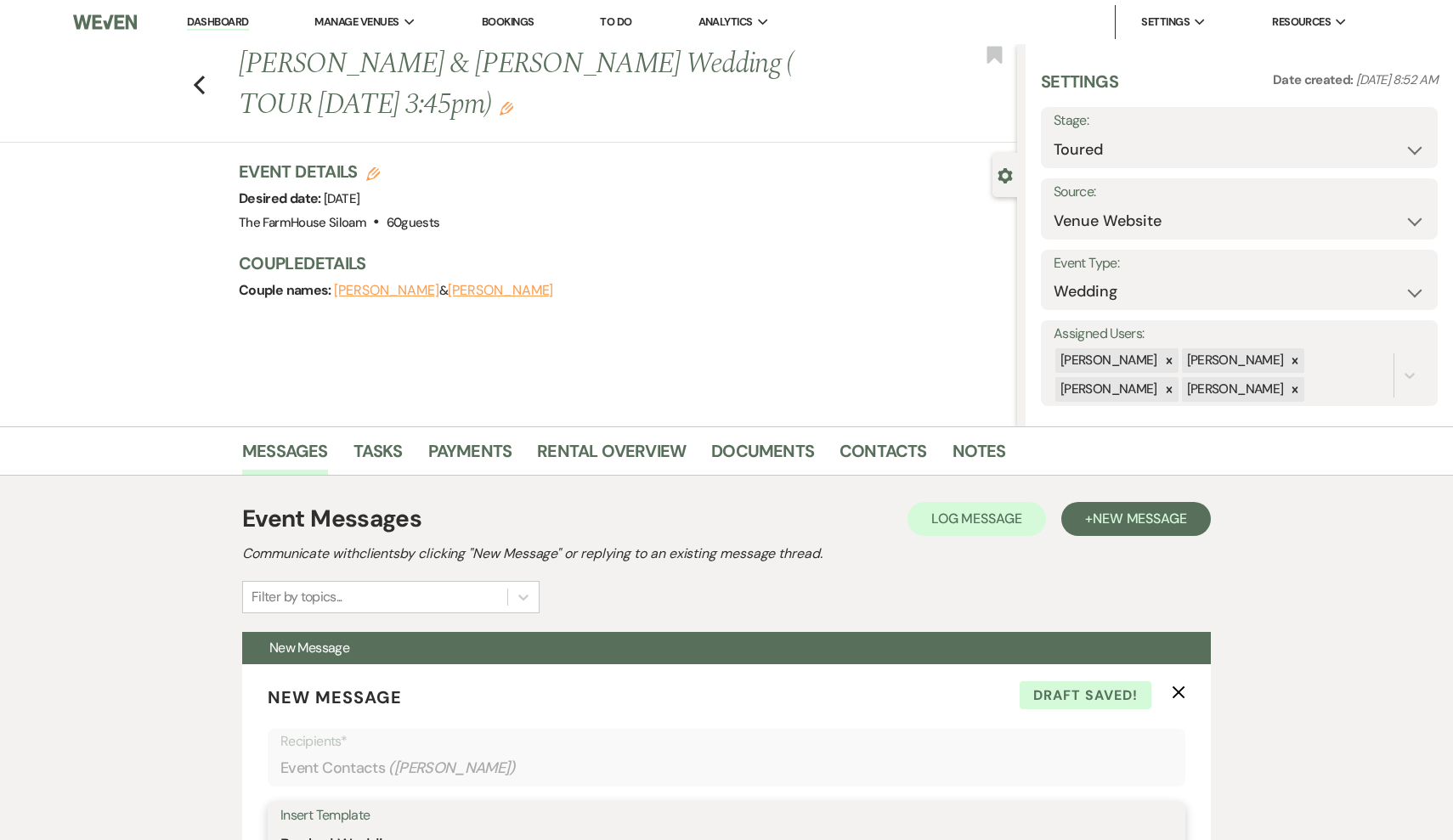
scroll to position [0, 0]
click at [372, 173] on icon "Edit" at bounding box center [373, 174] width 14 height 14
select select "468"
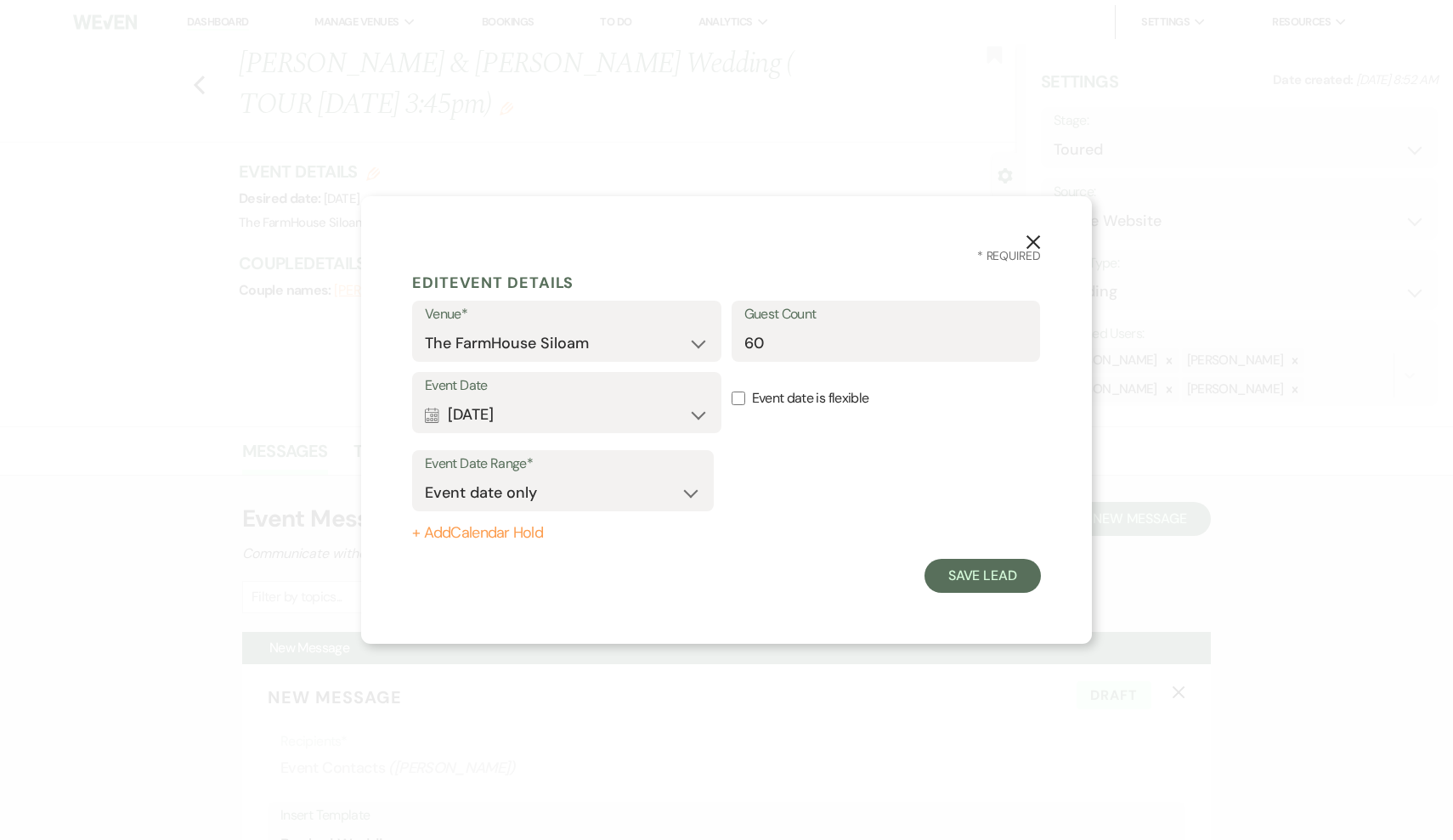
click at [567, 414] on button "Calendar [DATE] Expand" at bounding box center [567, 414] width 284 height 34
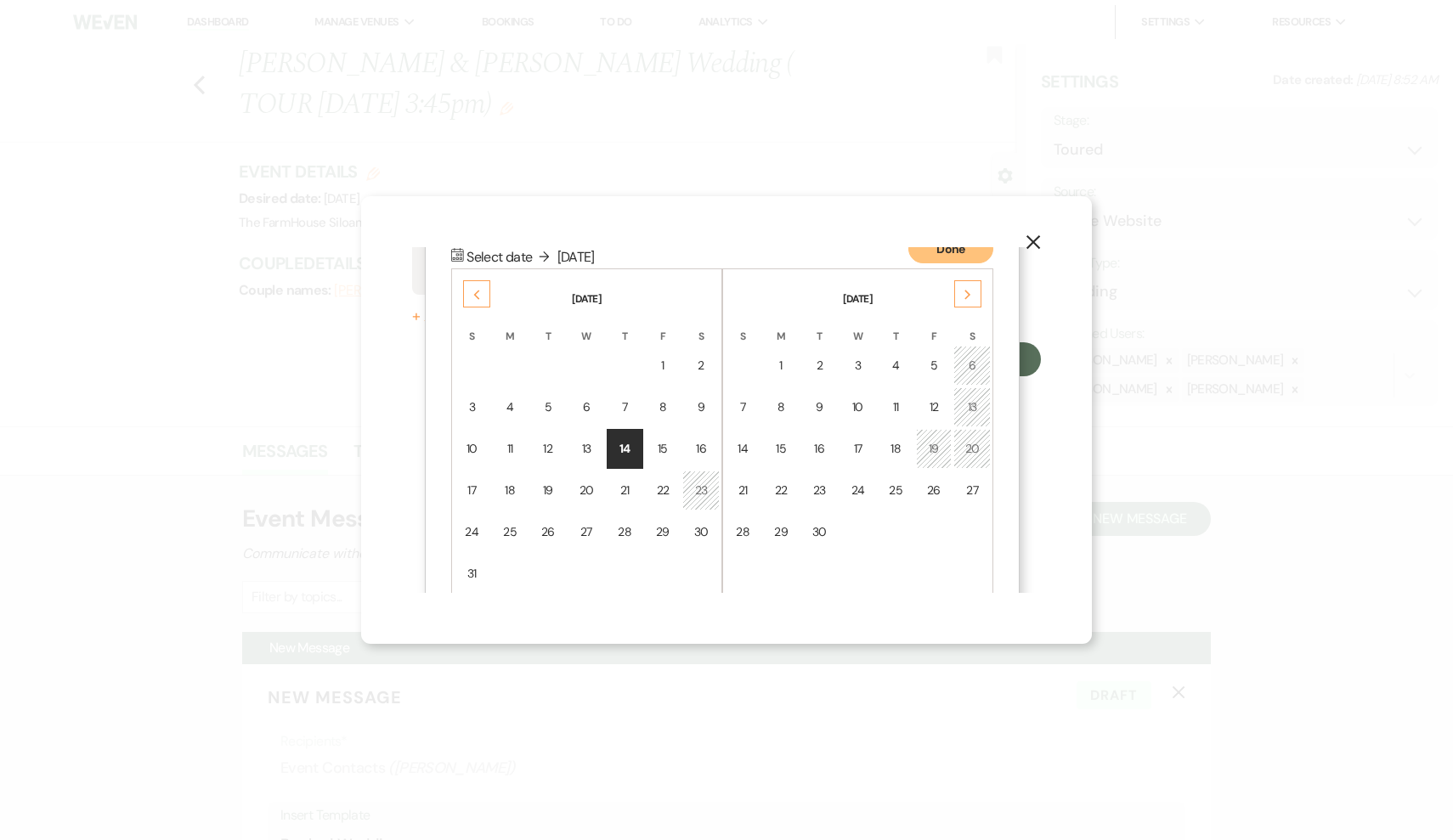
scroll to position [217, 0]
click at [513, 490] on div "18" at bounding box center [509, 490] width 15 height 18
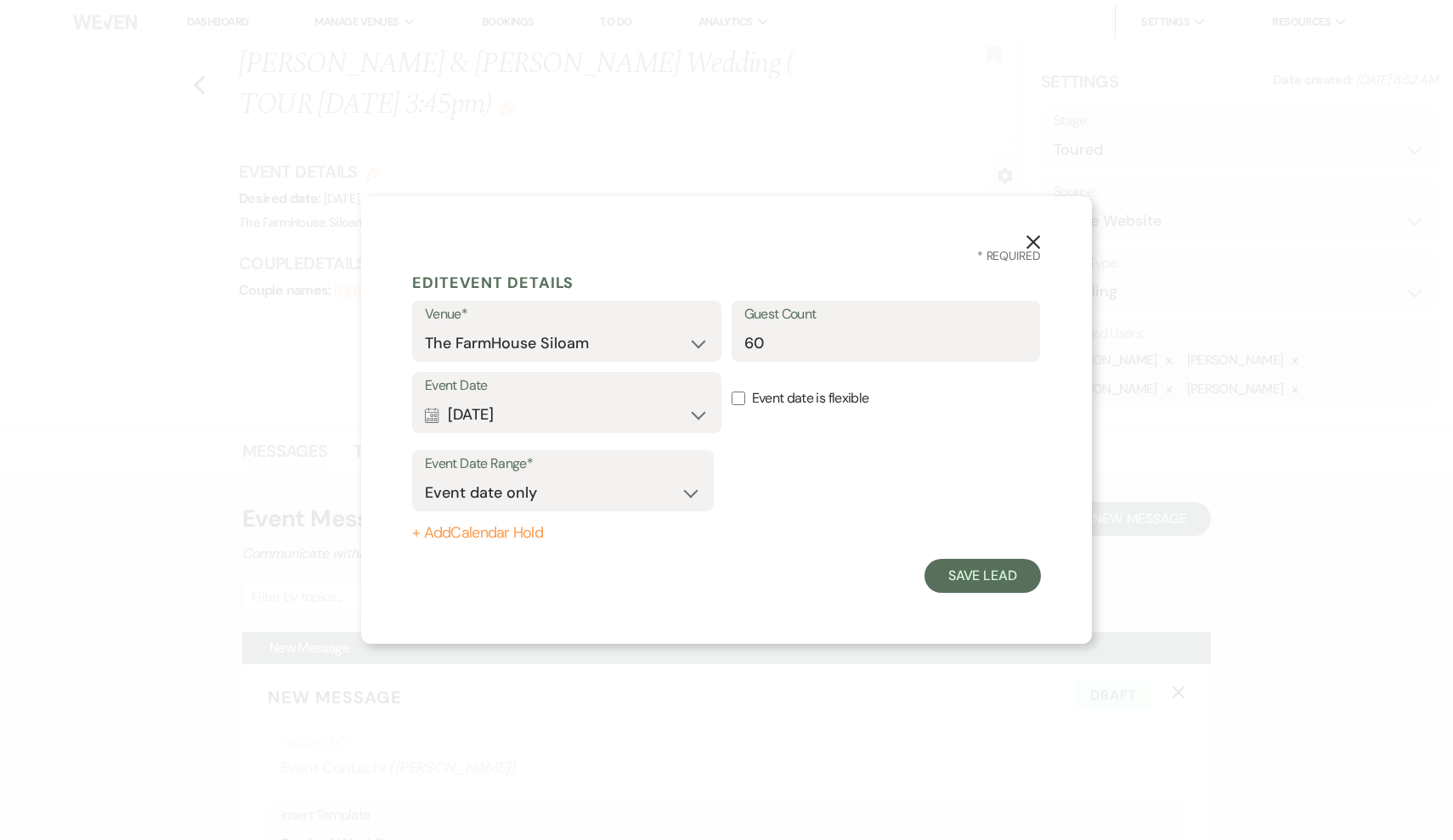
scroll to position [0, 0]
click at [1014, 572] on button "Save Lead" at bounding box center [982, 576] width 116 height 34
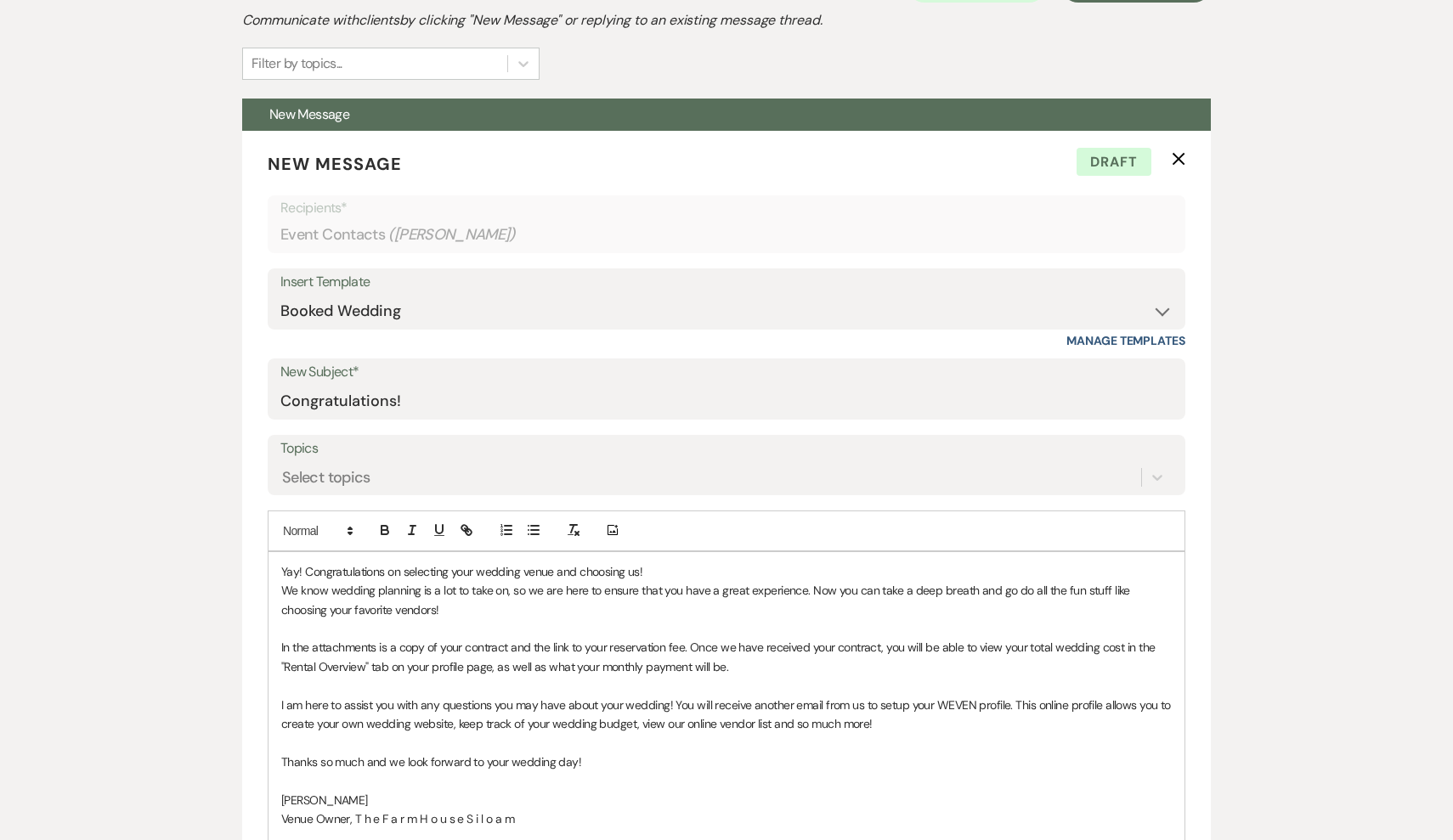
scroll to position [552, 0]
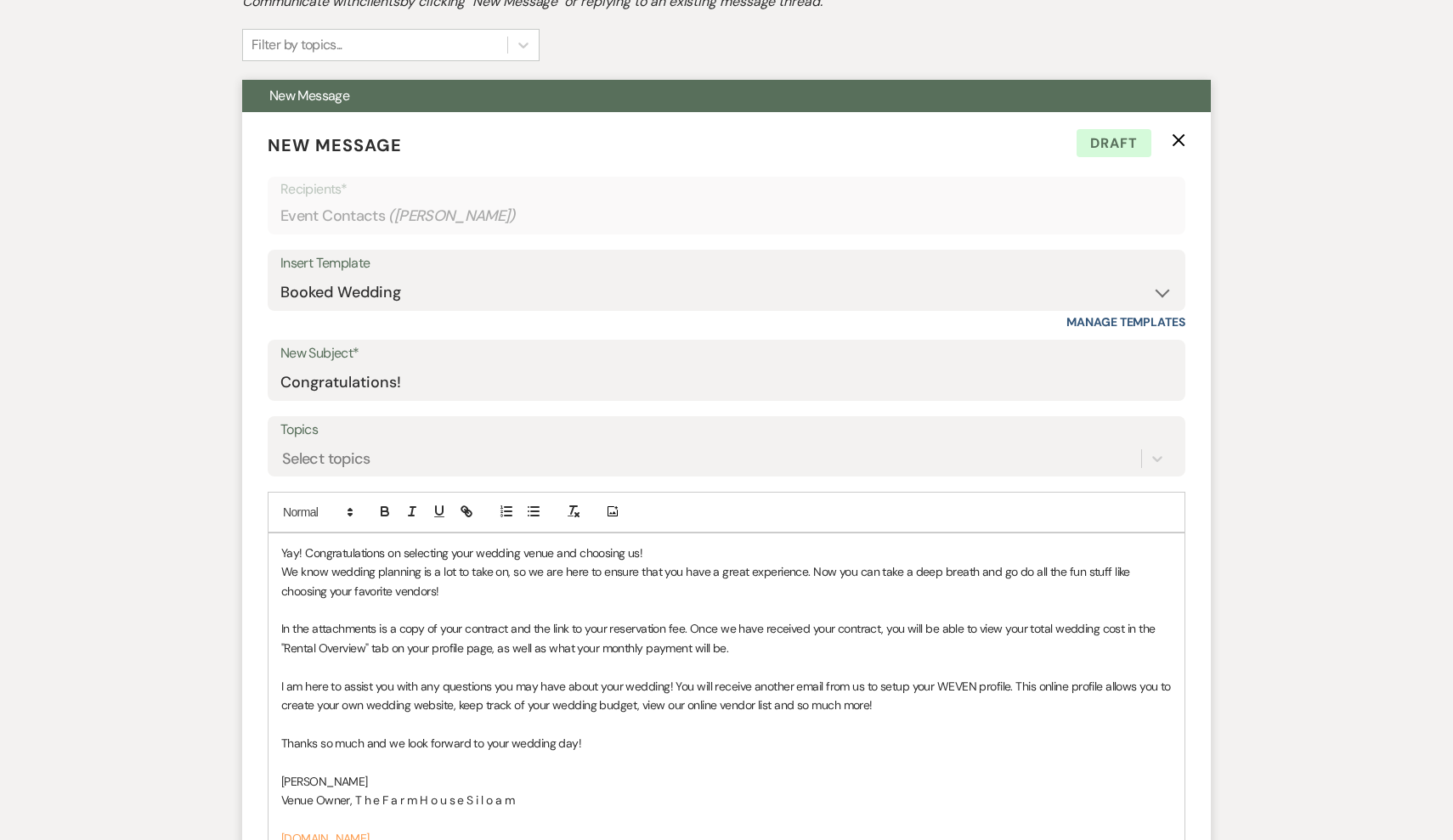
click at [277, 550] on div "Yay! Congratulations on selecting your wedding venue and choosing us! We know w…" at bounding box center [726, 695] width 915 height 324
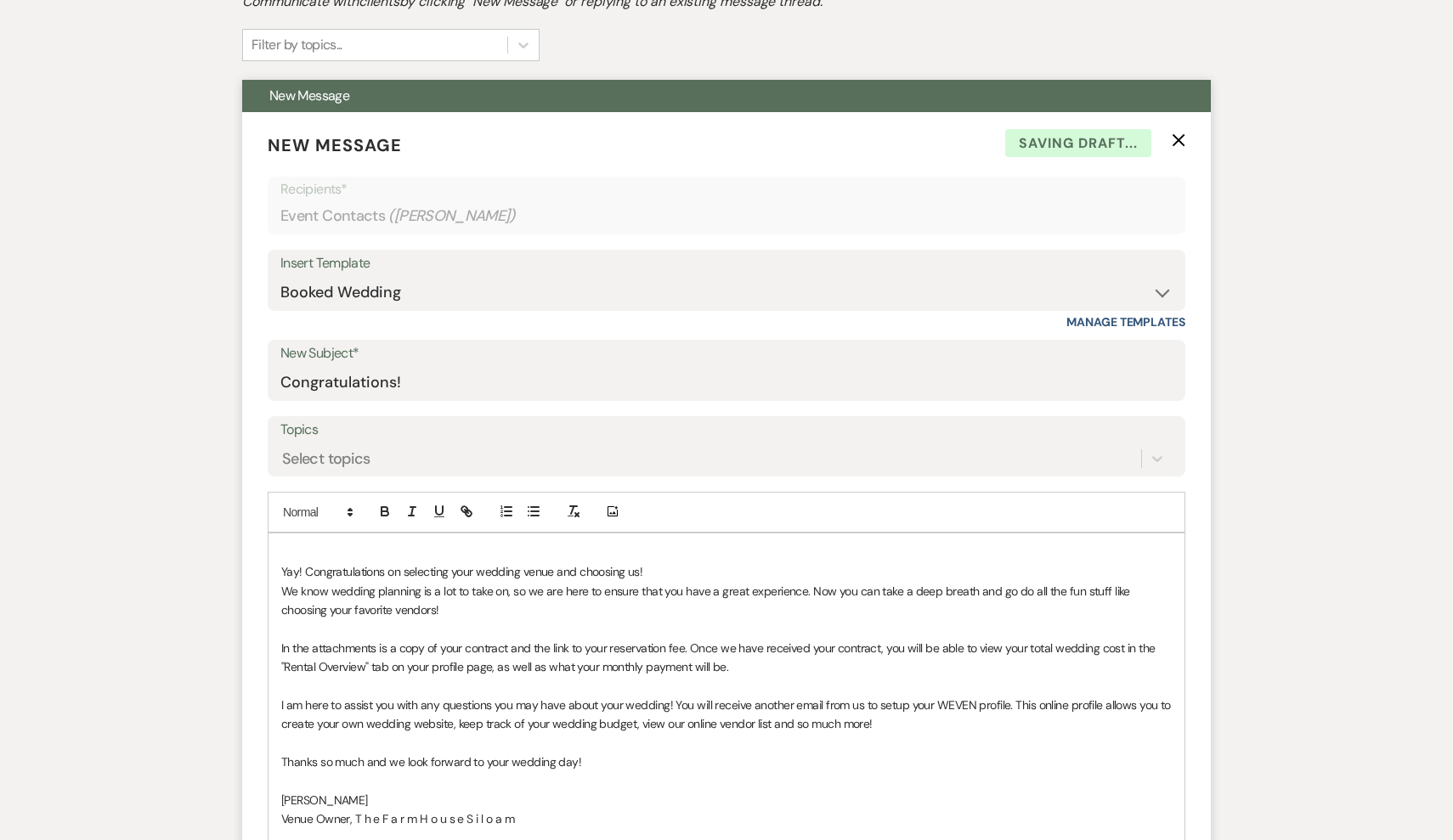
click at [298, 543] on p at bounding box center [727, 553] width 891 height 19
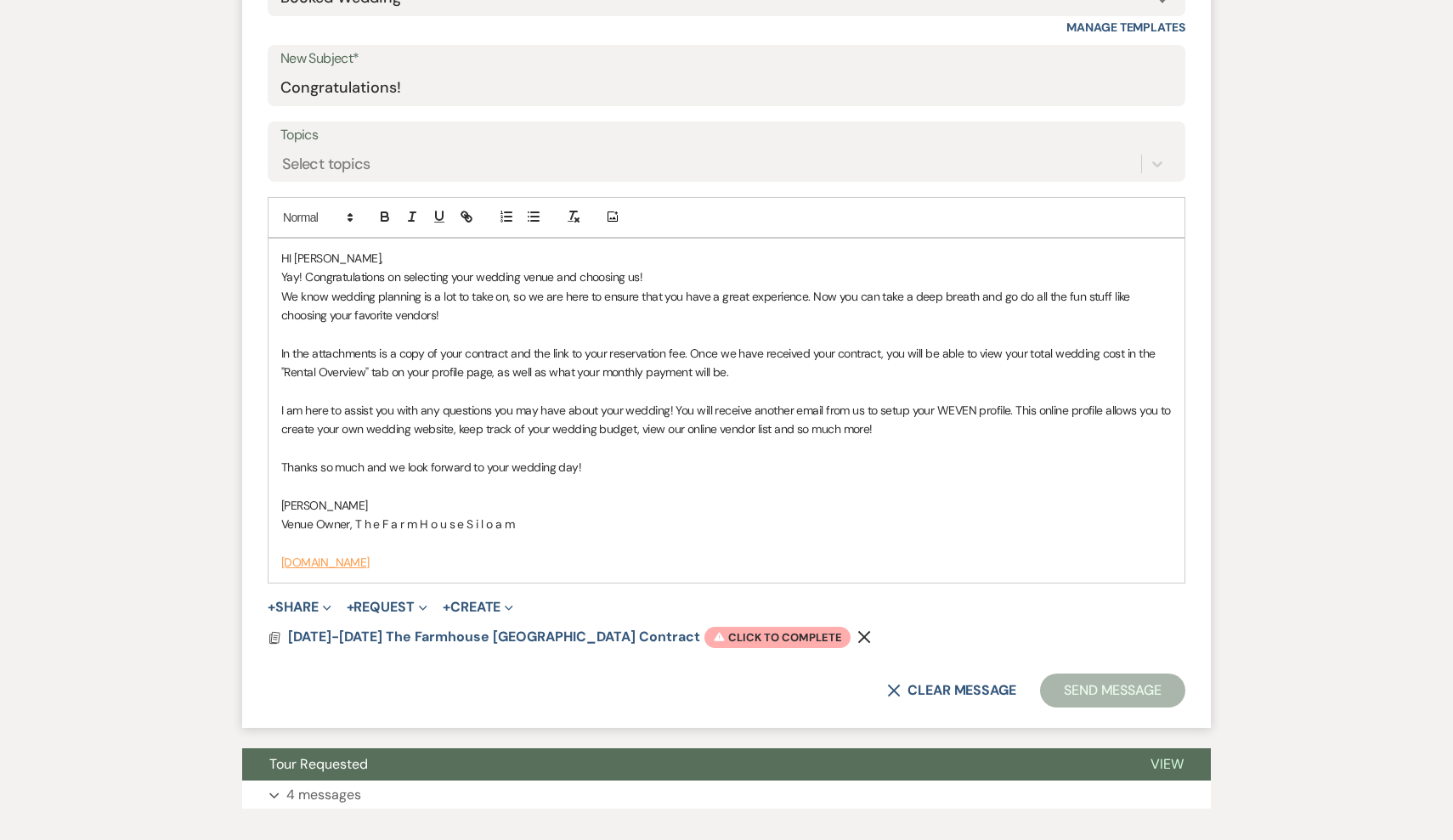
scroll to position [849, 0]
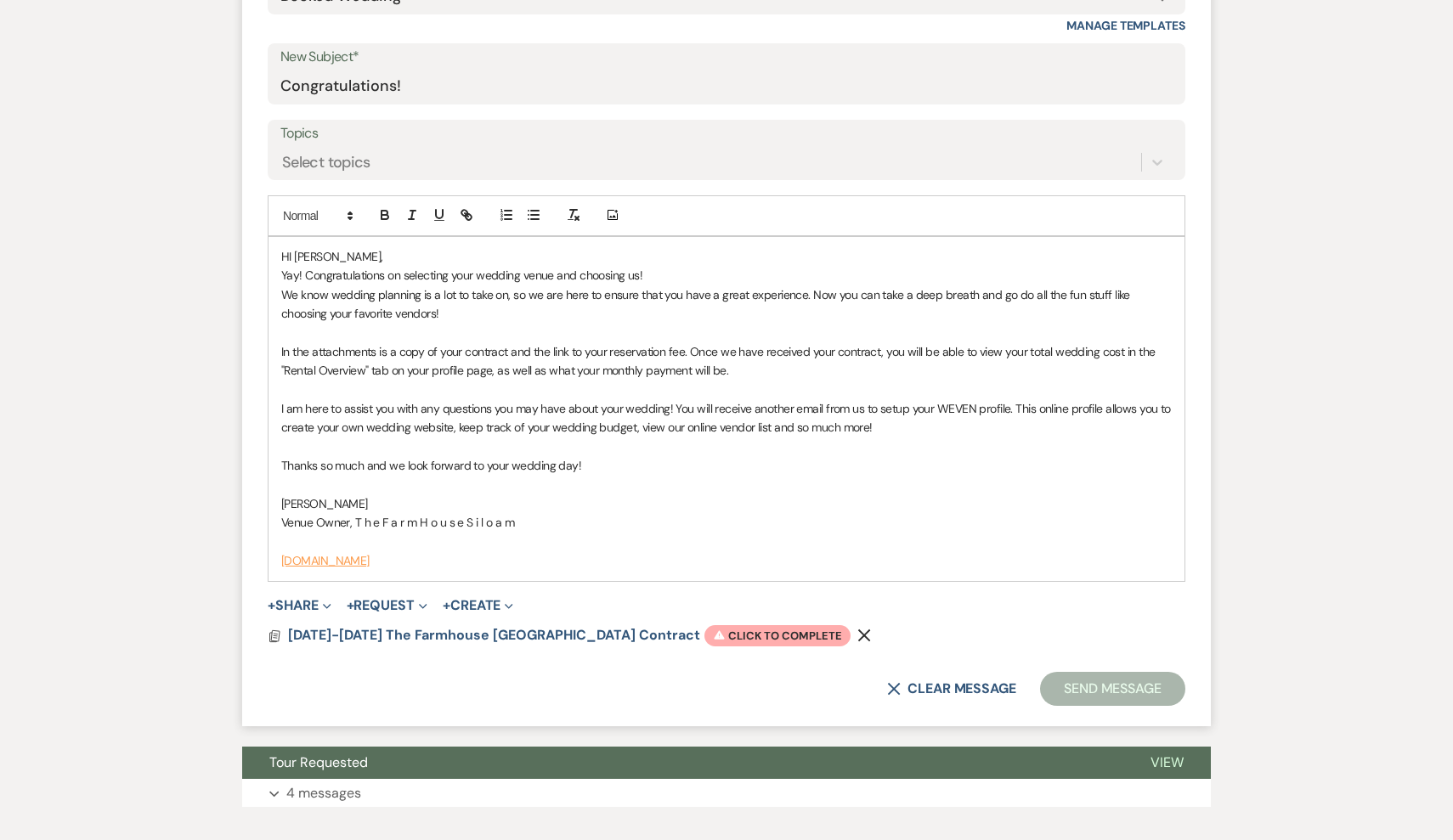
click at [907, 427] on p "I am here to assist you with any questions you may have about your wedding! You…" at bounding box center [727, 418] width 891 height 38
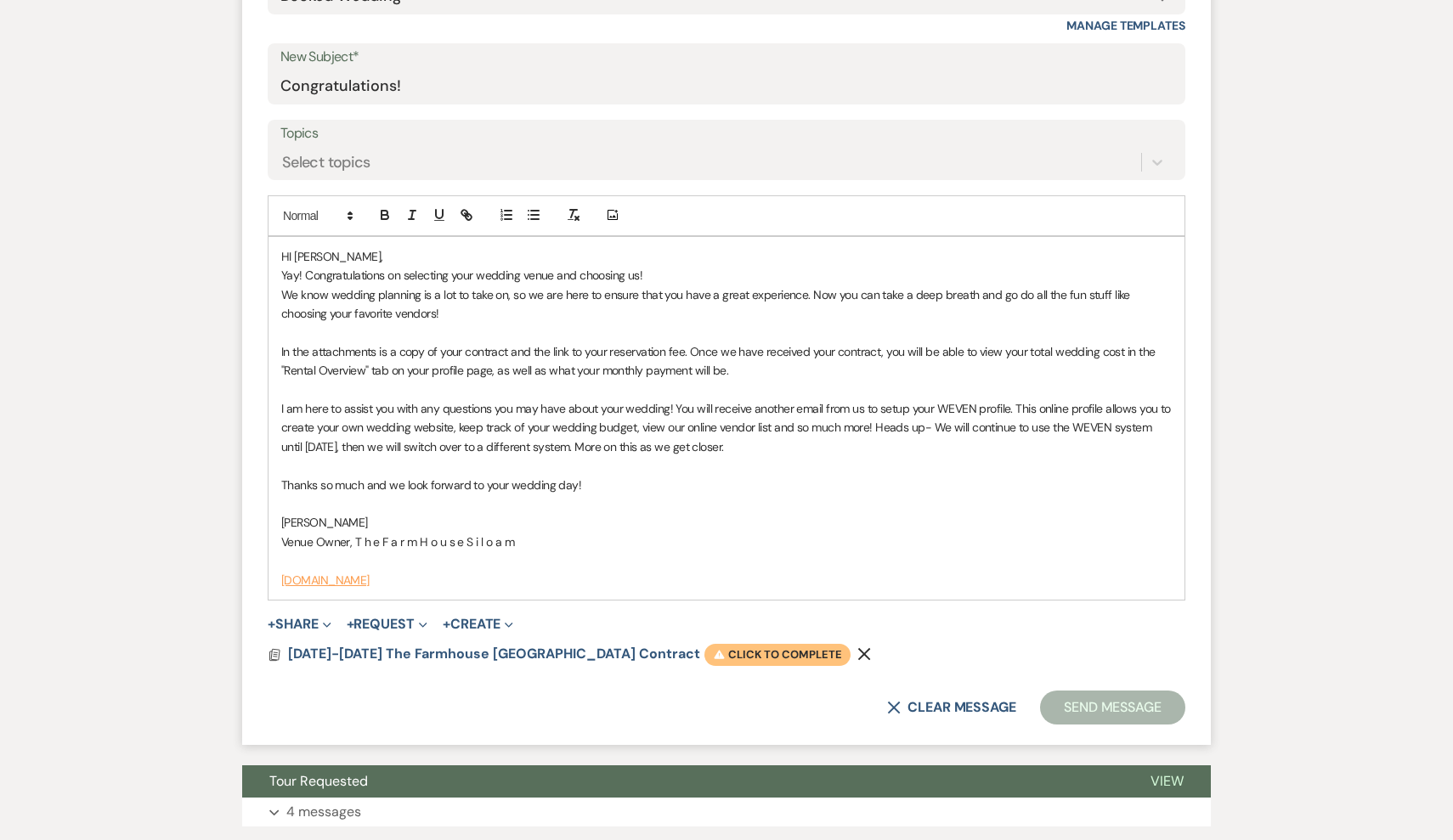
click at [724, 644] on span "Warning Click to complete" at bounding box center [776, 655] width 146 height 22
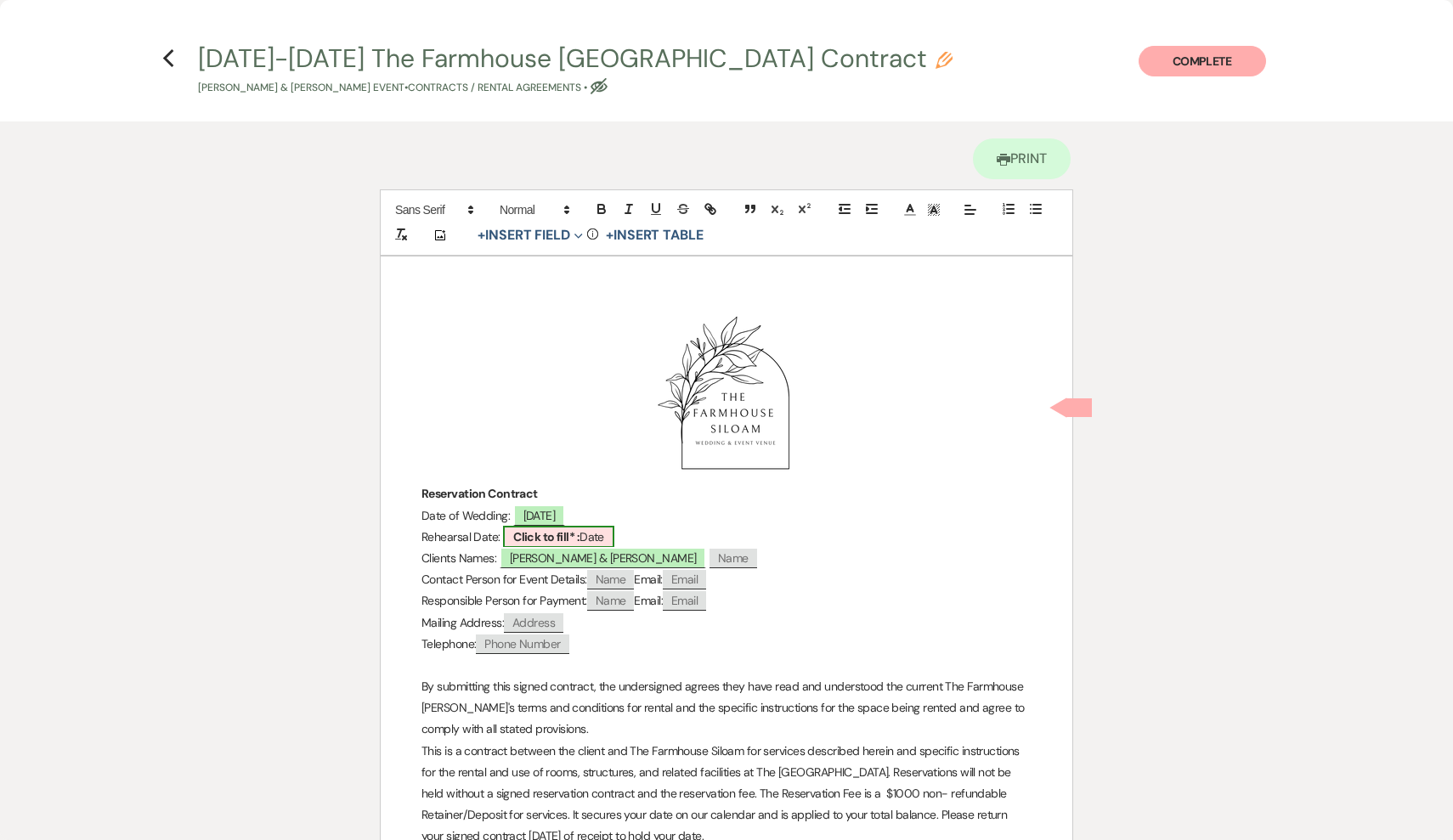
click at [570, 536] on b "Click to fill* :" at bounding box center [546, 536] width 67 height 15
select select "owner"
select select "Date"
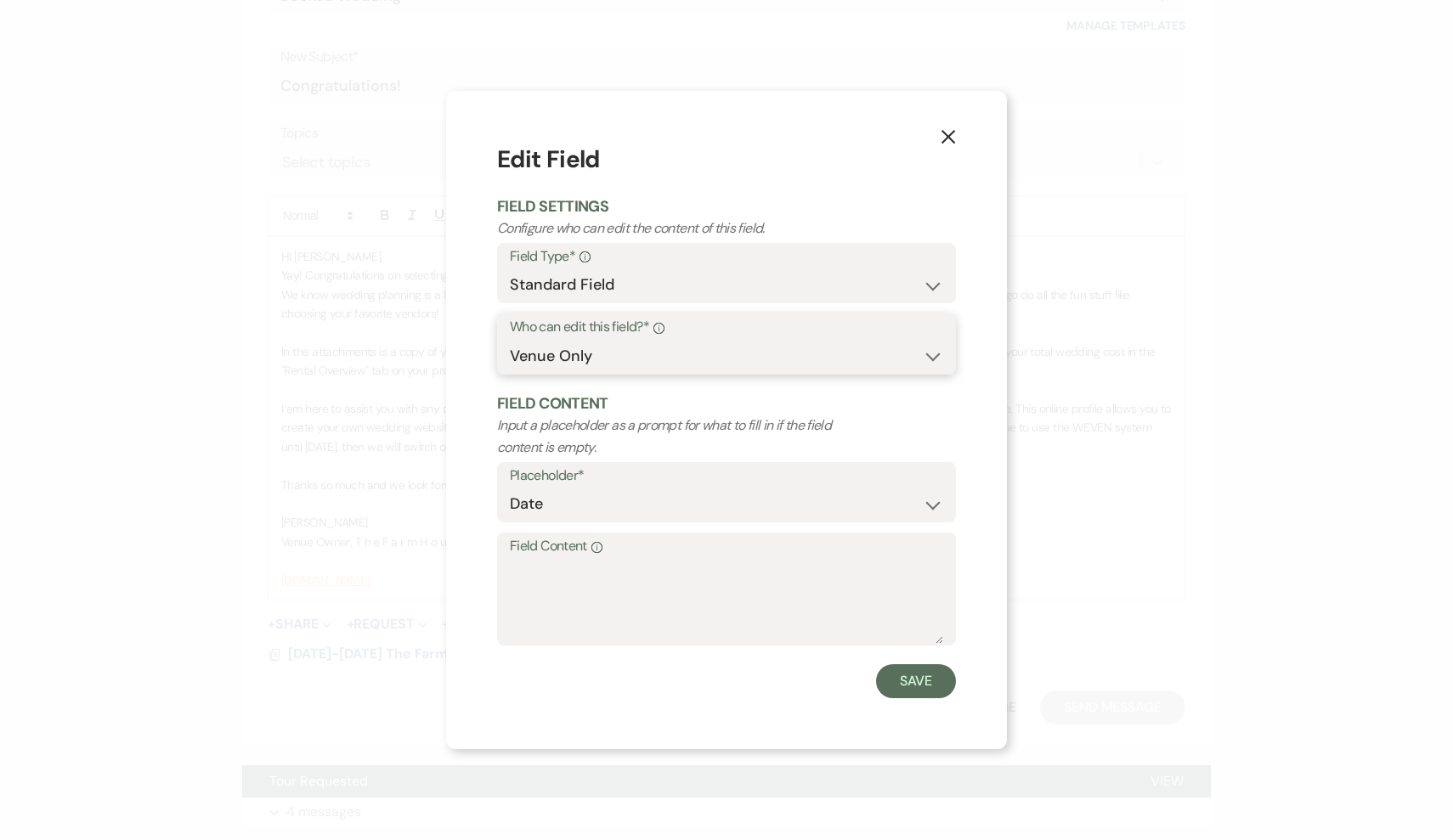
select select "clientAndOwner"
click at [577, 565] on textarea "Field Content Info" at bounding box center [726, 601] width 433 height 85
type textarea "TBD 60 Days out"
click at [905, 675] on button "Save" at bounding box center [916, 681] width 80 height 34
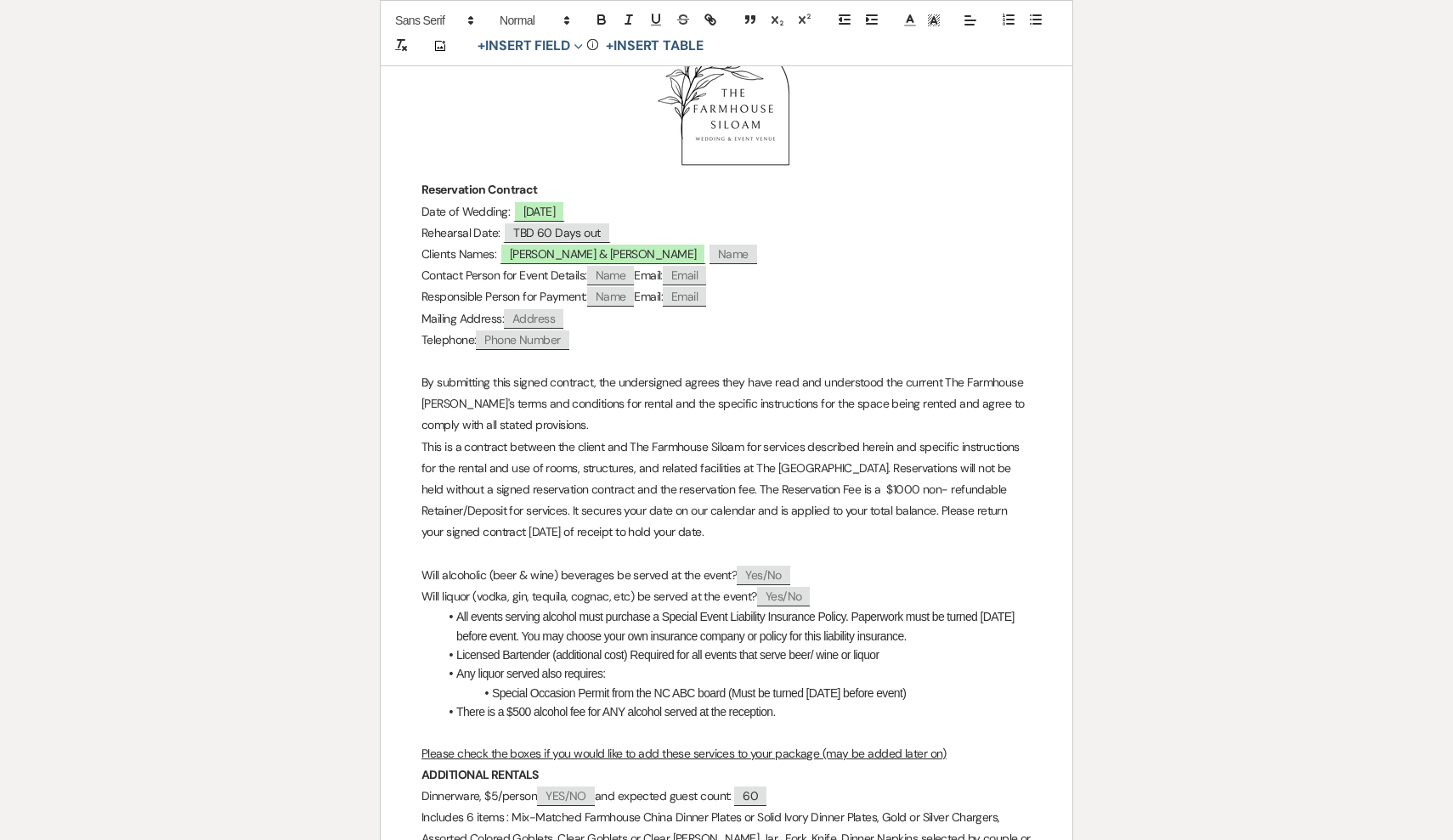
scroll to position [648, 0]
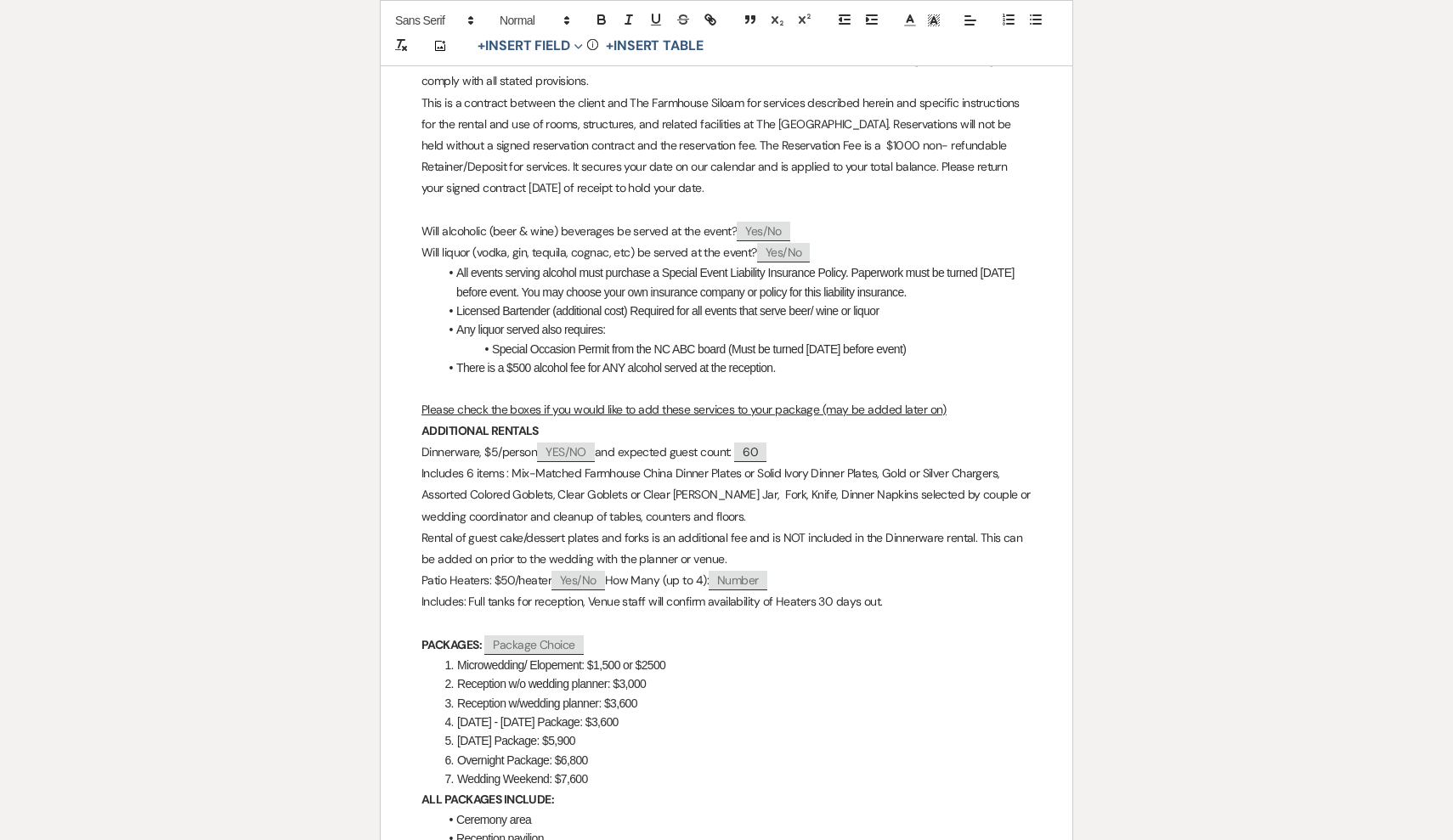
click at [757, 226] on span "Yes/No" at bounding box center [763, 231] width 54 height 20
select select "client"
select select "custom_placeholder"
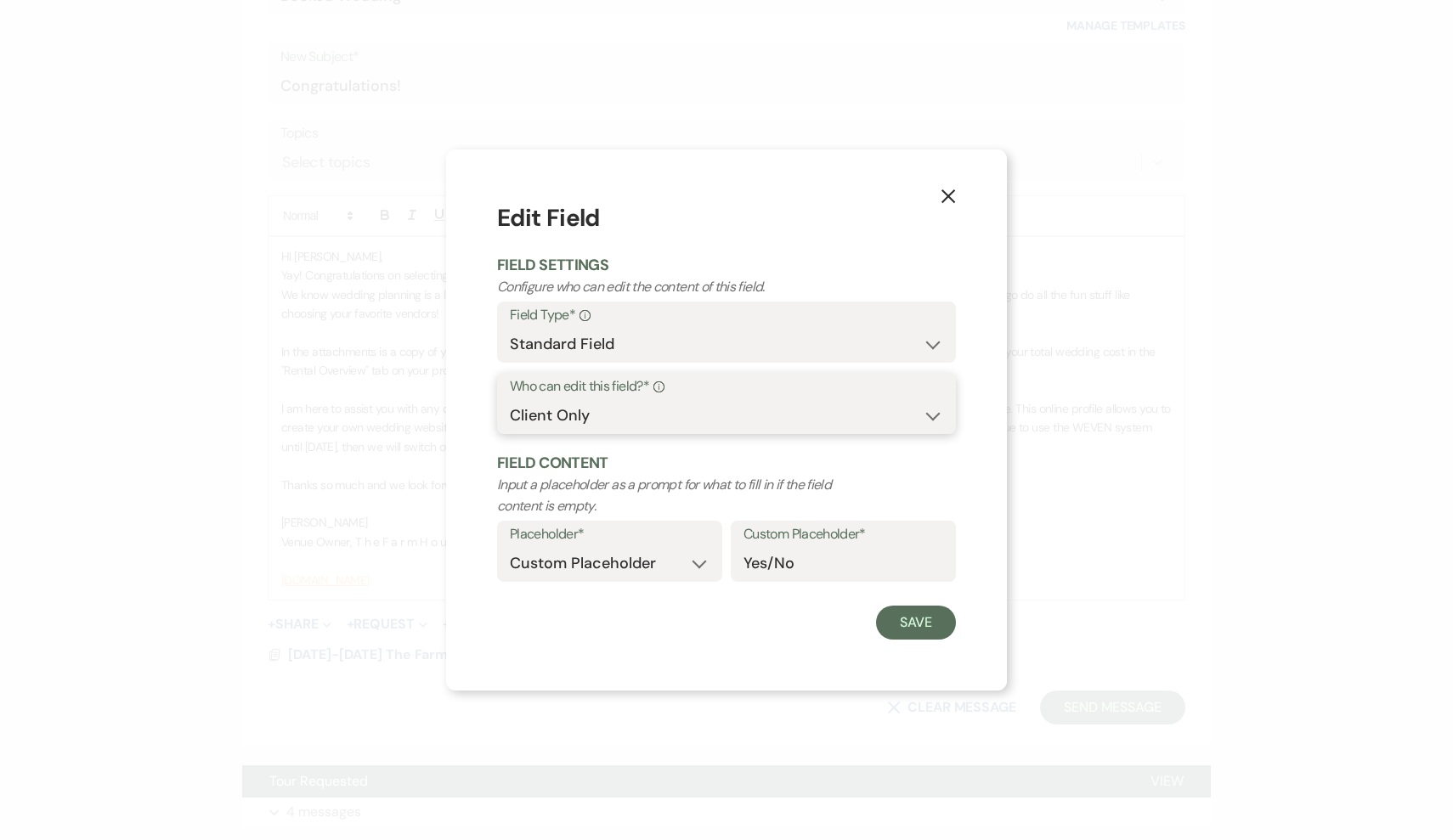
select select "clientAndOwner"
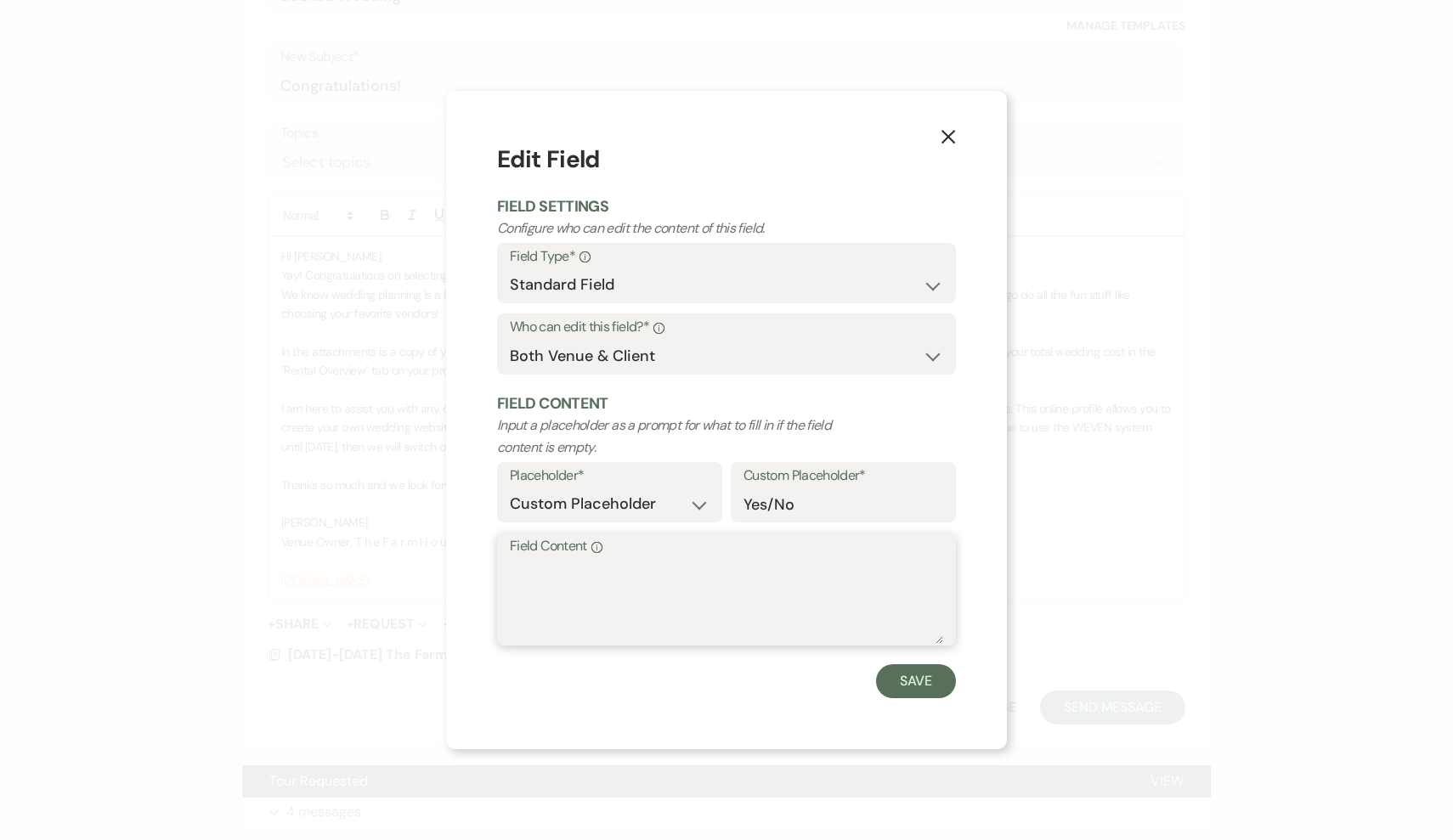
click at [557, 566] on textarea "Field Content Info" at bounding box center [726, 601] width 433 height 85
type textarea "Yes"
click at [918, 685] on button "Save" at bounding box center [916, 681] width 80 height 34
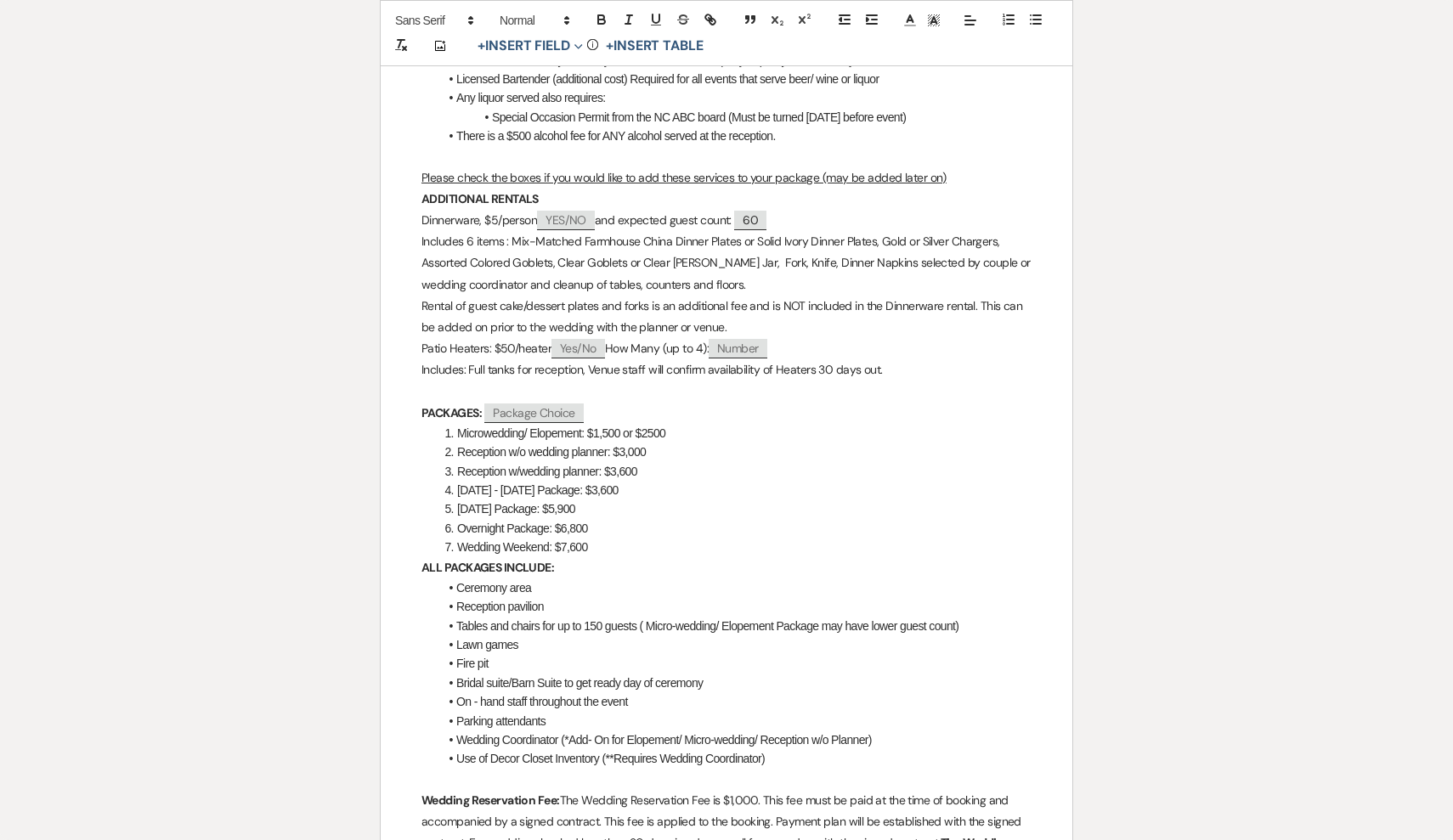
scroll to position [890, 0]
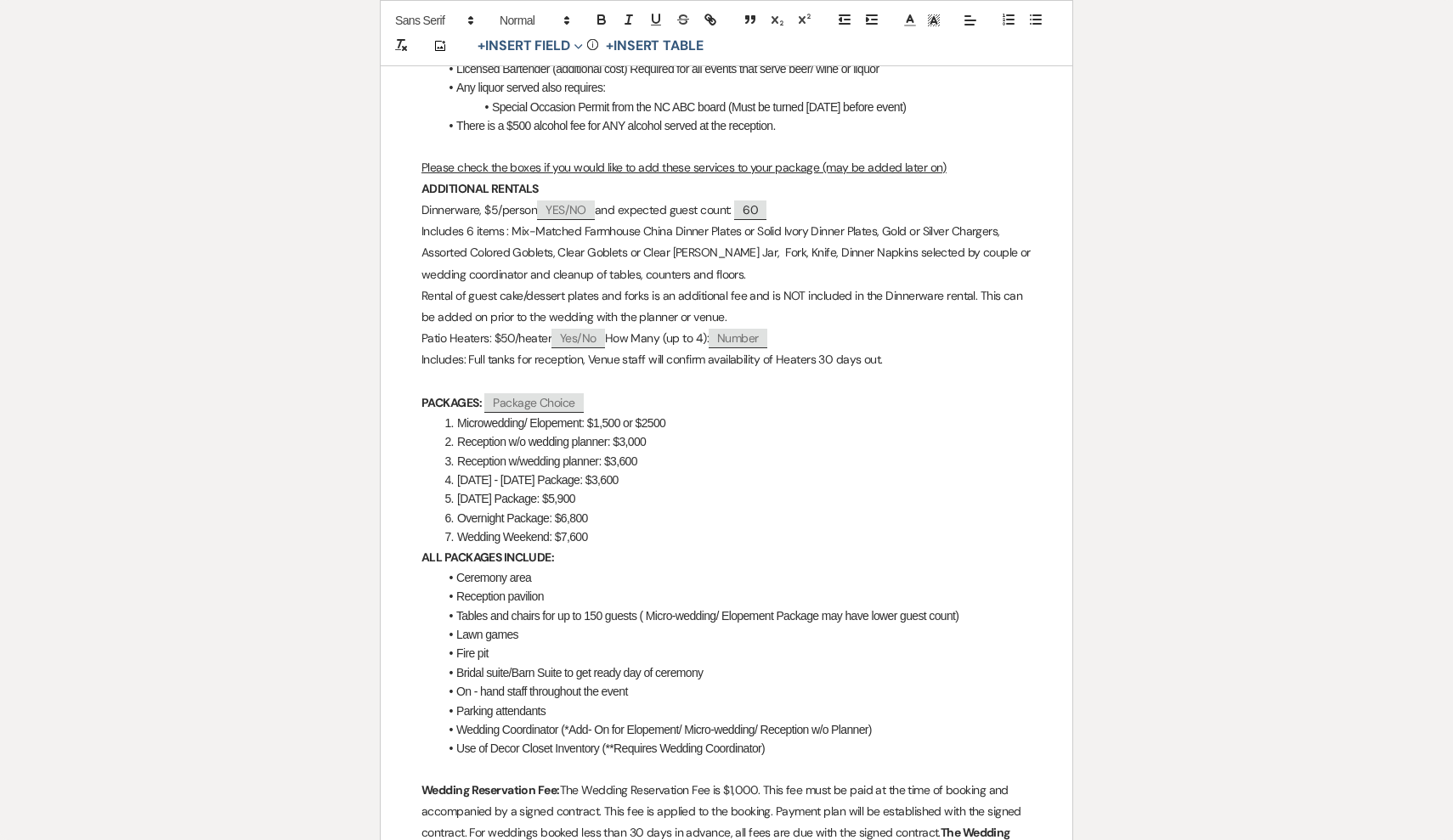
click at [576, 334] on span "Yes/No" at bounding box center [578, 338] width 54 height 20
select select "client"
select select "custom_placeholder"
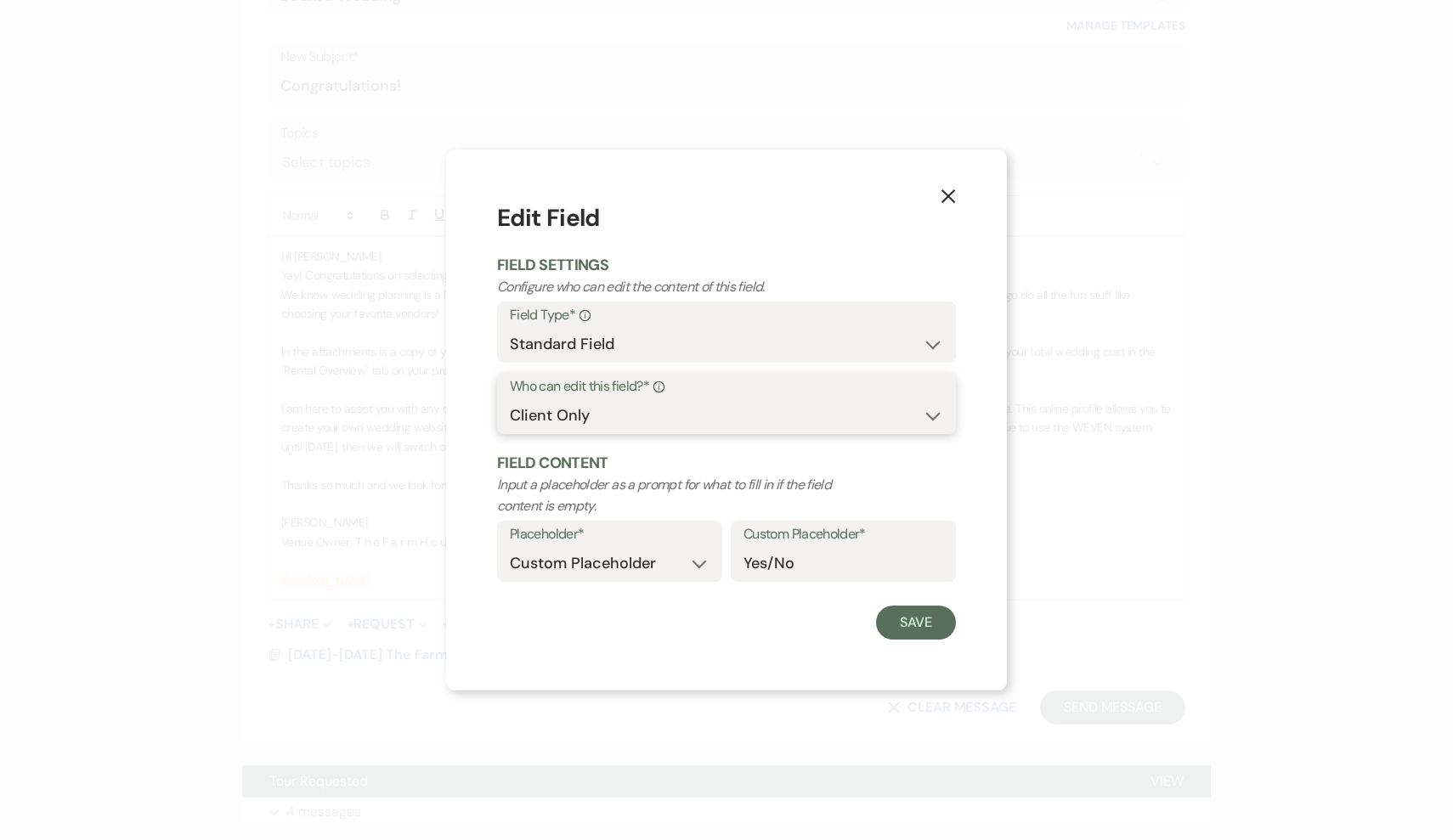
select select "clientAndOwner"
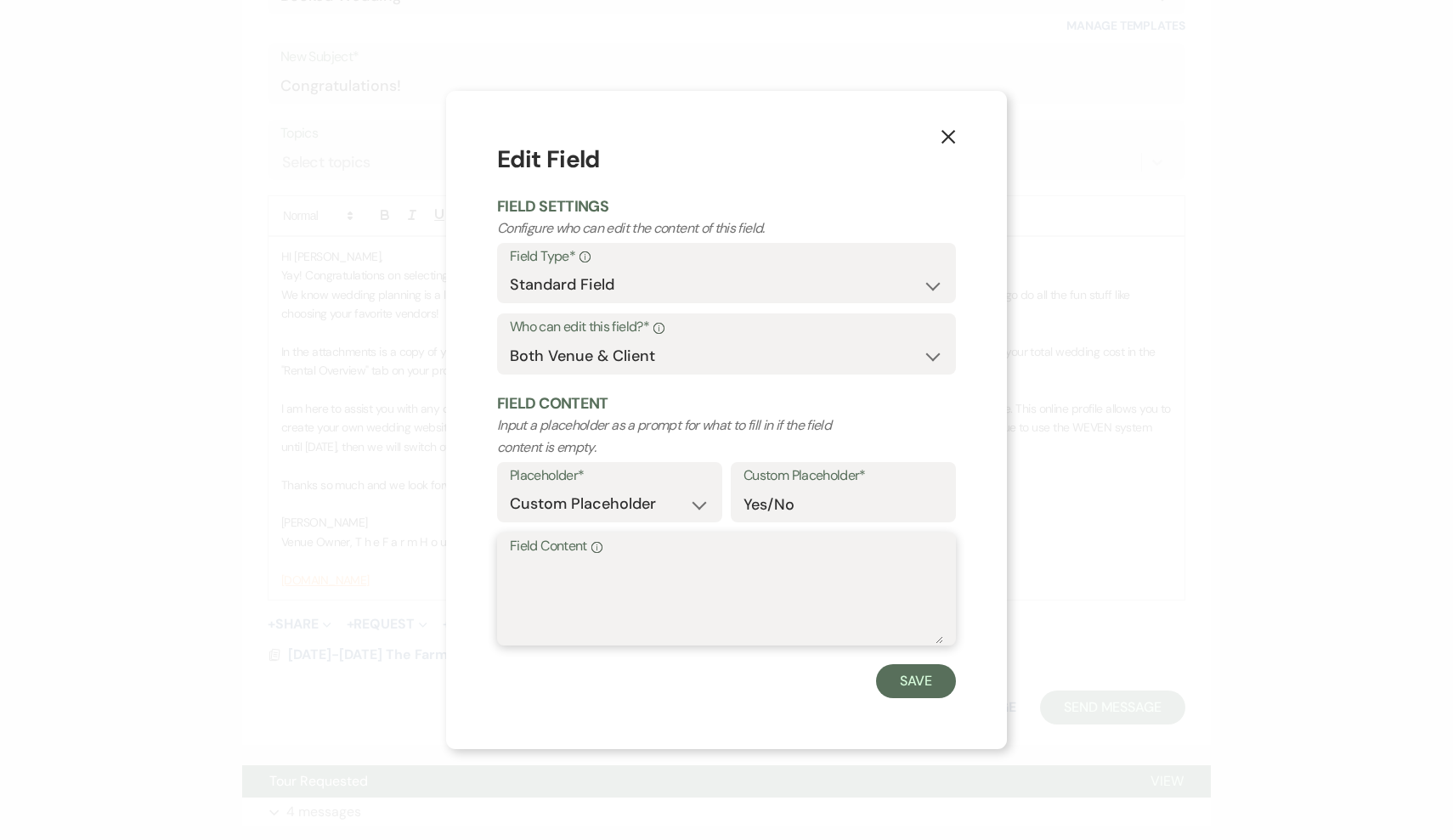
click at [546, 578] on textarea "Field Content Info" at bounding box center [726, 601] width 433 height 85
type textarea "No"
click at [914, 672] on button "Save" at bounding box center [916, 681] width 80 height 34
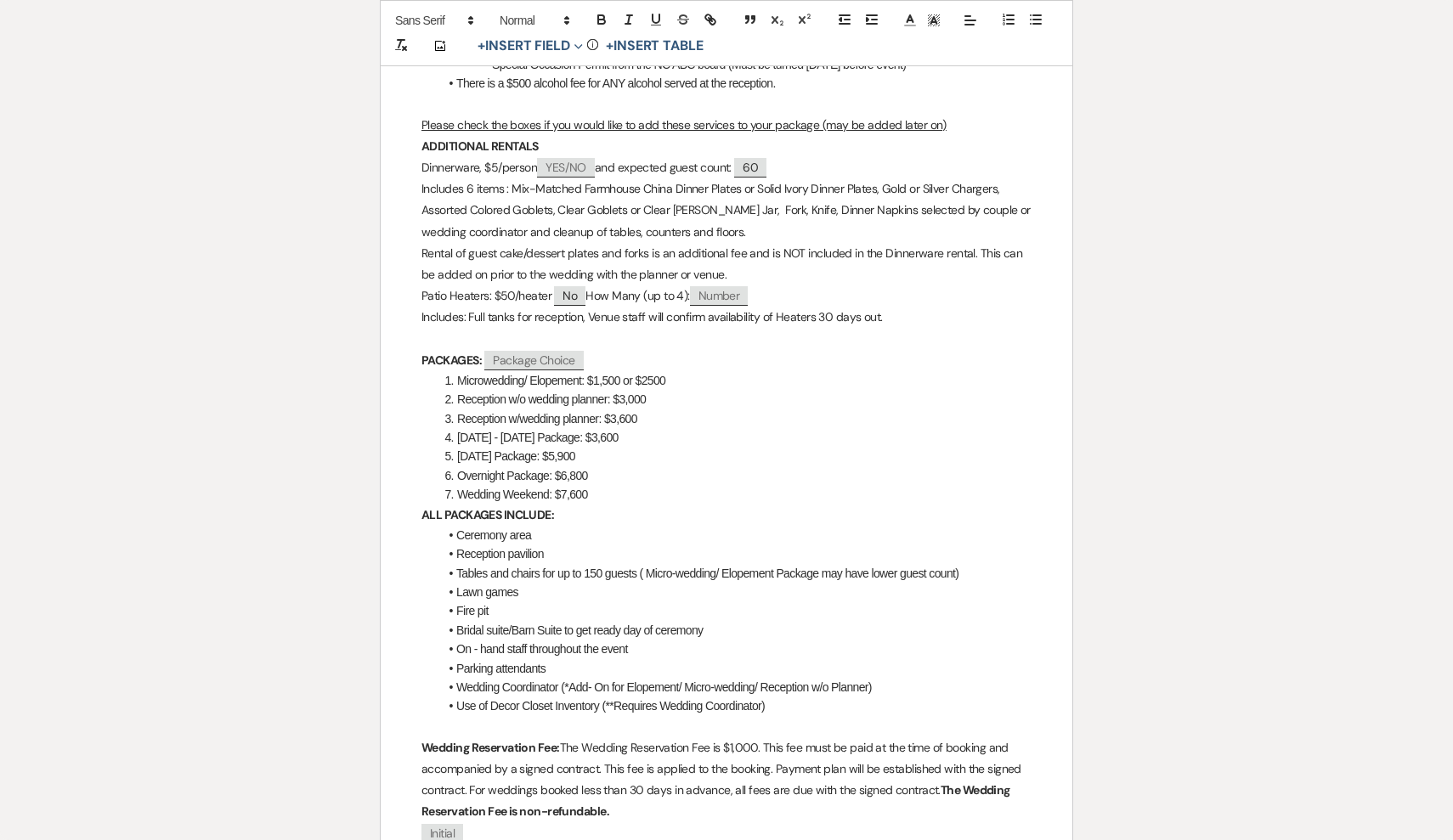
scroll to position [933, 0]
click at [532, 350] on span "Package Choice" at bounding box center [534, 359] width 99 height 20
select select "client"
select select "custom_placeholder"
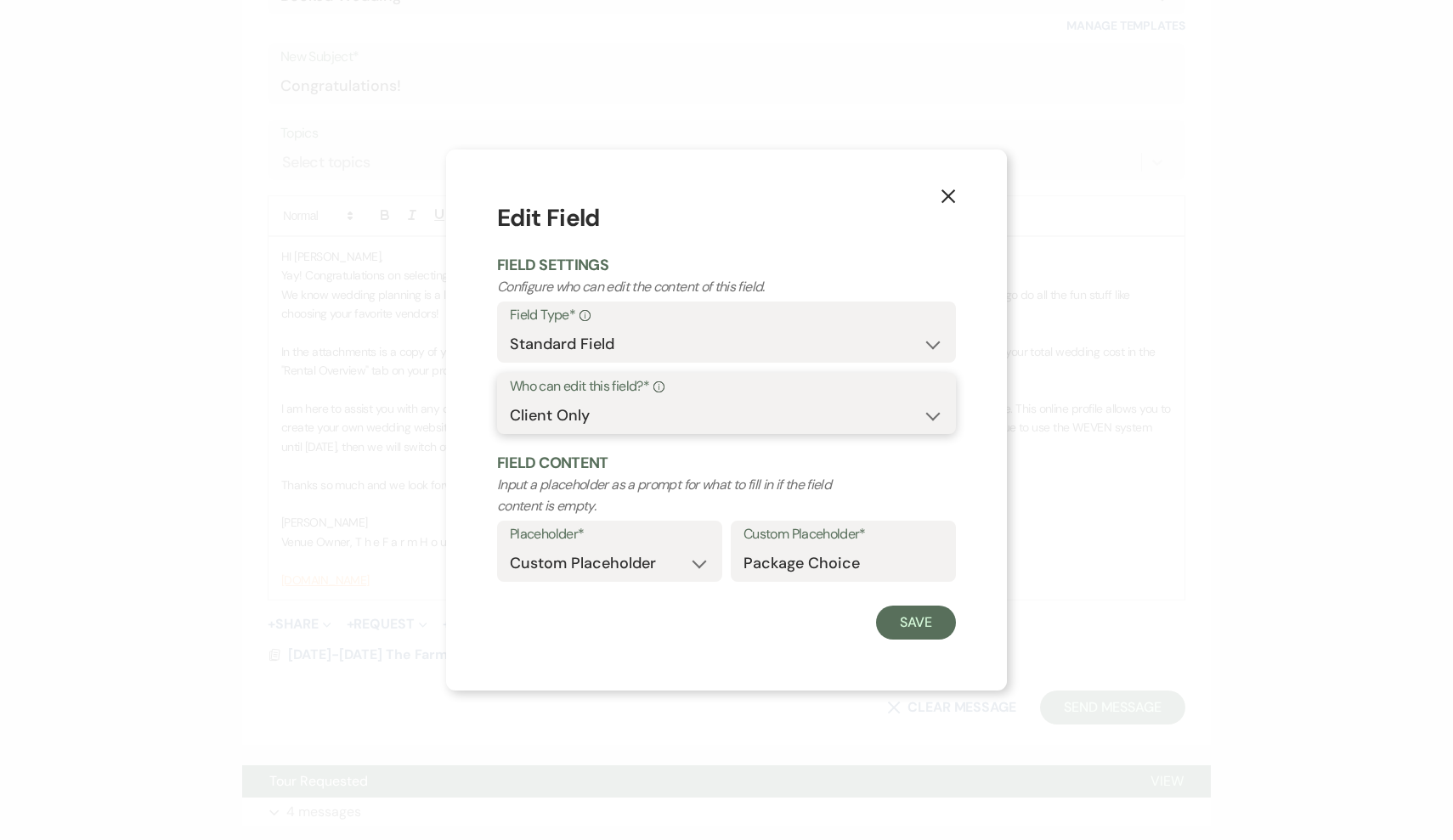
select select "clientAndOwner"
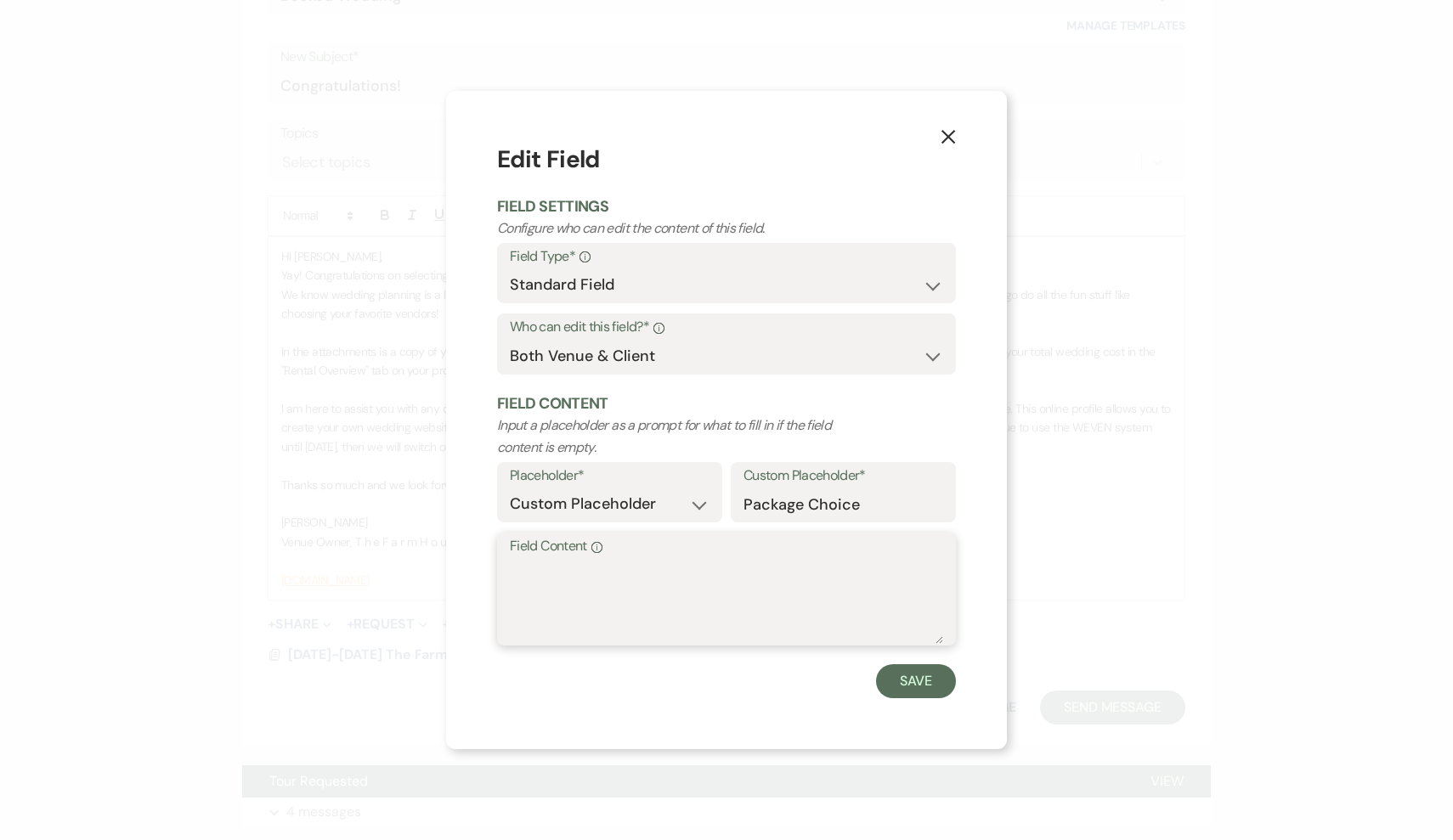
click at [543, 559] on textarea "Field Content Info" at bounding box center [726, 601] width 433 height 85
type textarea "w"
type textarea "4. [DATE] Wedding"
click at [916, 677] on button "Save" at bounding box center [916, 681] width 80 height 34
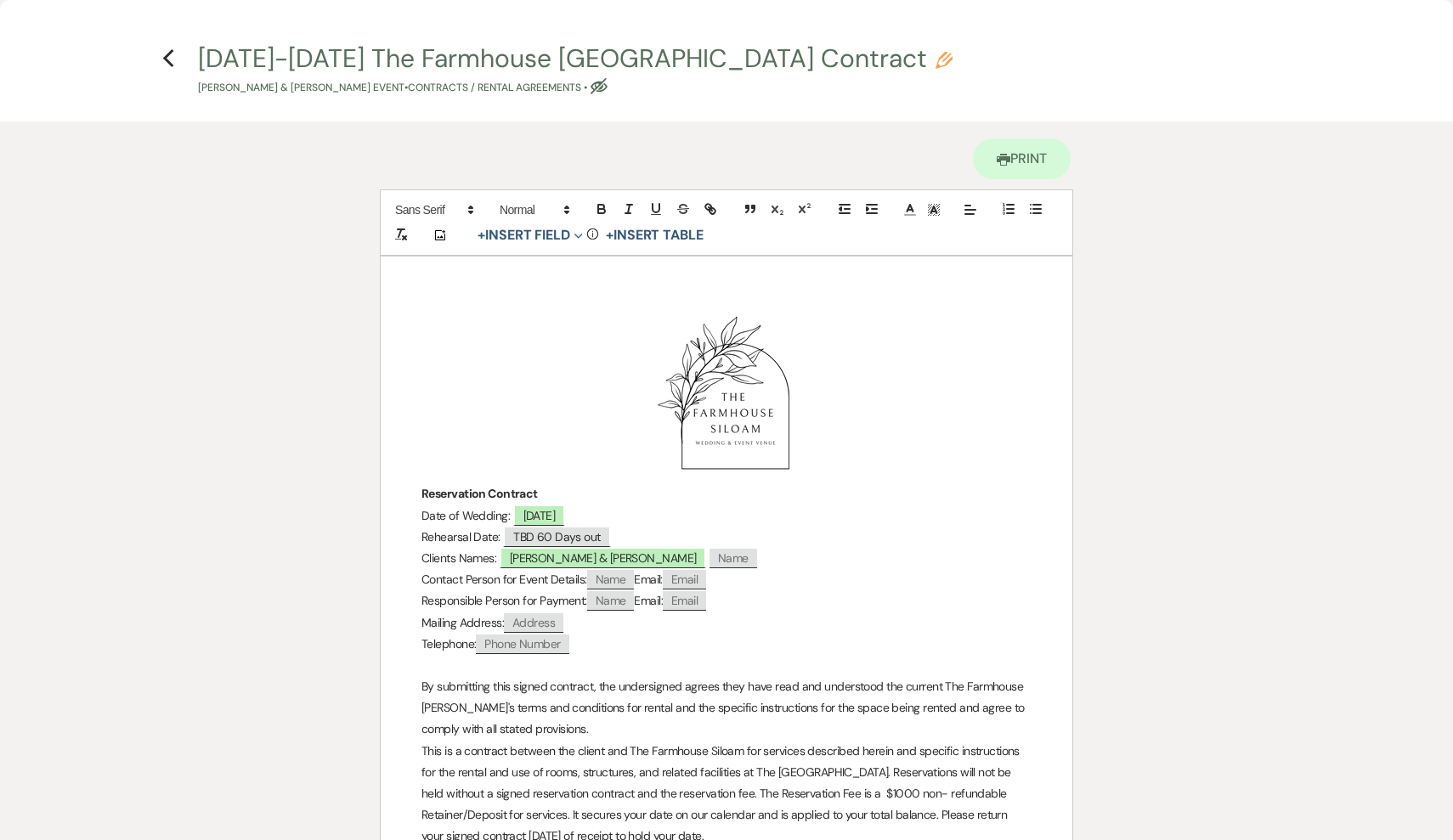
scroll to position [0, 0]
click at [170, 59] on icon "Previous" at bounding box center [168, 59] width 13 height 20
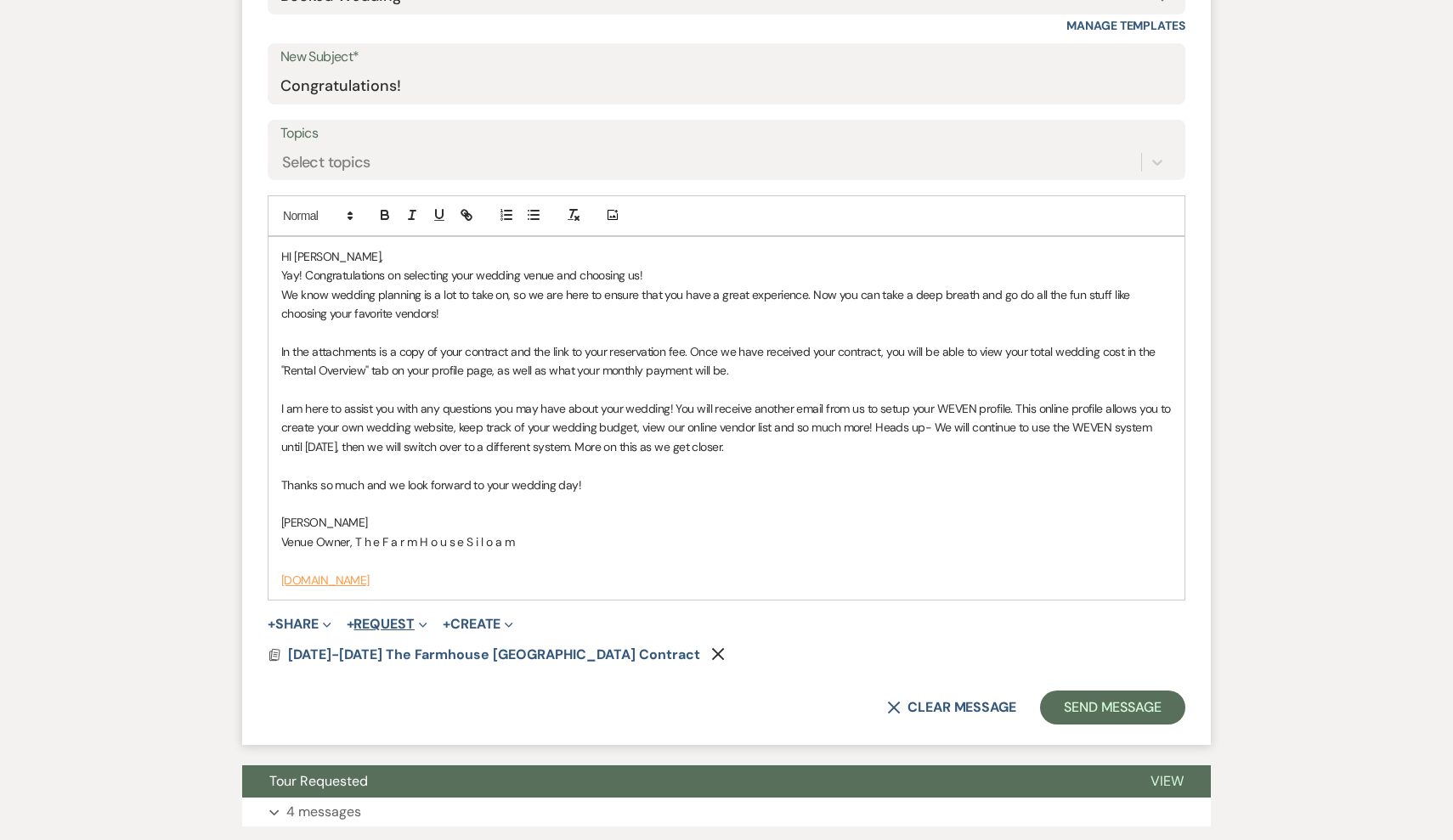
click at [400, 617] on button "+ Request Expand" at bounding box center [386, 624] width 81 height 14
click at [403, 645] on button "Generate Payment Payment" at bounding box center [465, 658] width 238 height 31
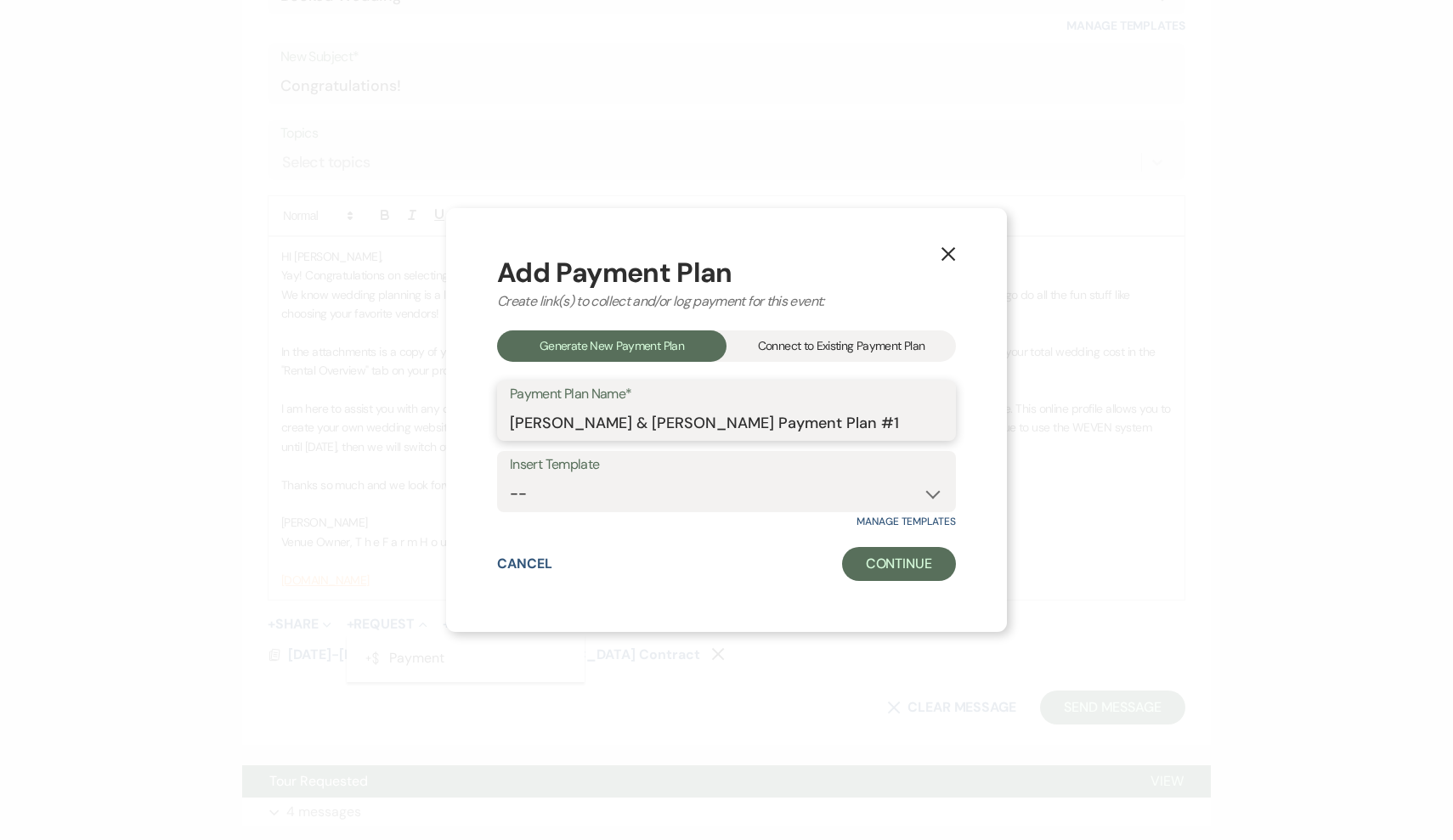
click at [860, 423] on input "[PERSON_NAME] & [PERSON_NAME] Payment Plan #1" at bounding box center [726, 422] width 433 height 33
type input "[PERSON_NAME] & [PERSON_NAME] Reservation Fee"
select select "319"
click at [904, 559] on button "Continue" at bounding box center [898, 564] width 113 height 34
select select "2"
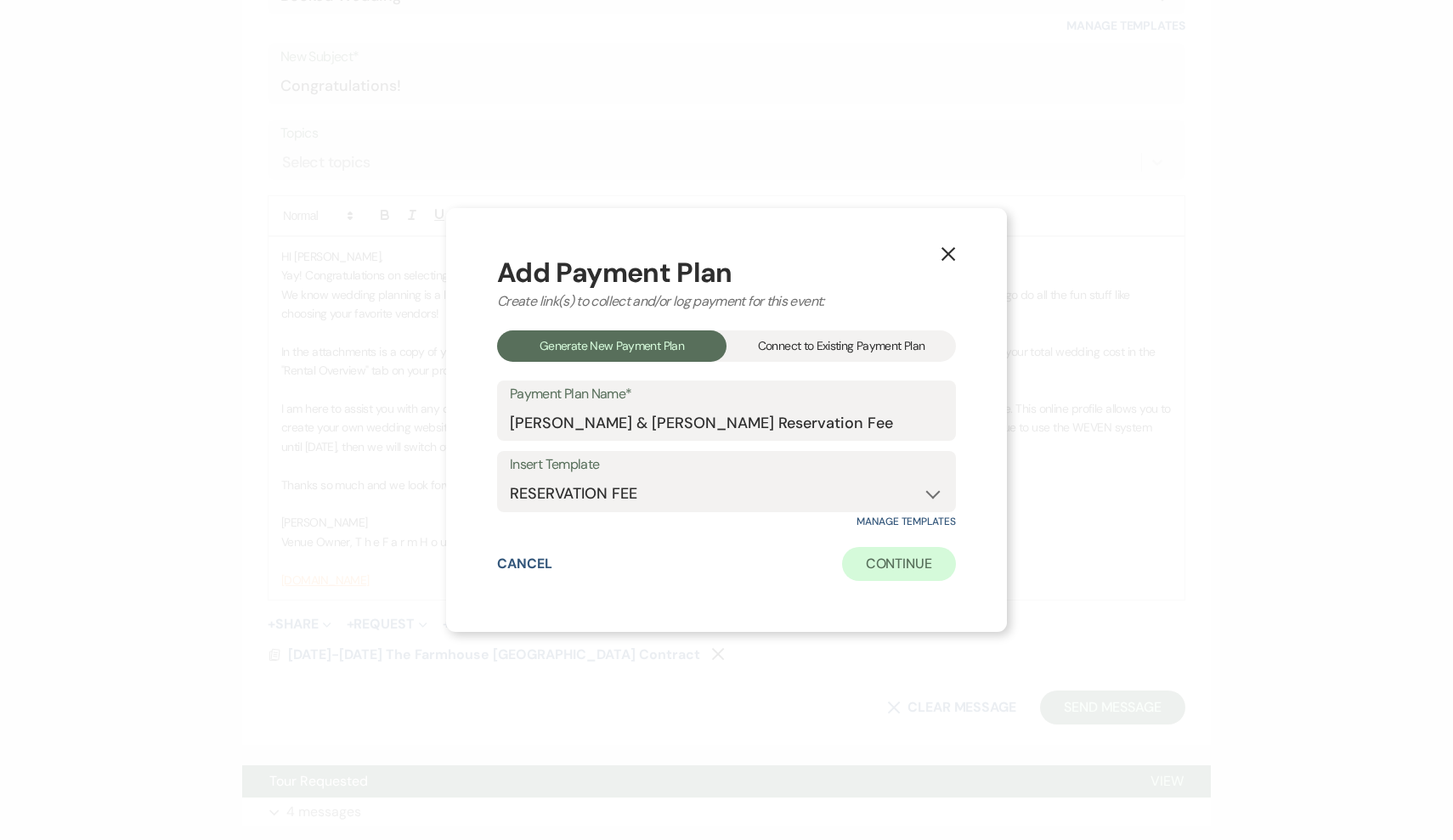
select select "flat"
select select "true"
select select "client"
select select "weeks"
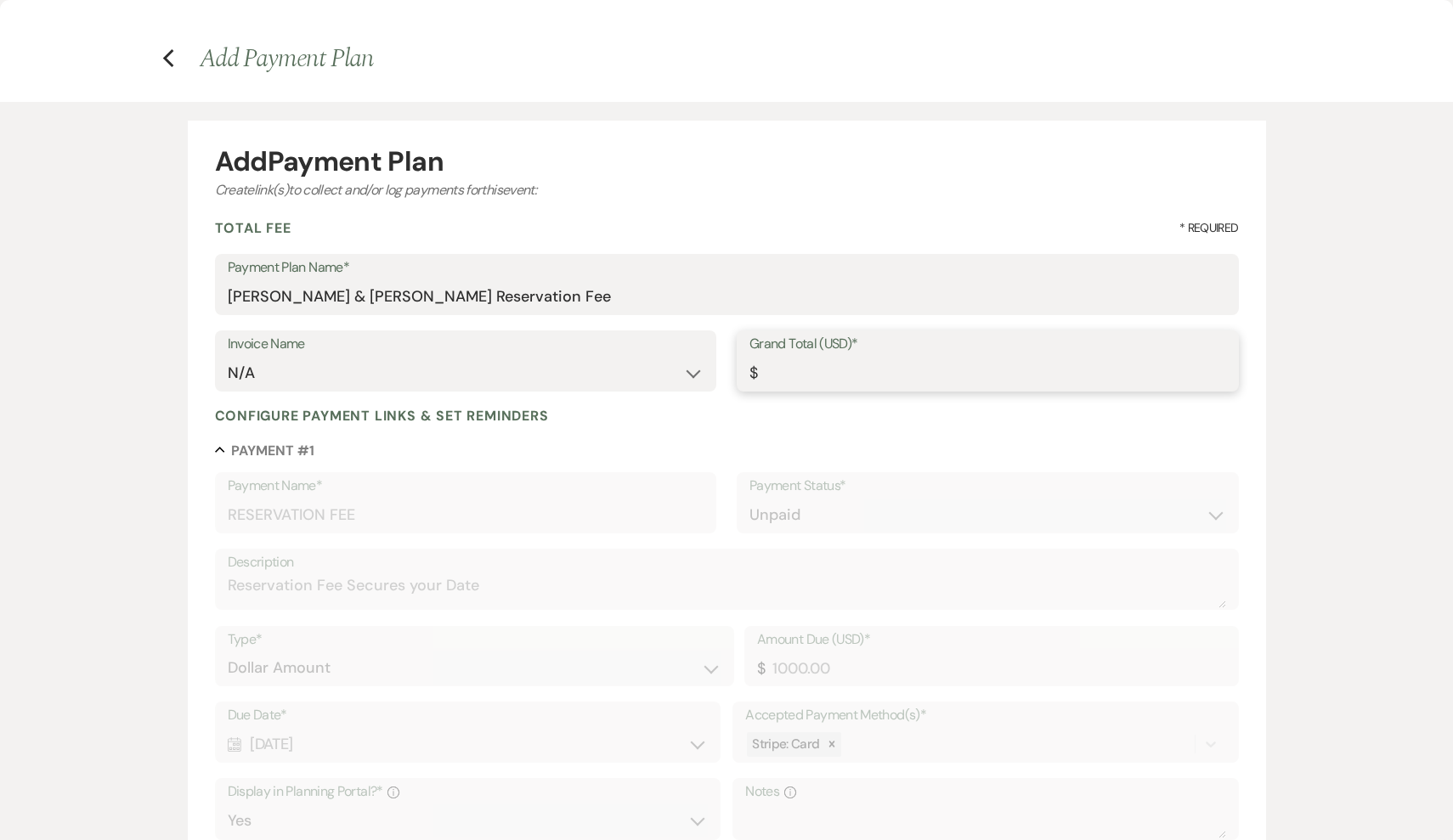
click at [828, 376] on input "Grand Total (USD)*" at bounding box center [987, 373] width 477 height 33
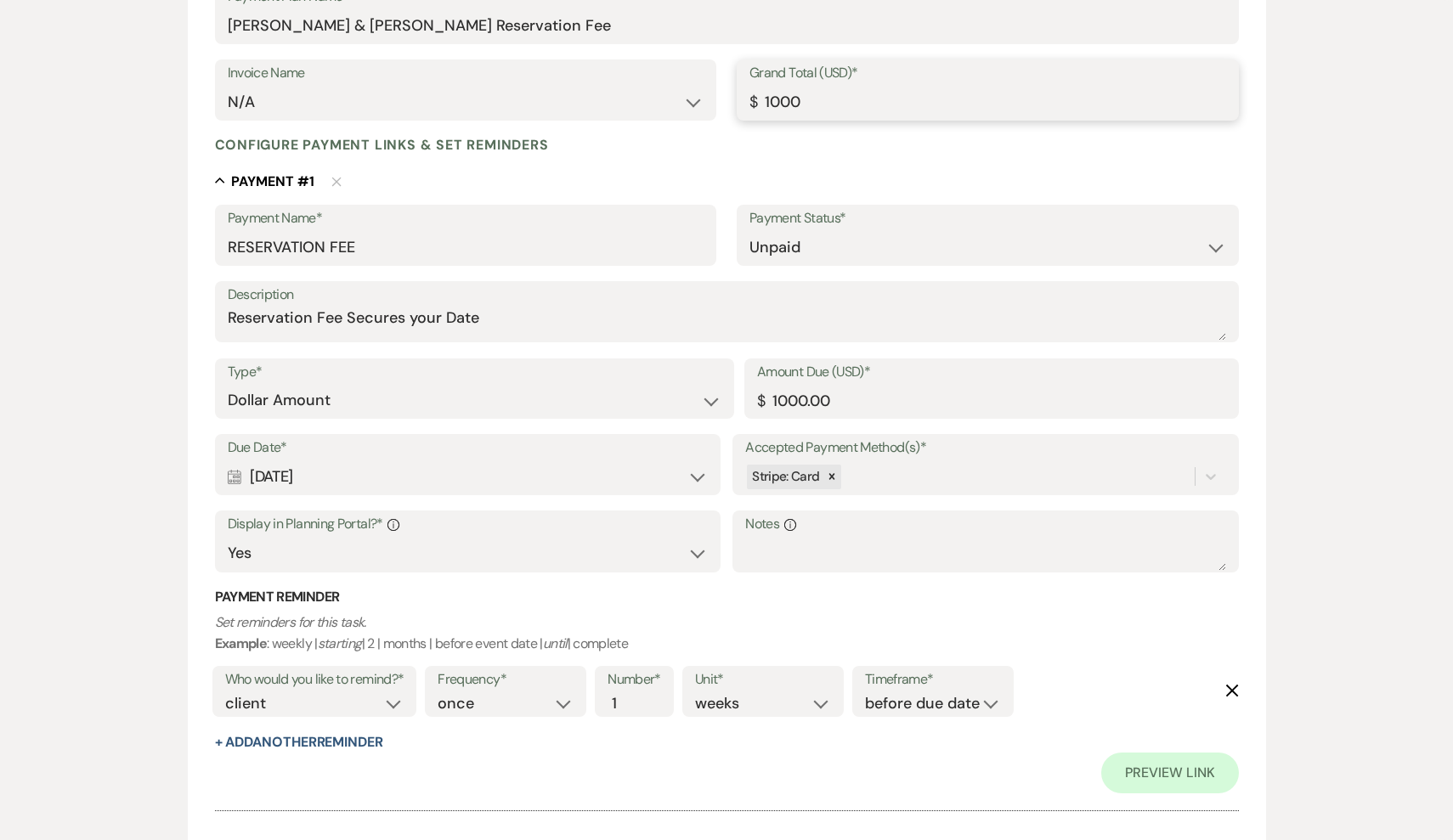
scroll to position [276, 0]
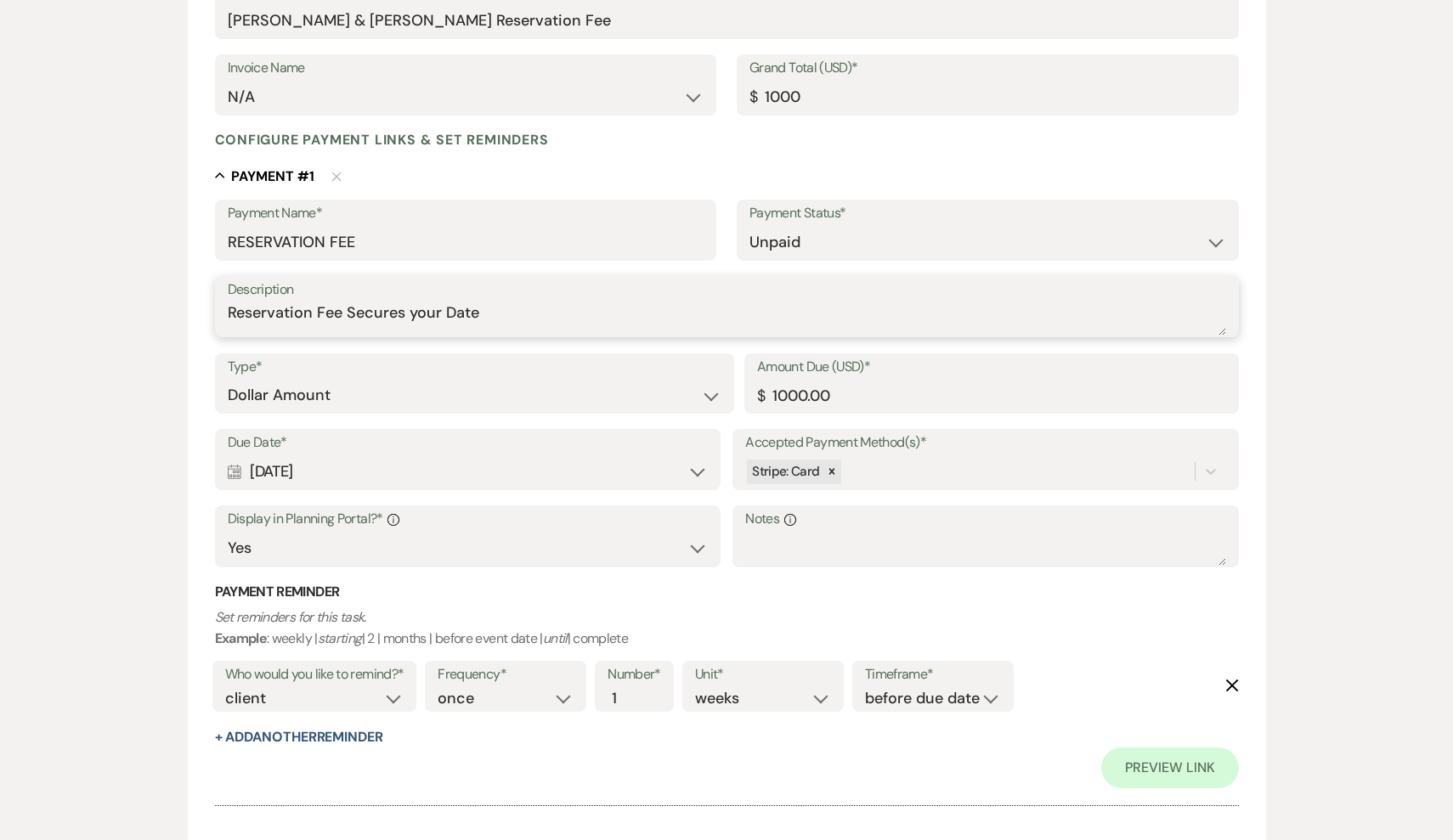
type input "1000.00"
click at [519, 306] on textarea "Reservation Fee Secures your Date" at bounding box center [727, 318] width 998 height 34
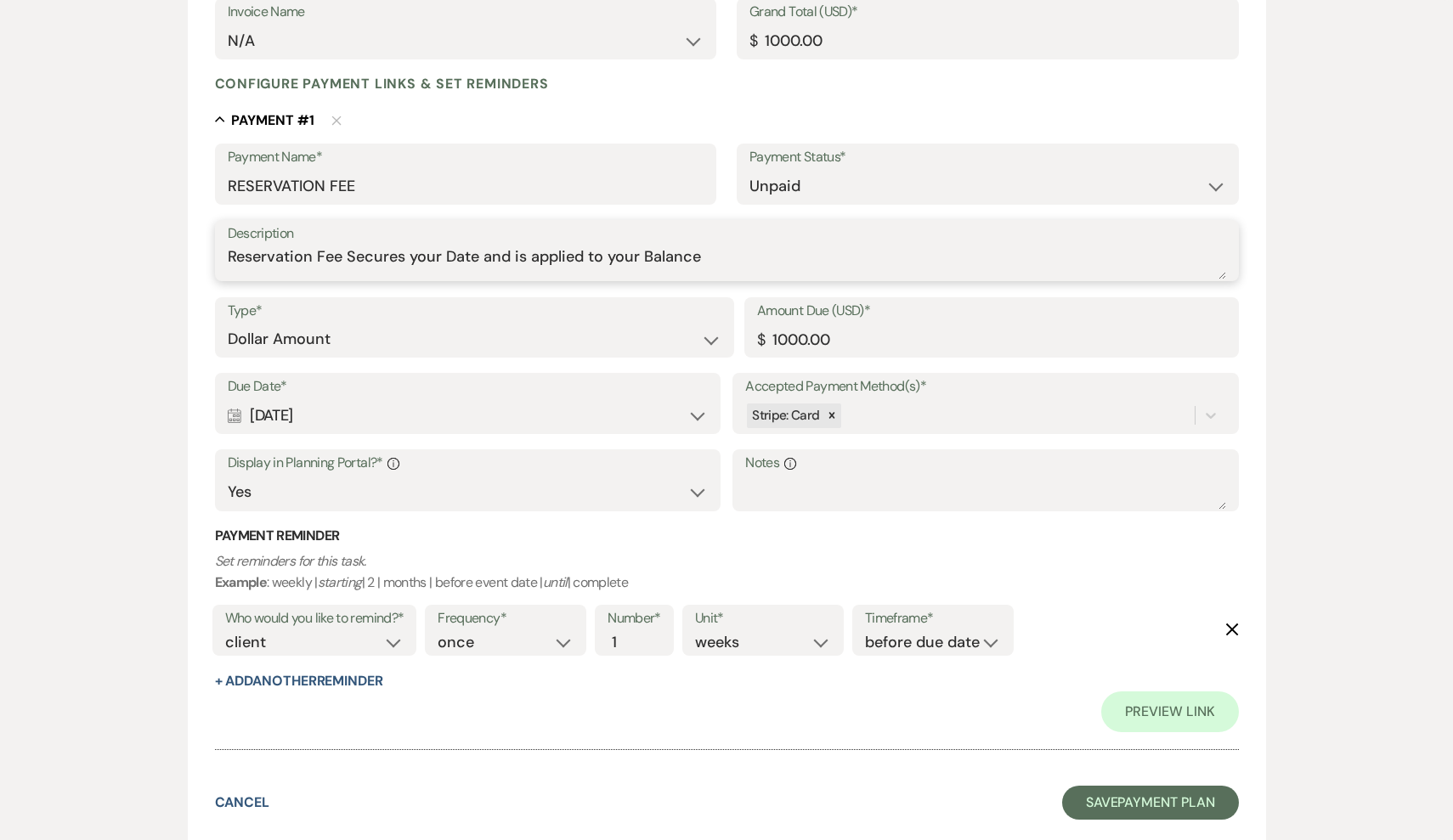
scroll to position [331, 0]
type textarea "Reservation Fee Secures your Date and is applied to your Balance"
click at [1125, 797] on button "Save Payment Plan" at bounding box center [1150, 803] width 177 height 34
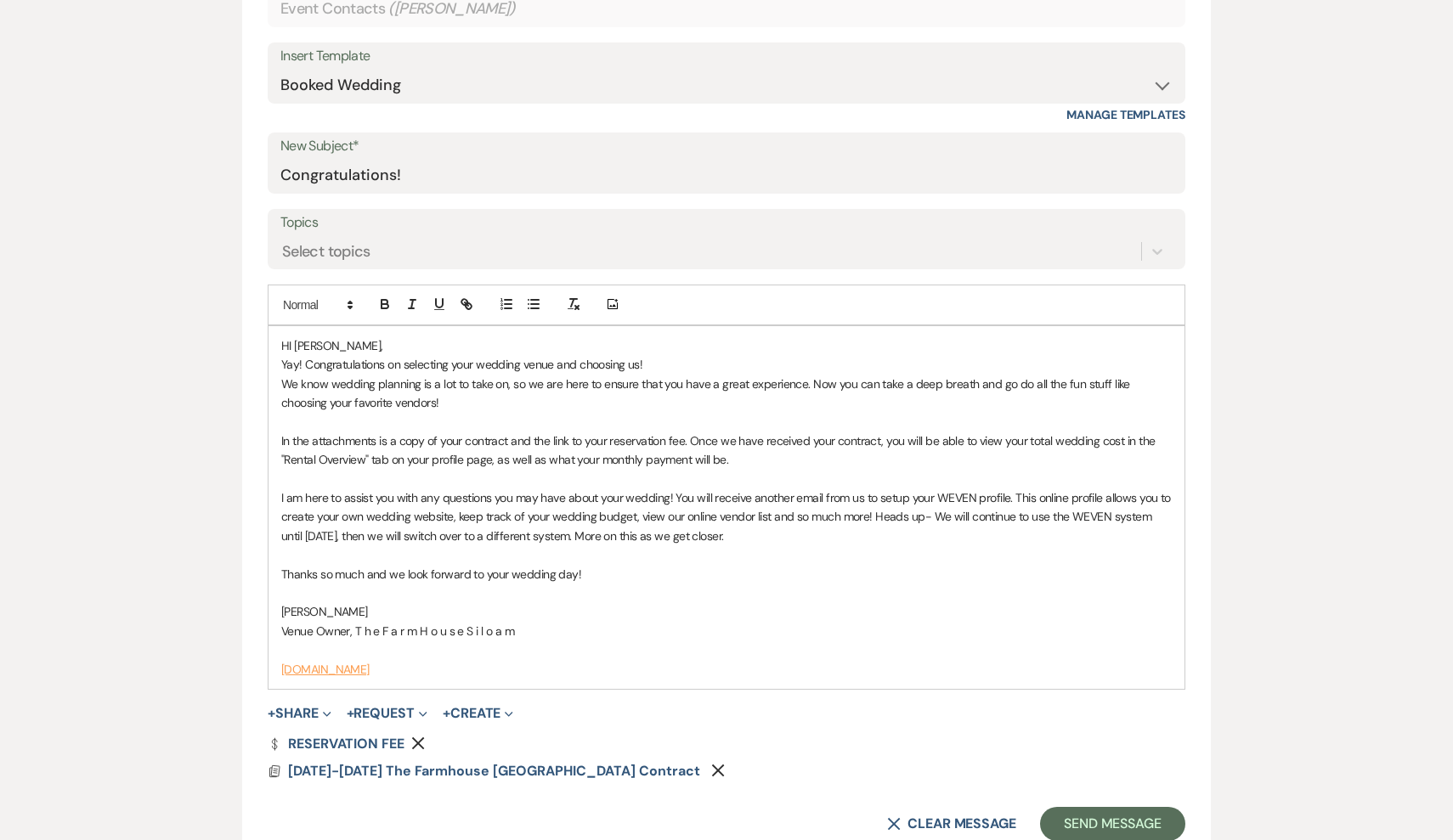
scroll to position [759, 0]
click at [695, 249] on div "Select topics" at bounding box center [711, 251] width 861 height 30
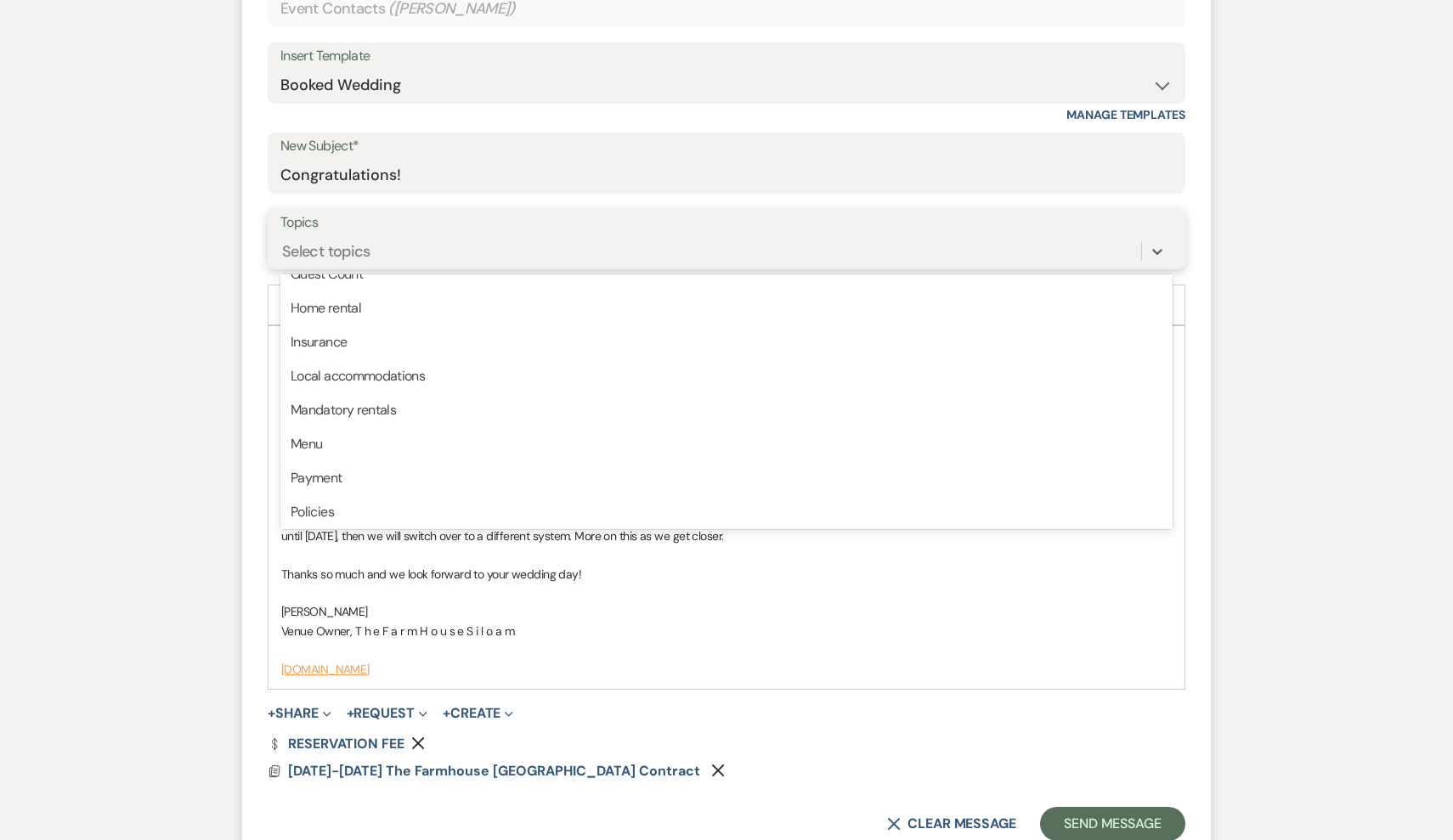
scroll to position [0, 0]
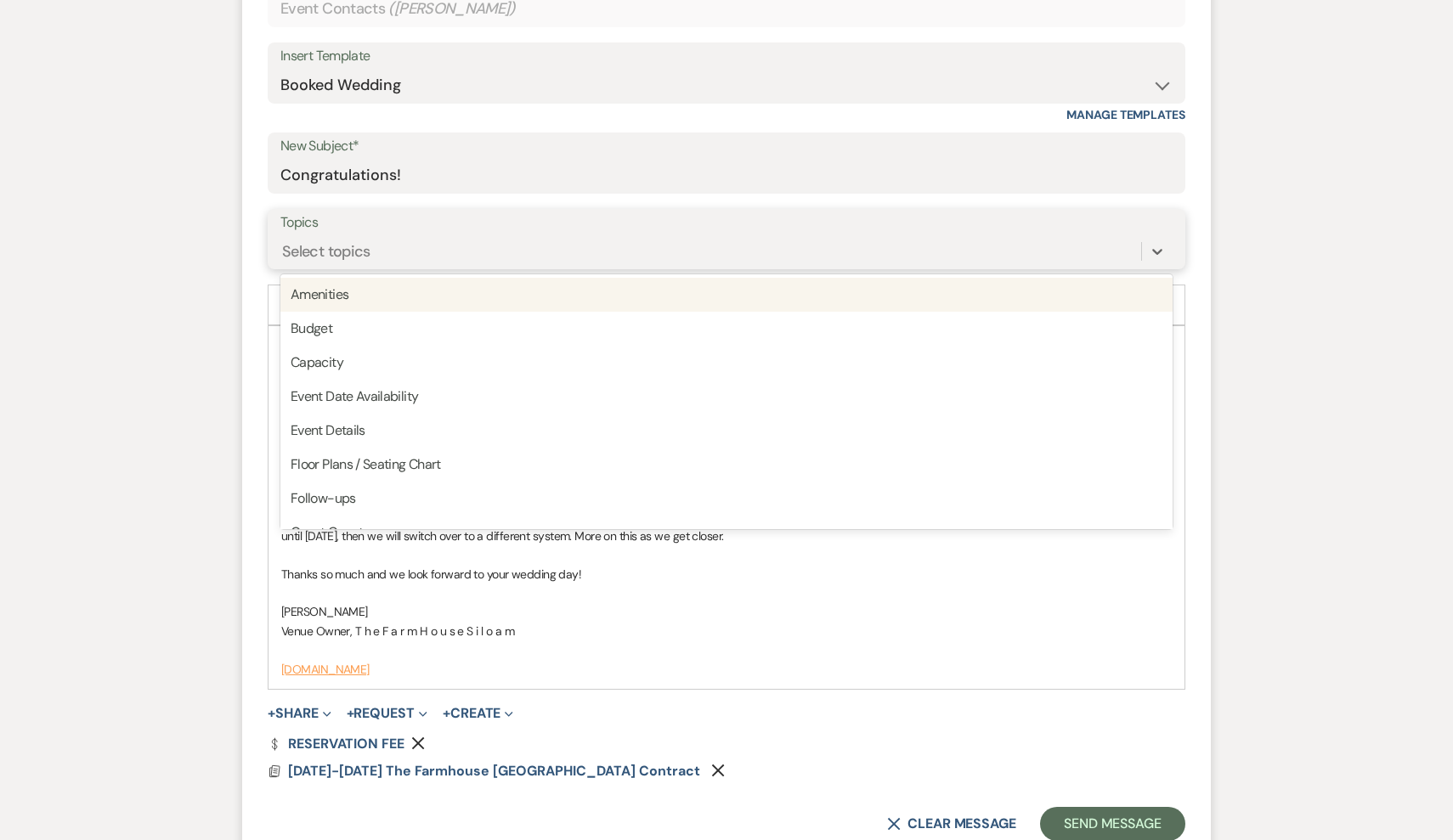
click at [674, 235] on div "Select topics" at bounding box center [727, 252] width 892 height 32
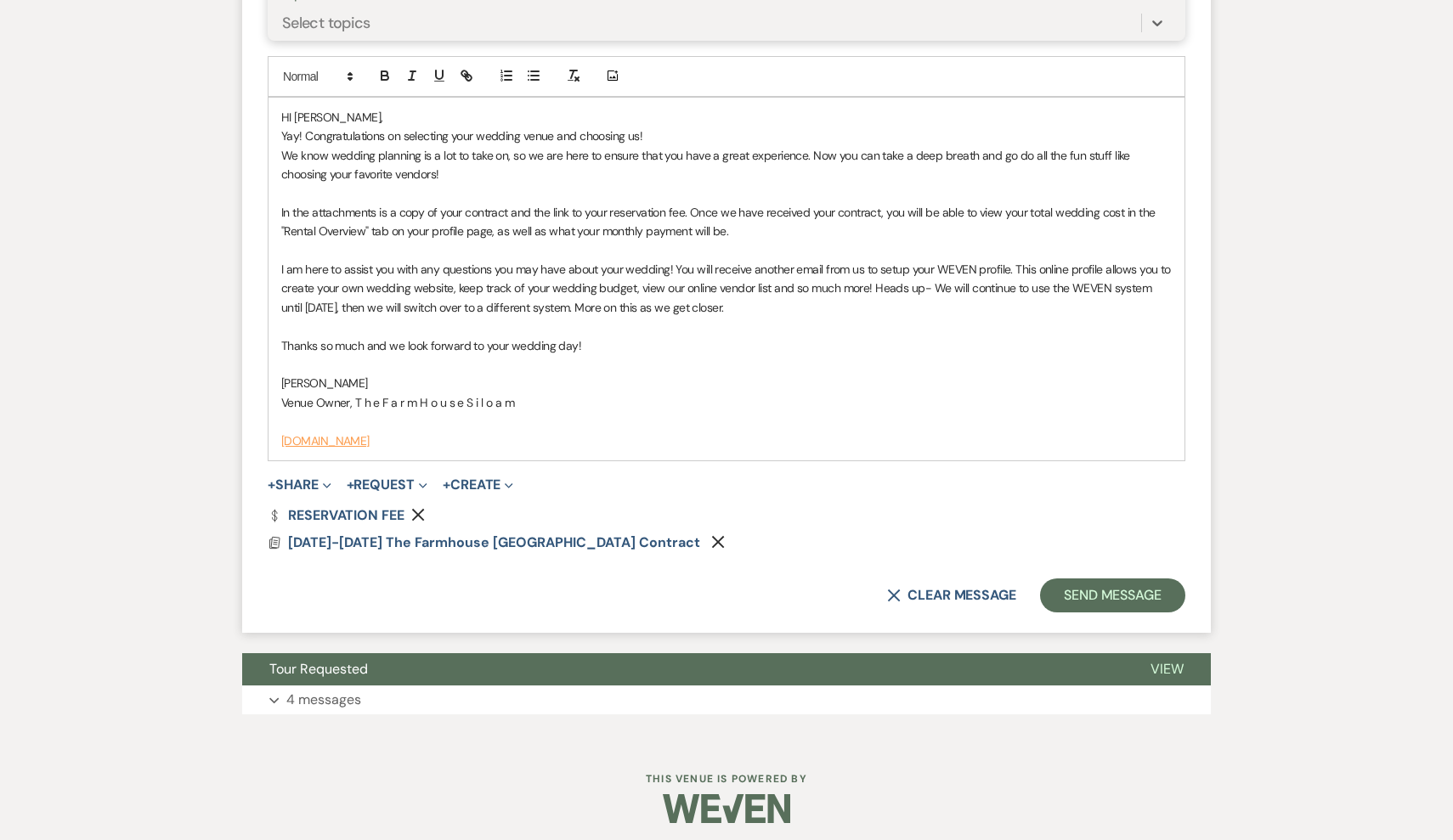
scroll to position [986, 0]
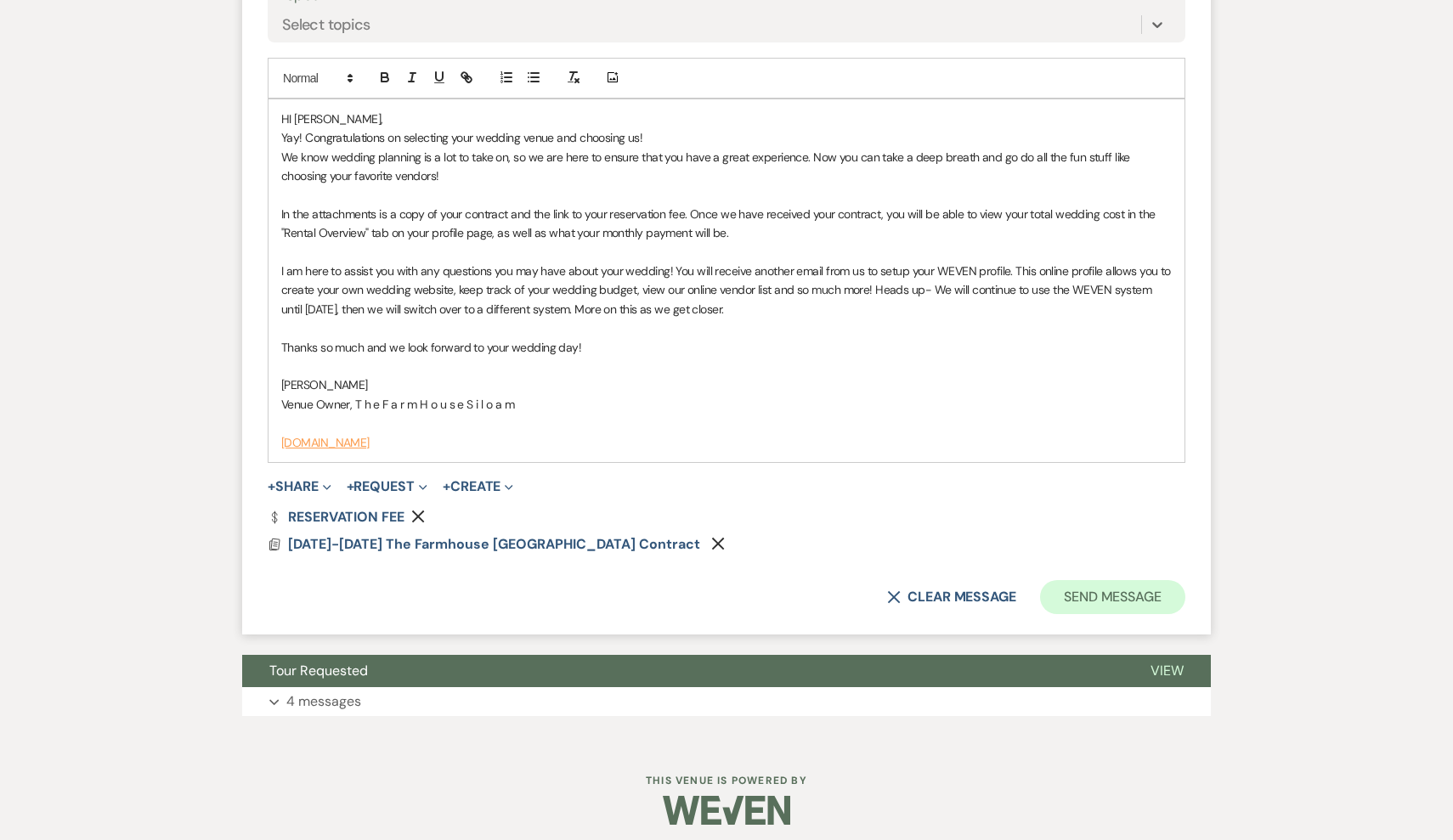
click at [1093, 590] on button "Send Message" at bounding box center [1113, 597] width 145 height 34
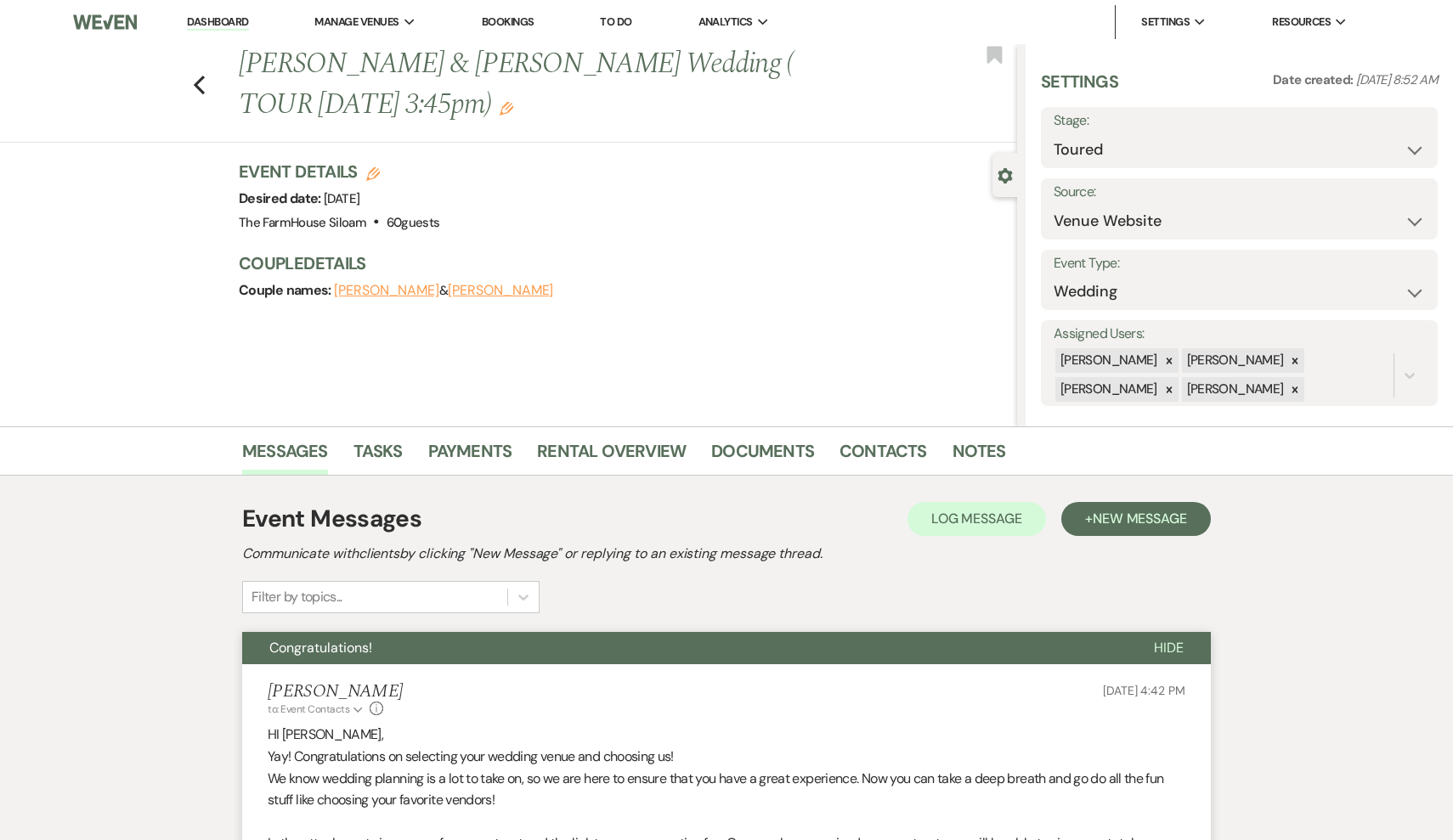
scroll to position [0, 0]
click at [200, 84] on icon "Previous" at bounding box center [199, 85] width 13 height 20
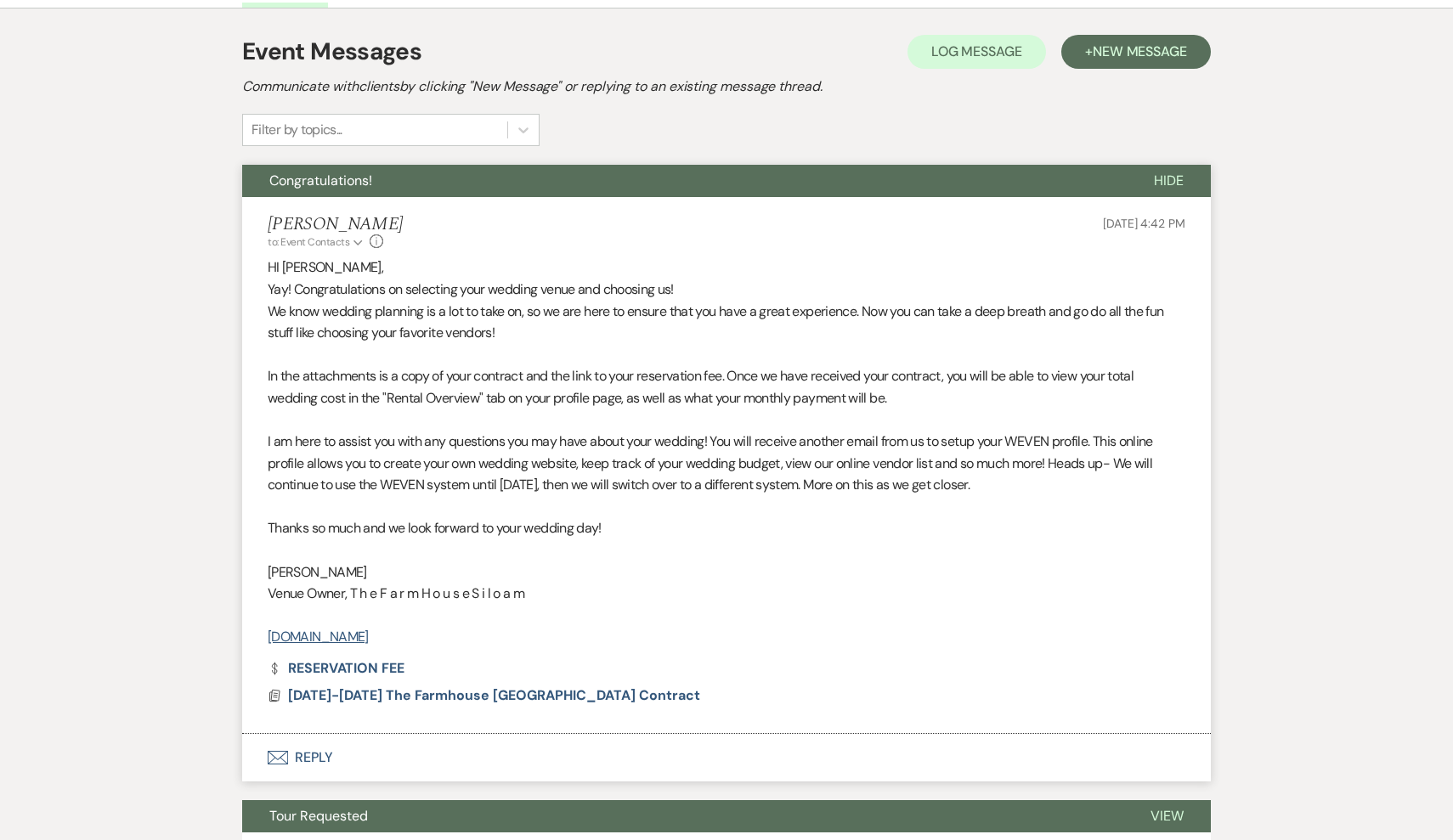
select select "5"
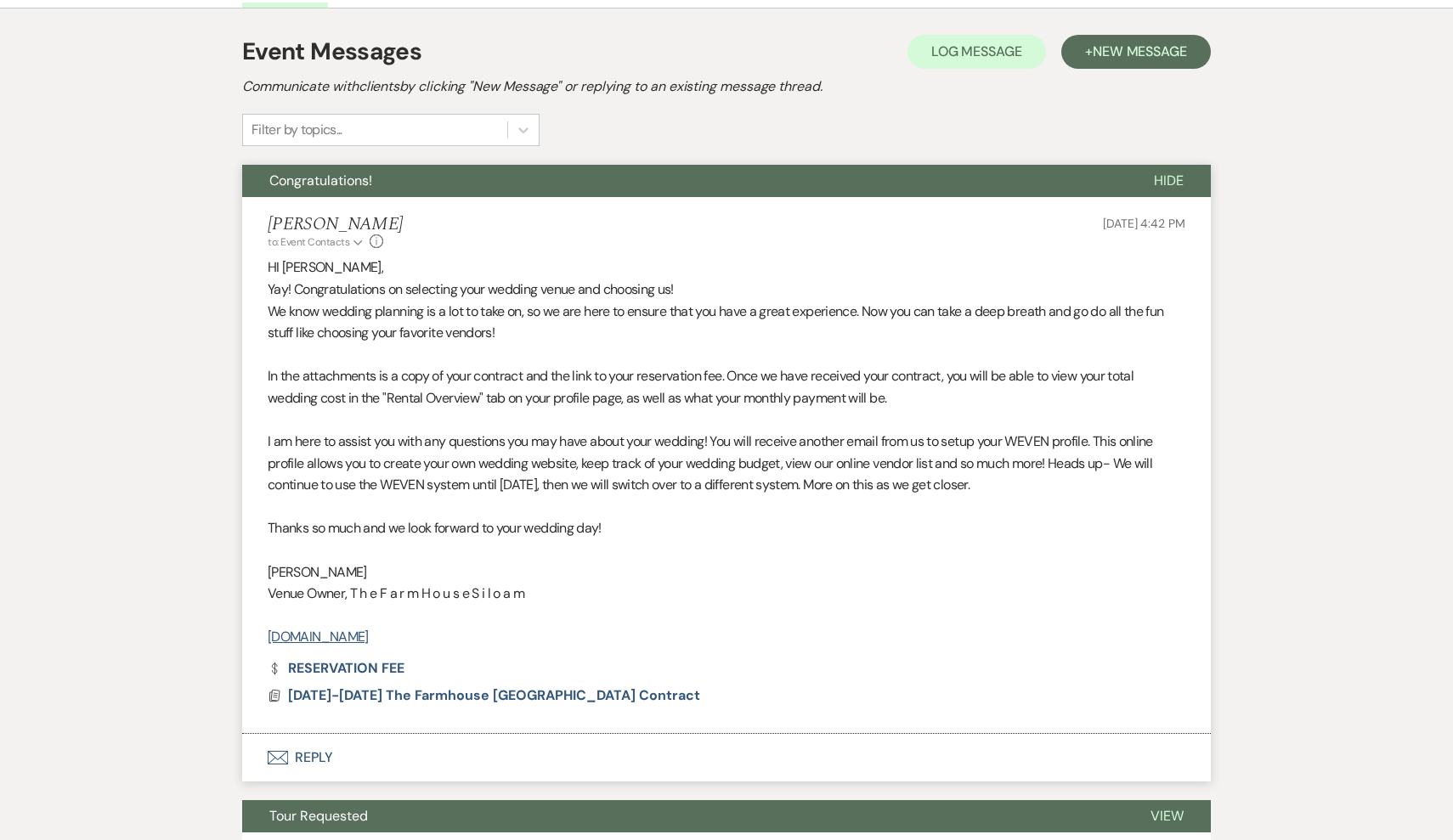
select select "5"
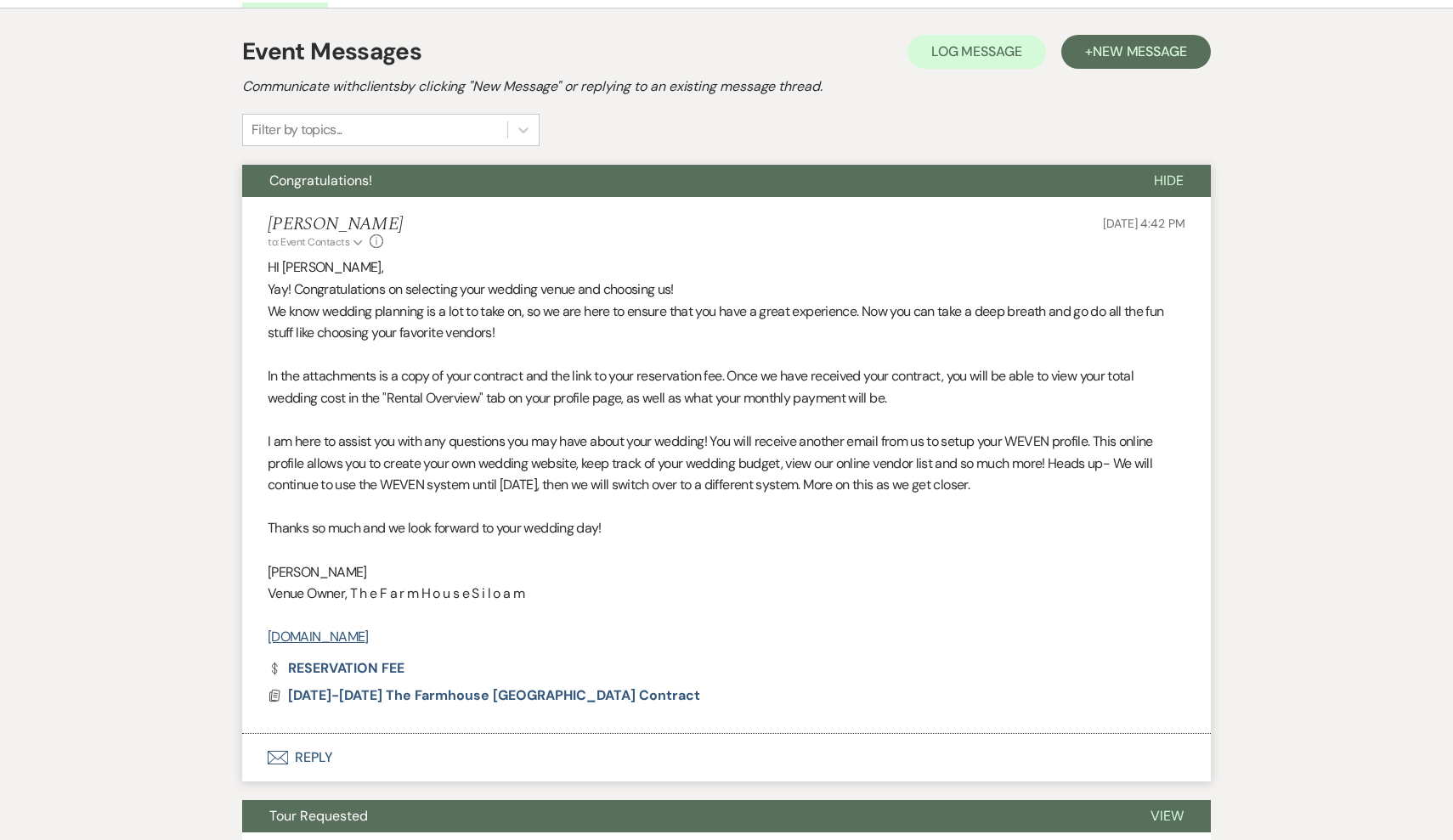
select select "5"
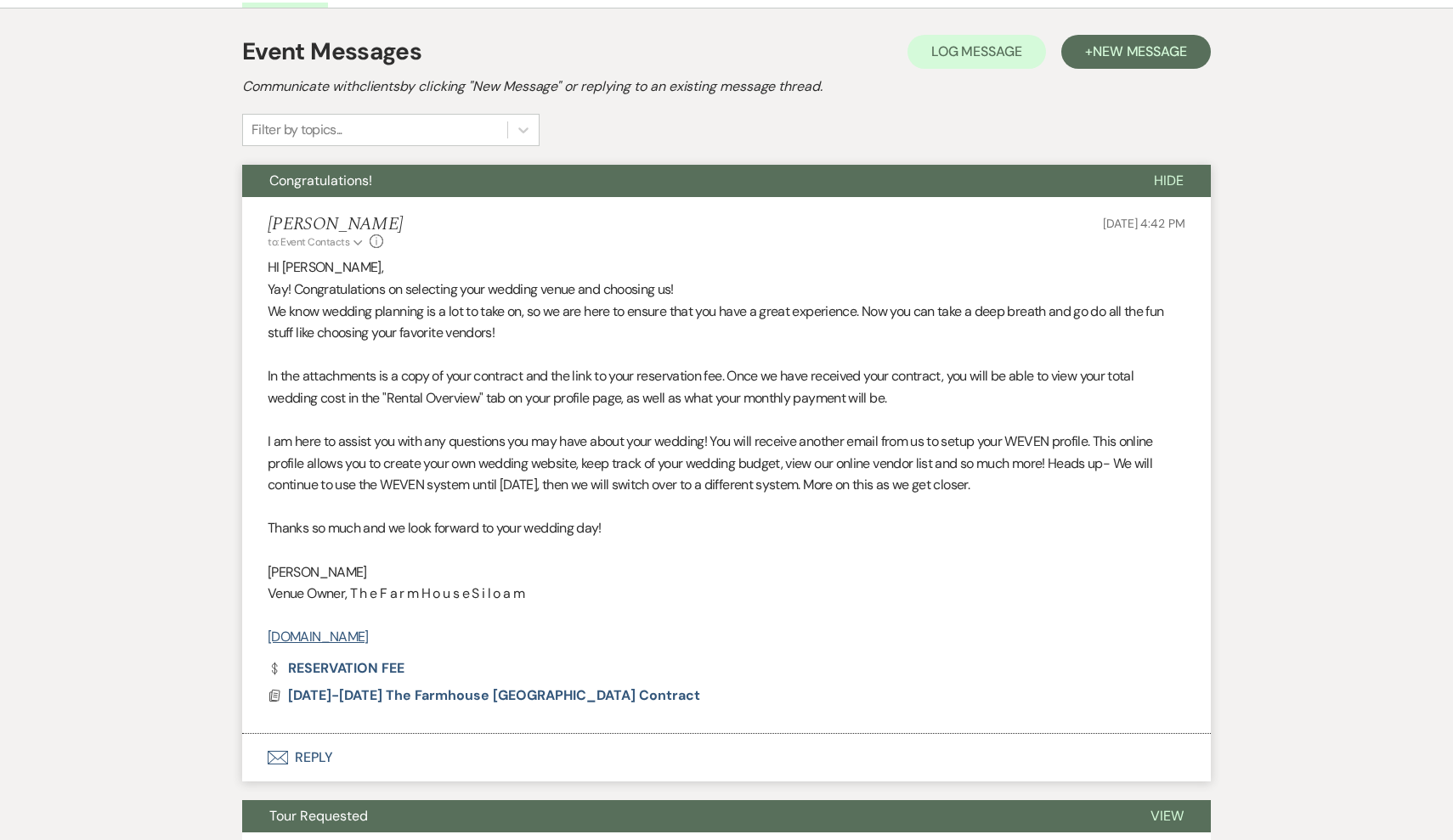
select select "5"
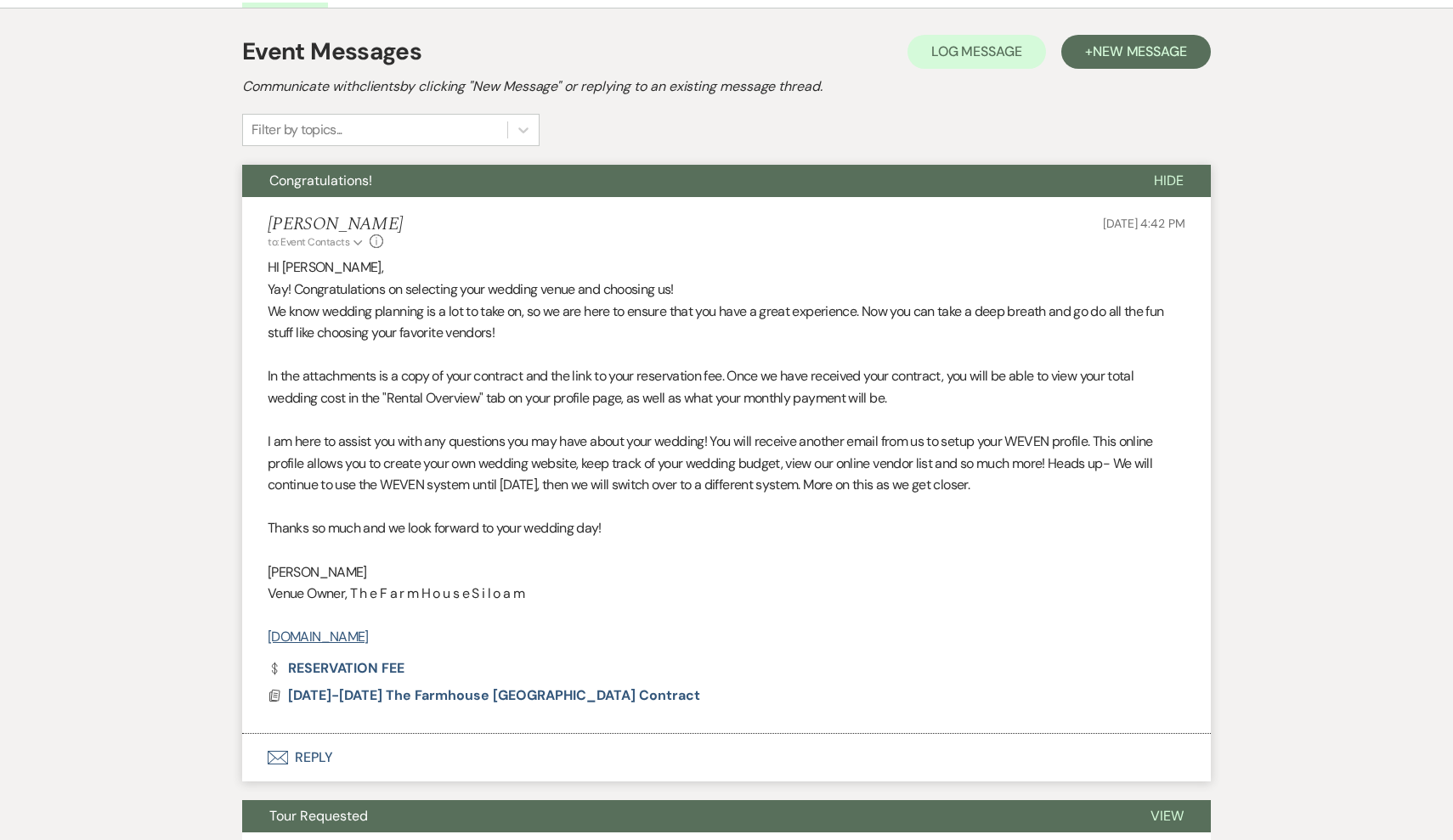
select select "5"
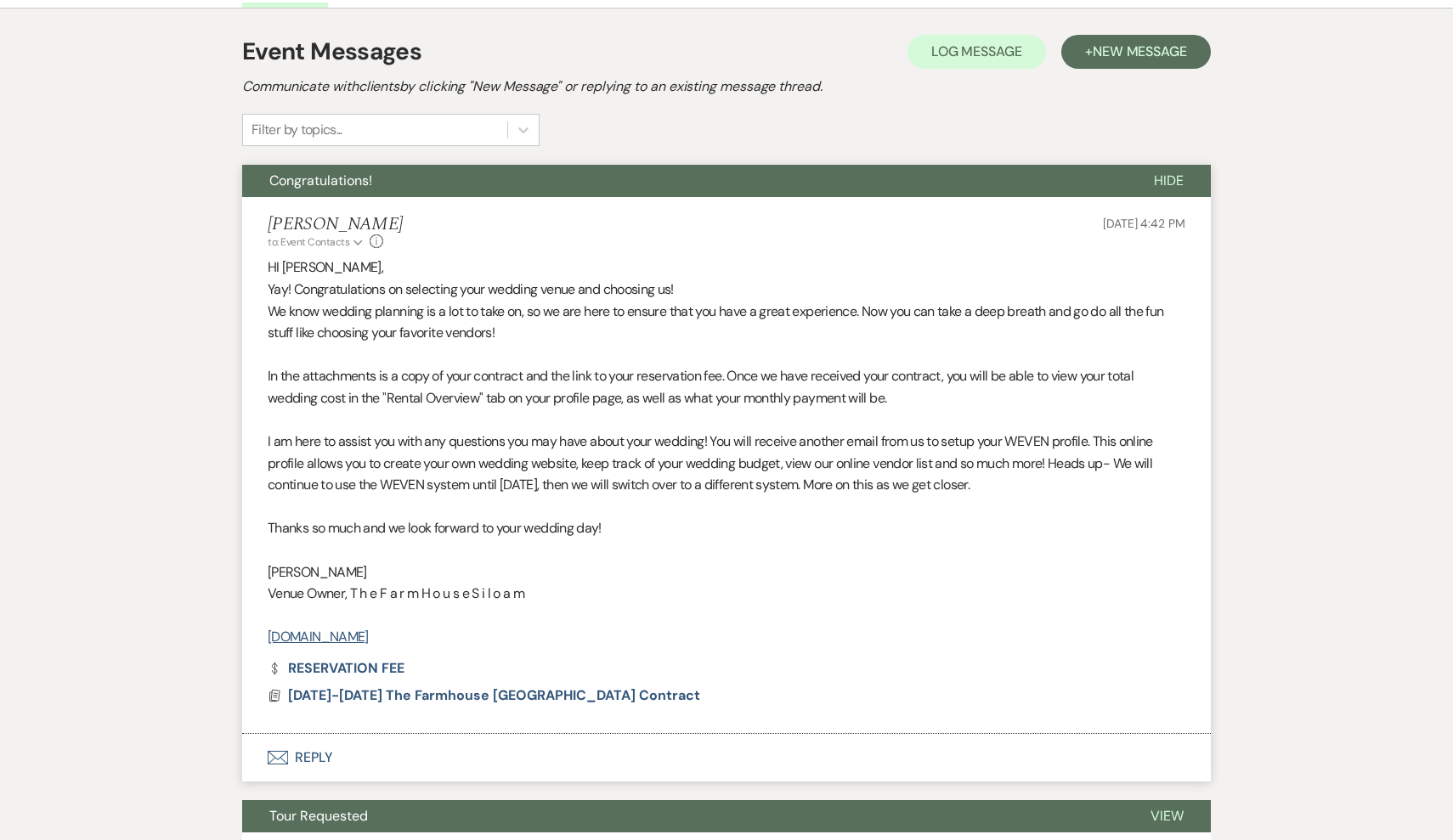
select select "5"
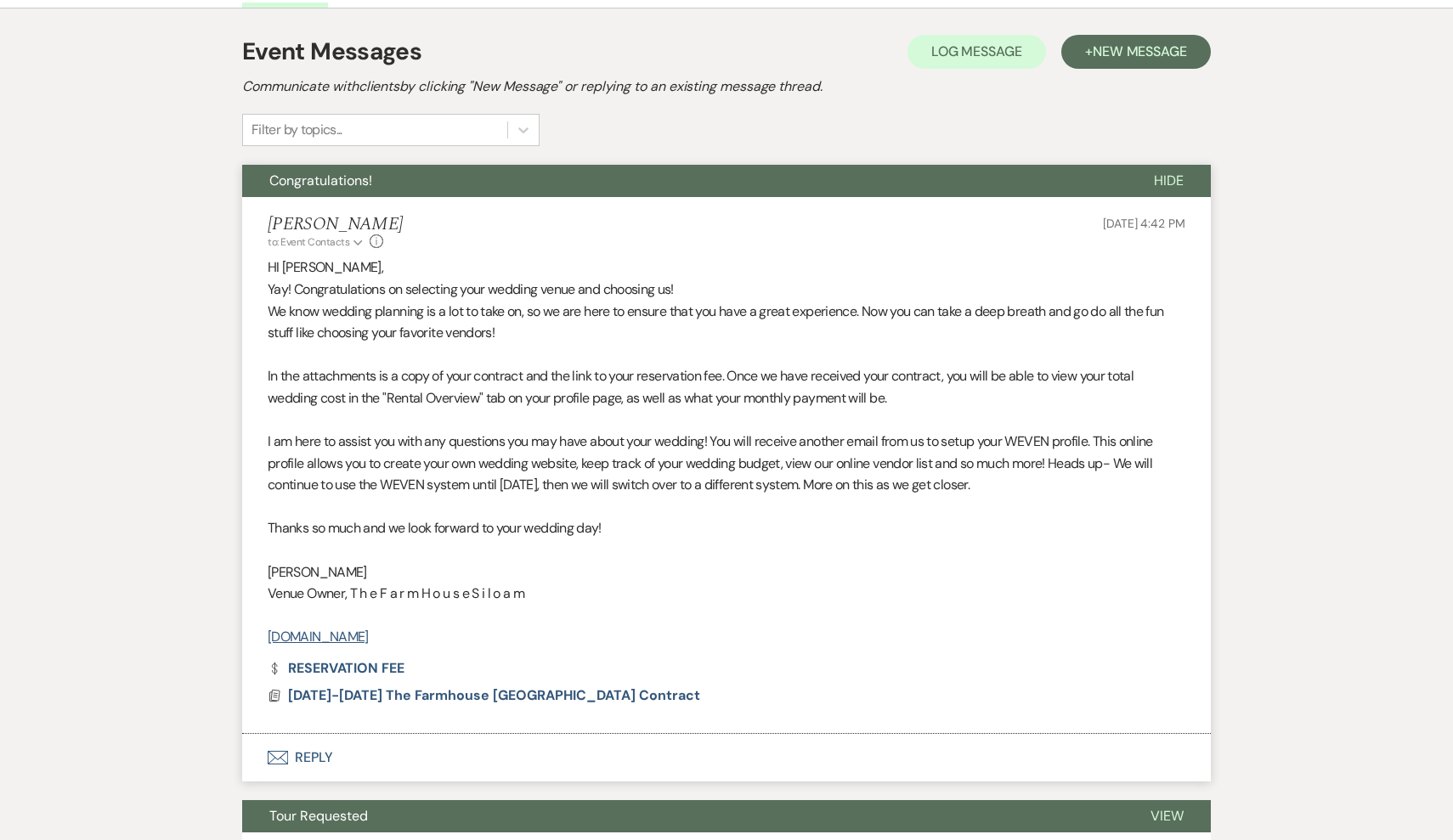
select select "5"
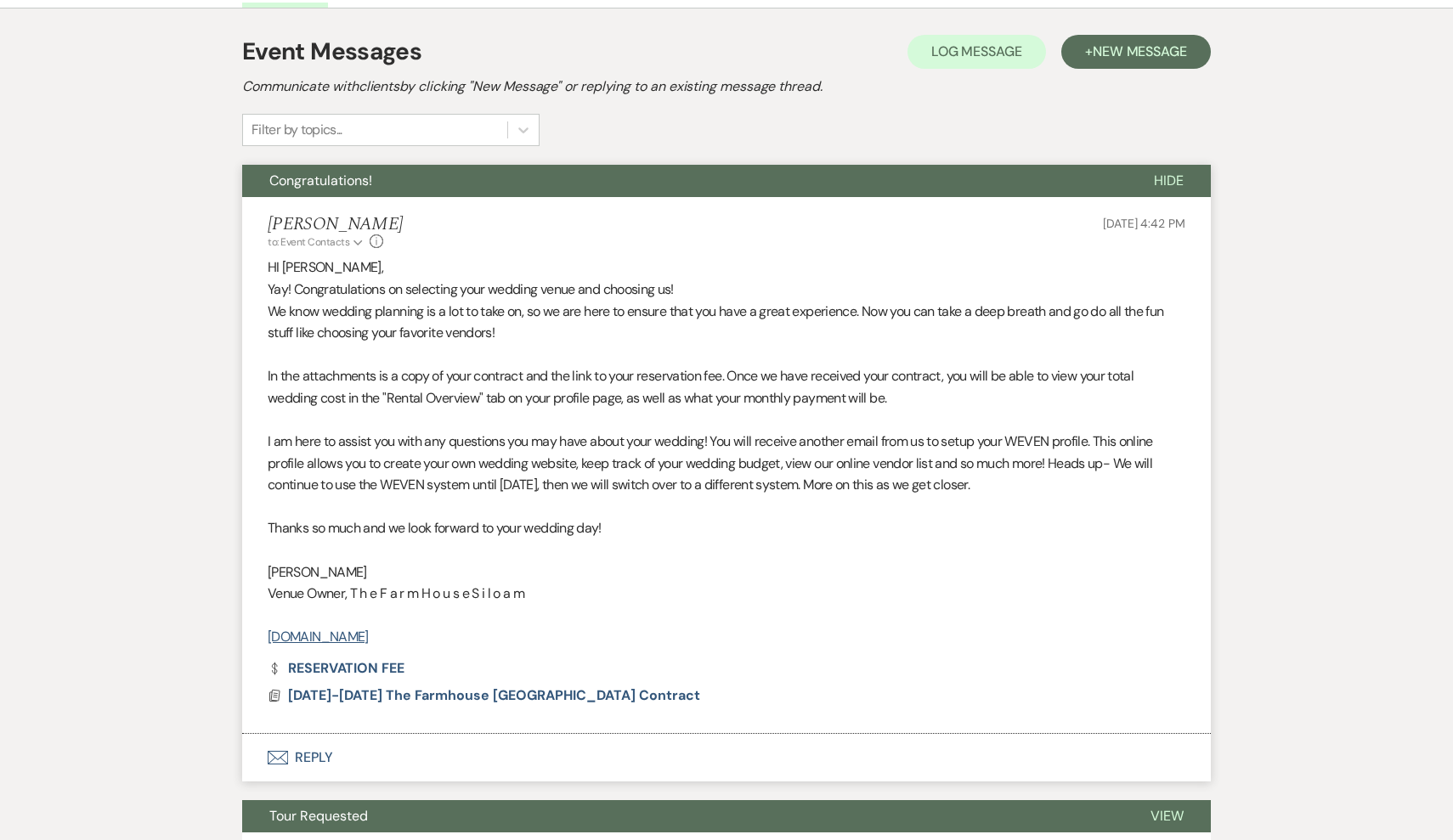
select select "5"
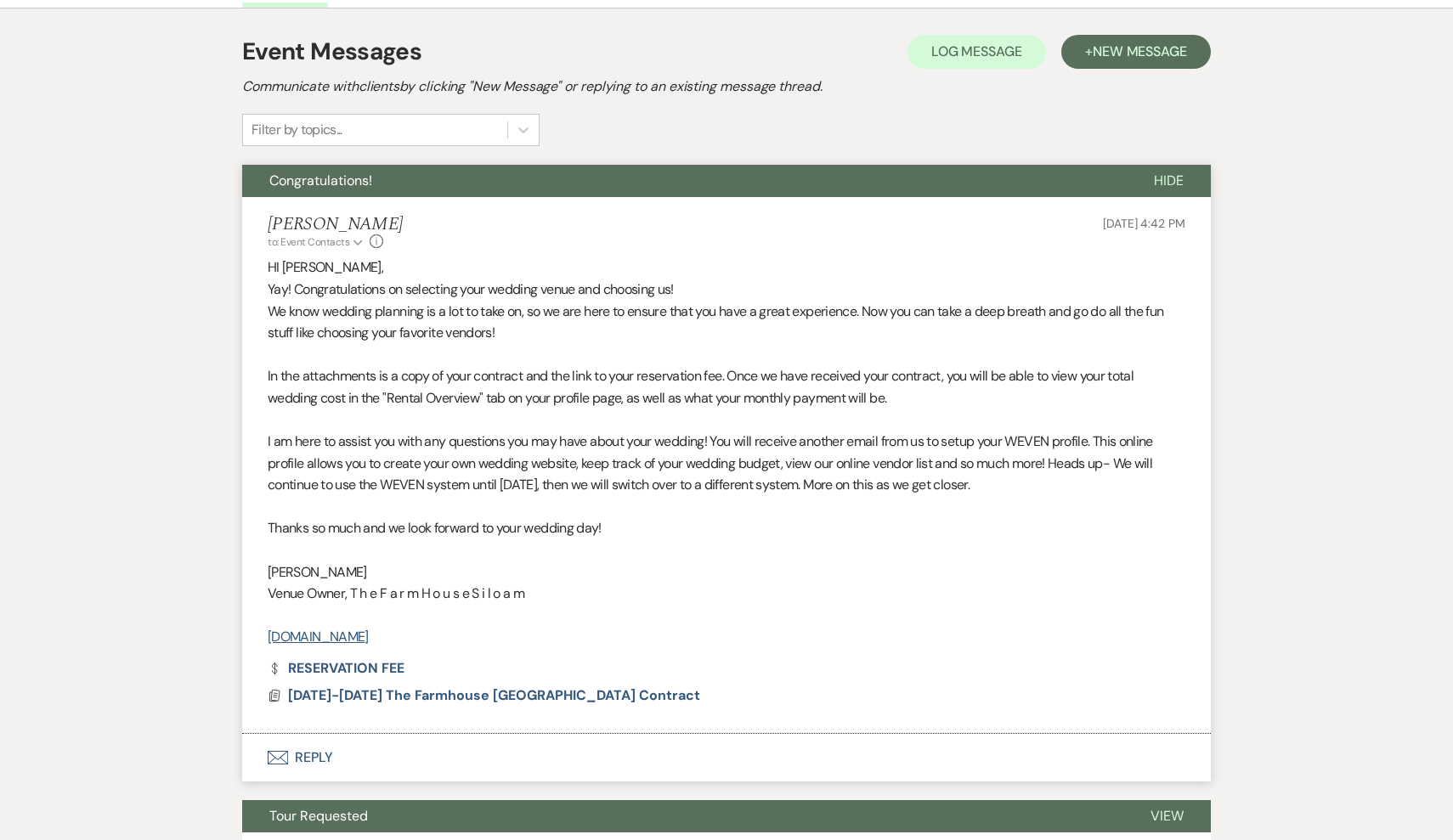
select select "5"
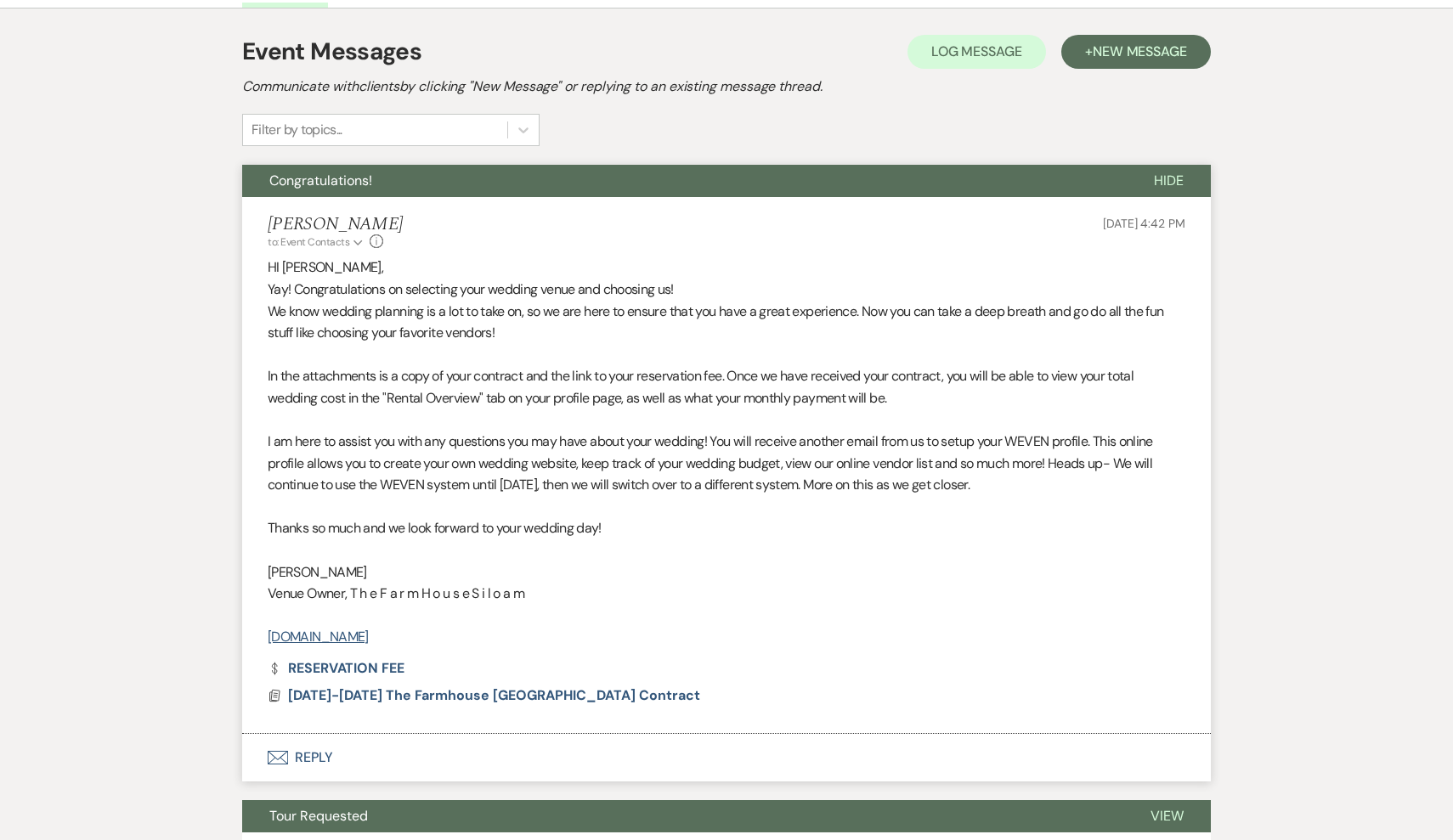
select select "5"
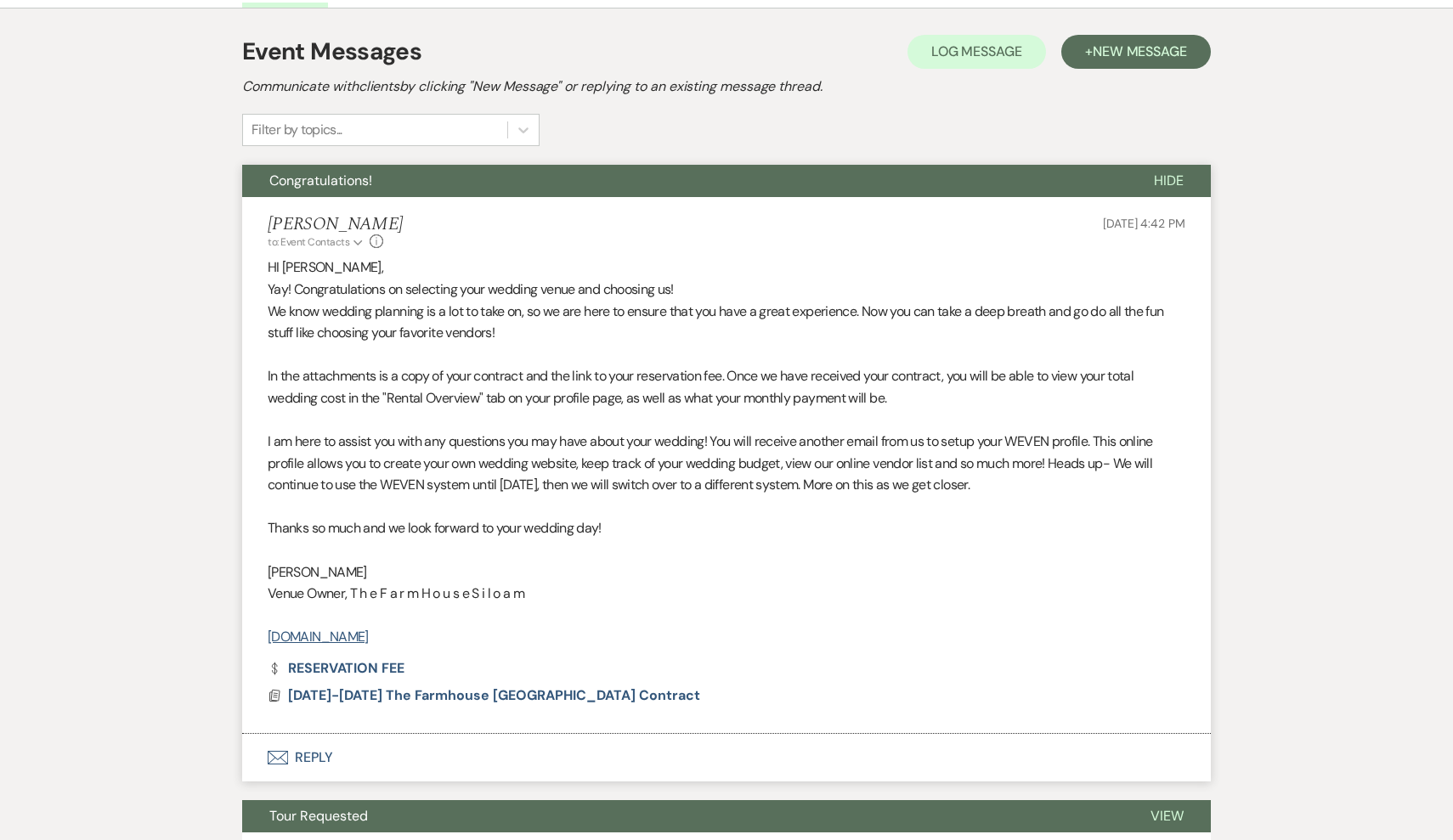
select select "5"
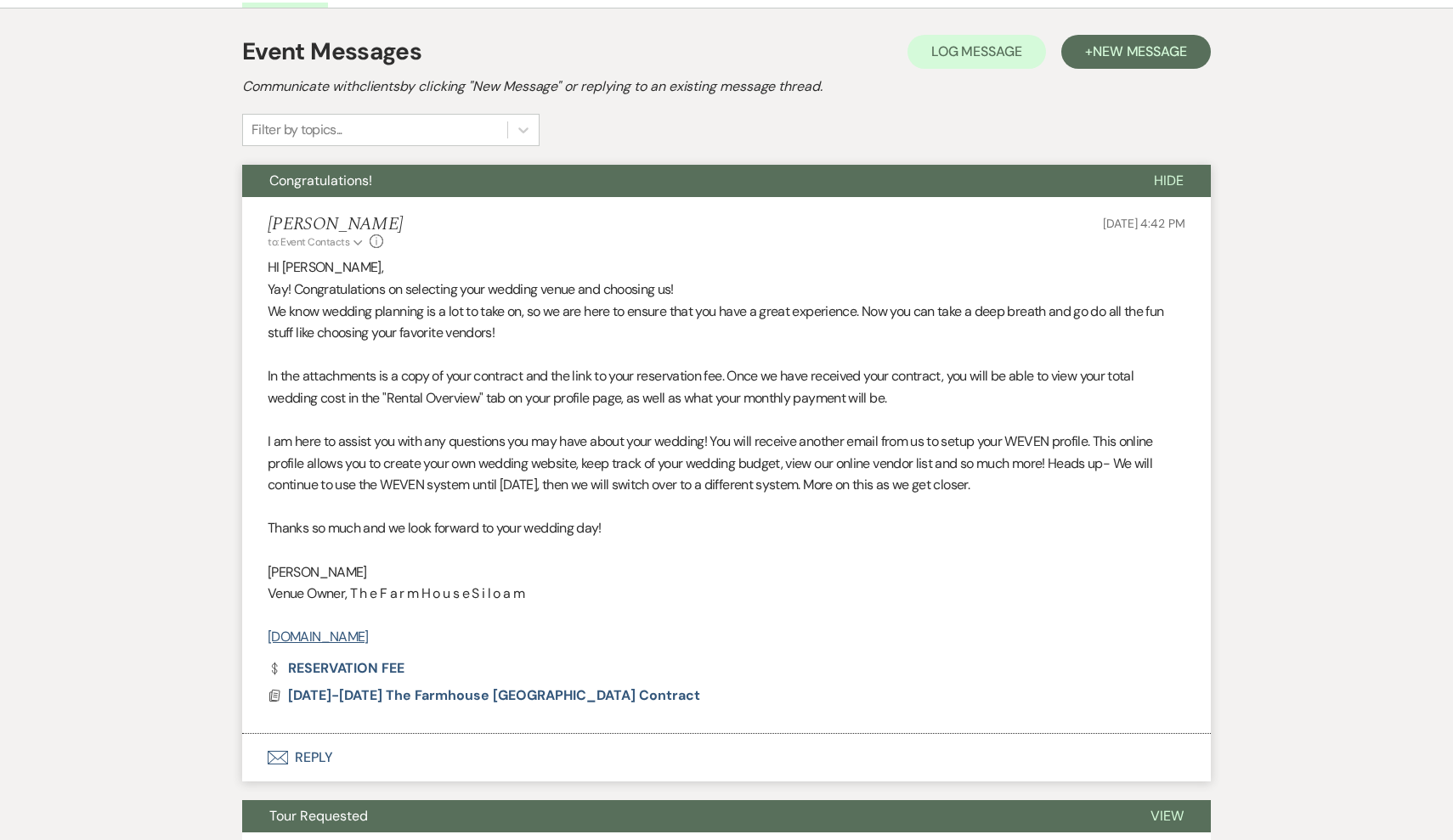
select select "5"
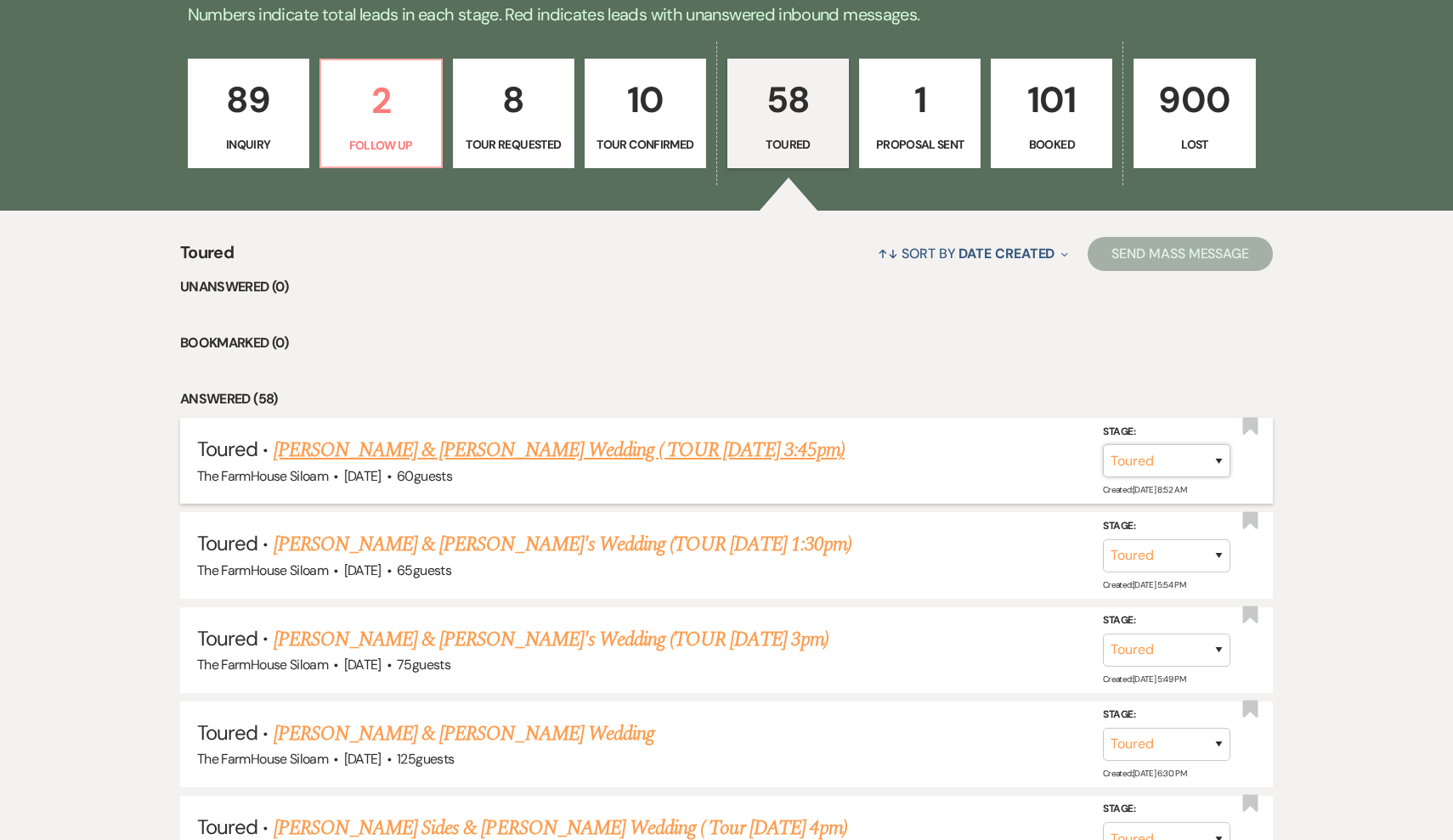
select select "6"
click at [1199, 461] on button "Save" at bounding box center [1196, 461] width 85 height 34
